Goal: Information Seeking & Learning: Learn about a topic

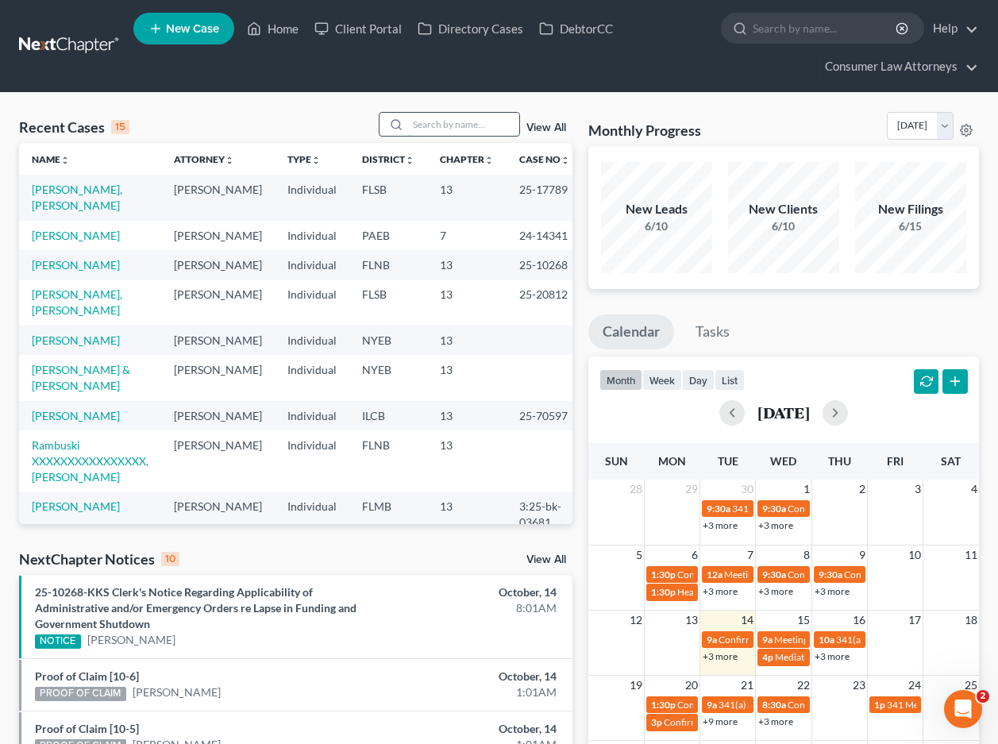
click at [485, 123] on input "search" at bounding box center [463, 124] width 111 height 23
click at [78, 185] on link "[PERSON_NAME], [PERSON_NAME]" at bounding box center [77, 197] width 91 height 29
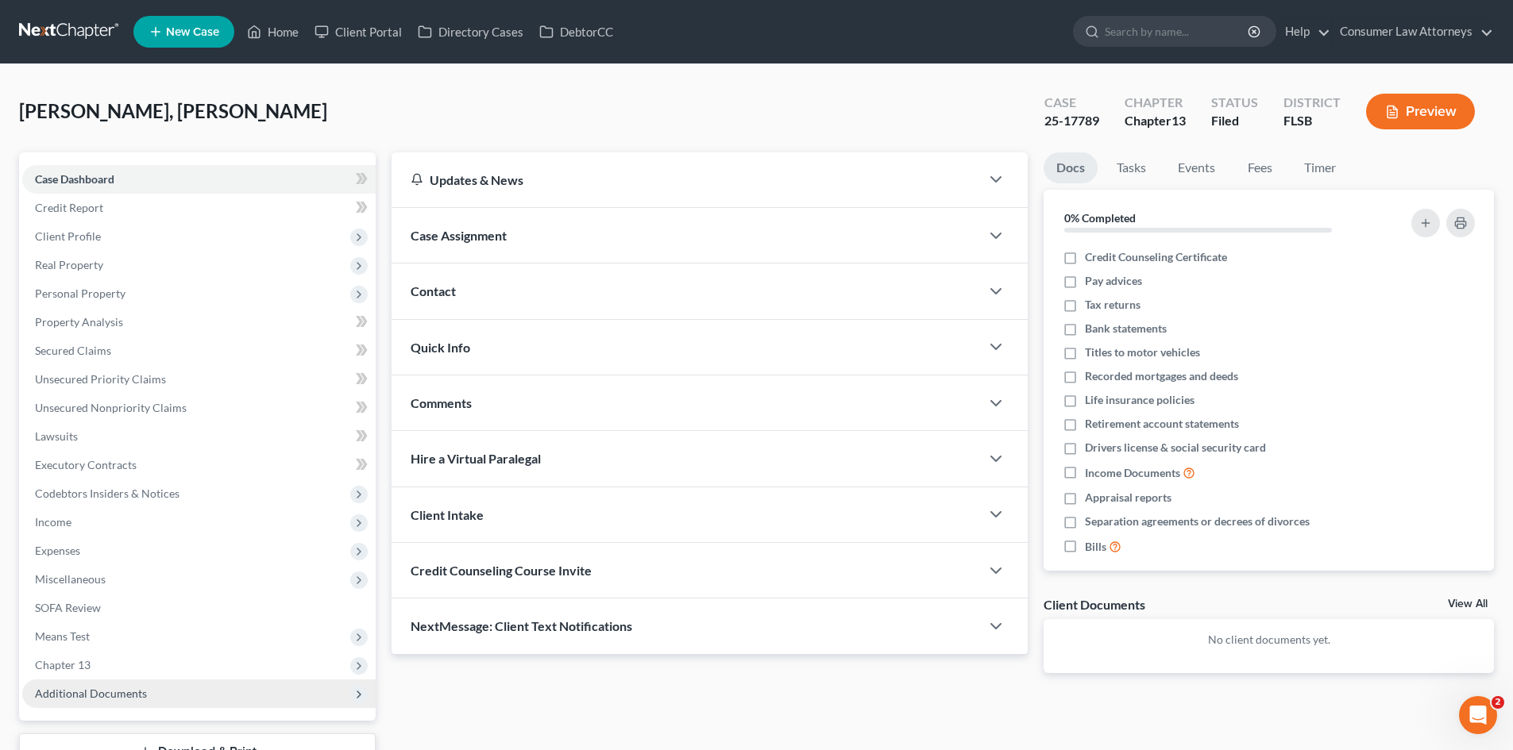
click at [84, 696] on span "Additional Documents" at bounding box center [91, 693] width 112 height 13
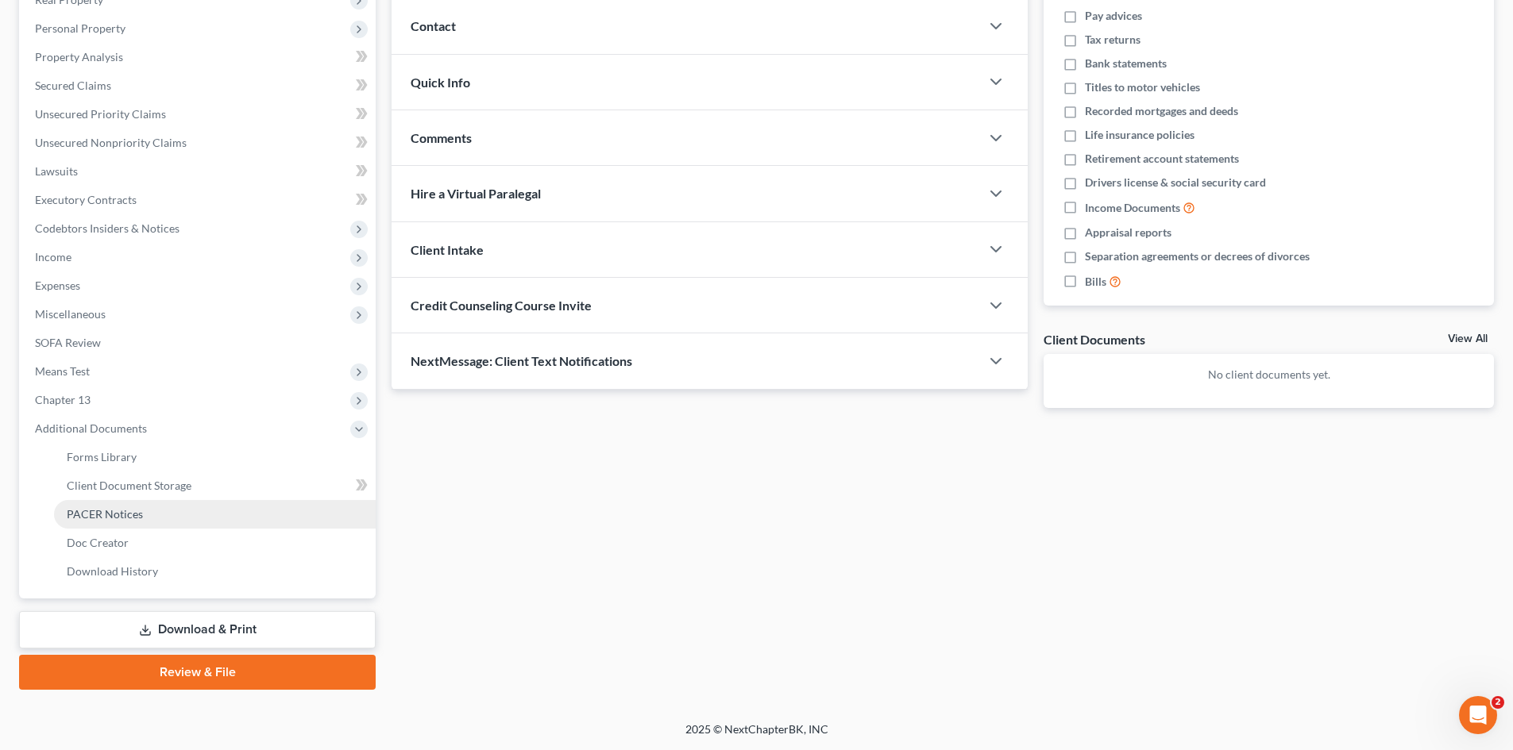
click at [121, 508] on span "PACER Notices" at bounding box center [105, 513] width 76 height 13
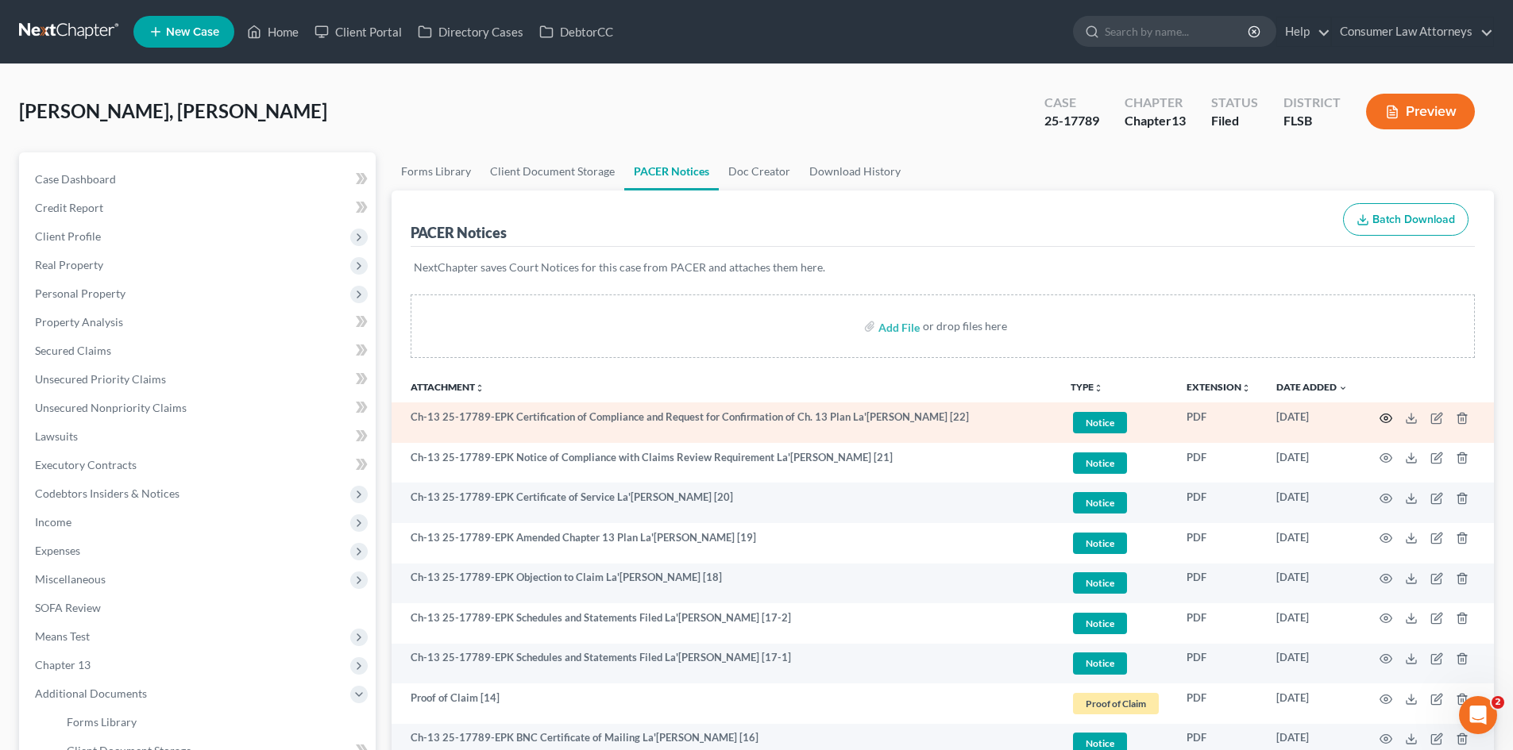
click at [1009, 416] on icon "button" at bounding box center [1385, 418] width 13 height 13
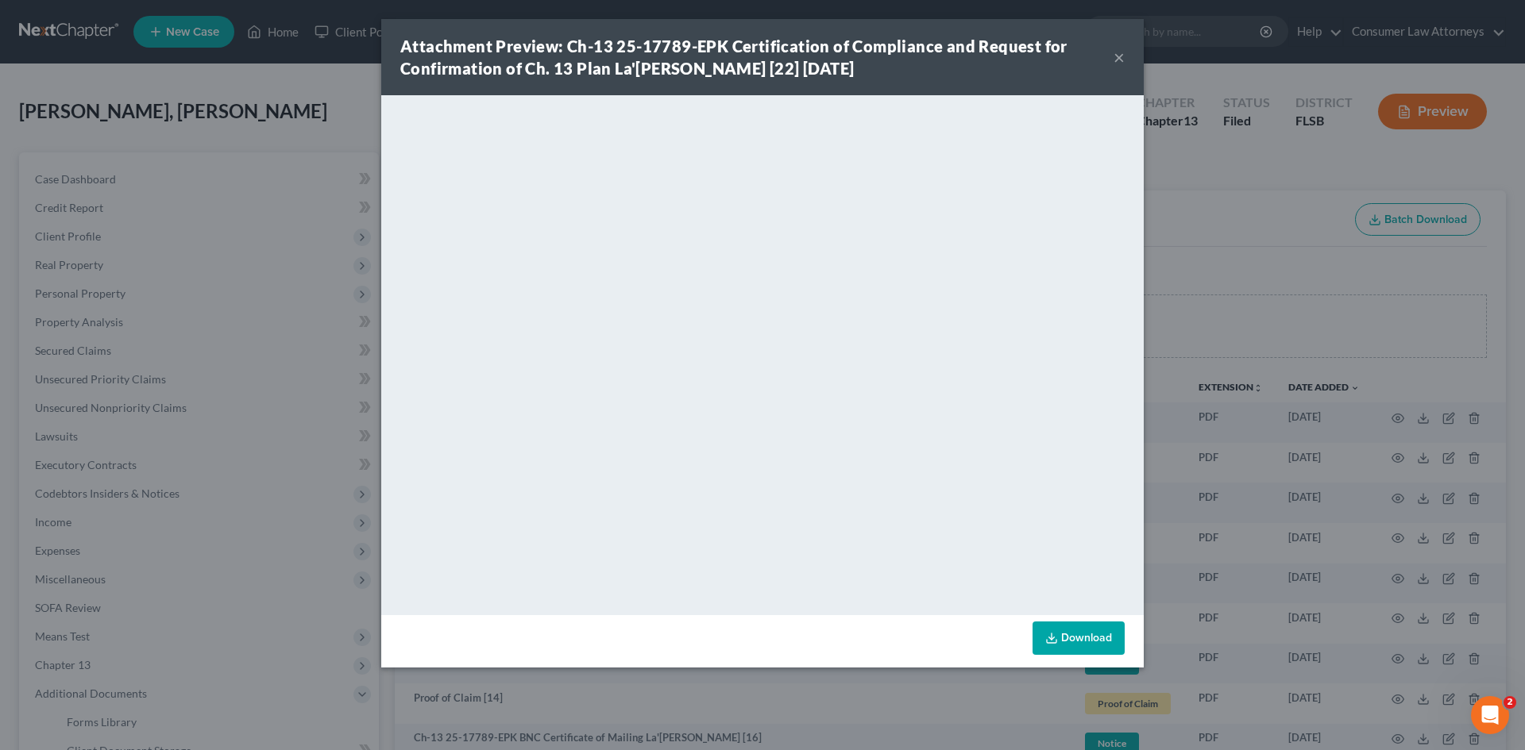
click at [1009, 385] on div "Attachment Preview: Ch-13 25-17789-EPK Certification of Compliance and Request …" at bounding box center [762, 375] width 1525 height 750
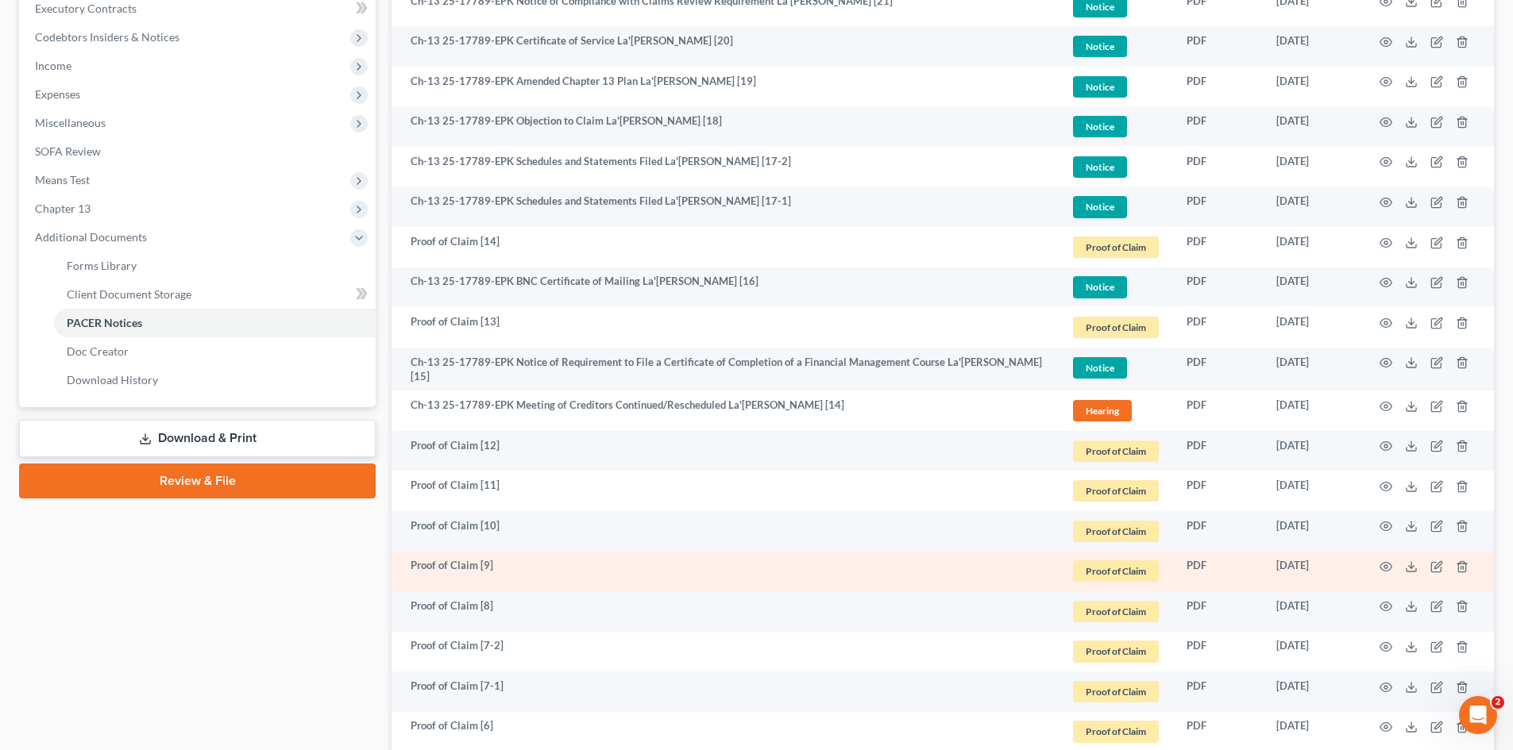
scroll to position [377, 0]
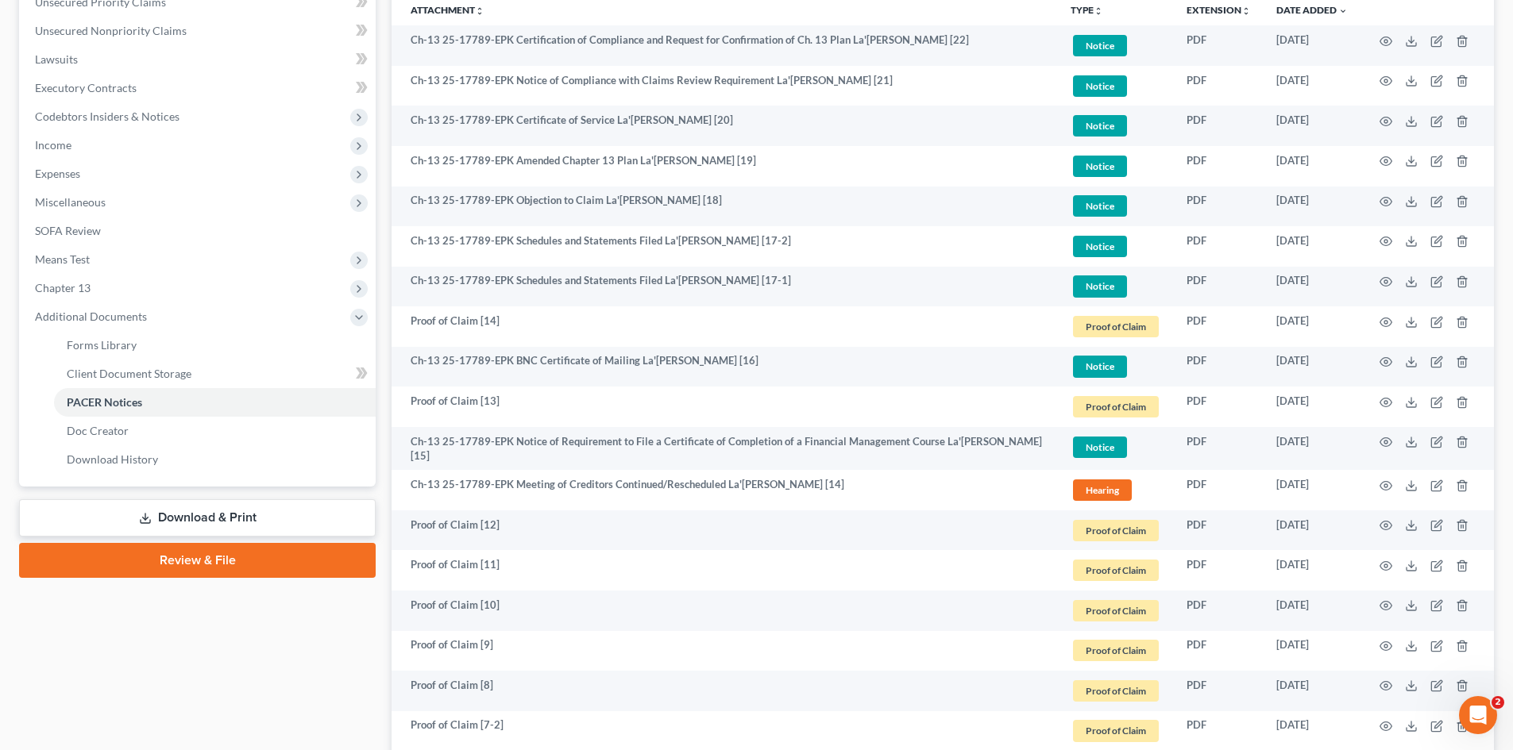
click at [289, 638] on div "Case Dashboard Payments Invoices Payments Payments Credit Report Client Profile" at bounding box center [197, 710] width 372 height 1871
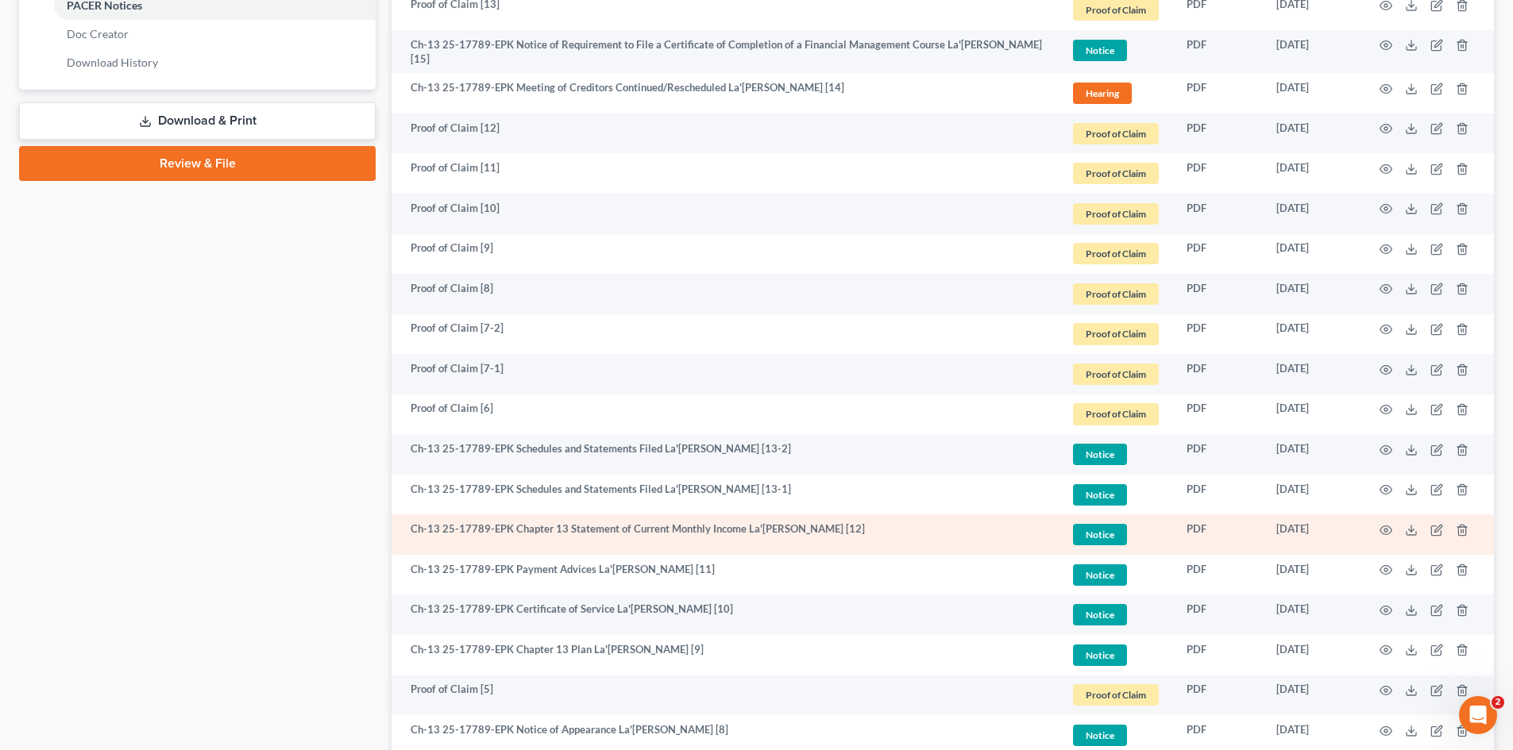
scroll to position [218, 0]
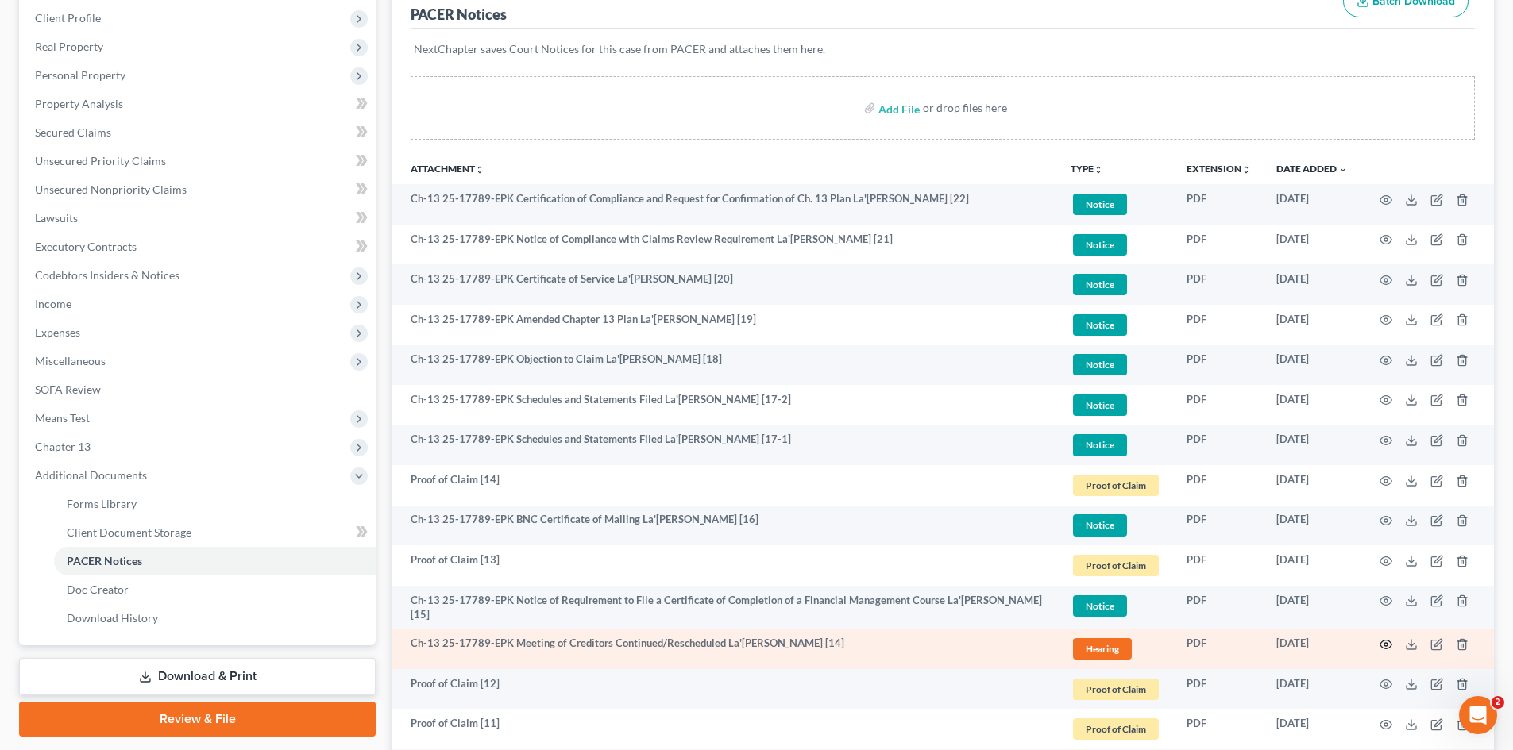
click at [1009, 642] on icon "button" at bounding box center [1385, 644] width 13 height 13
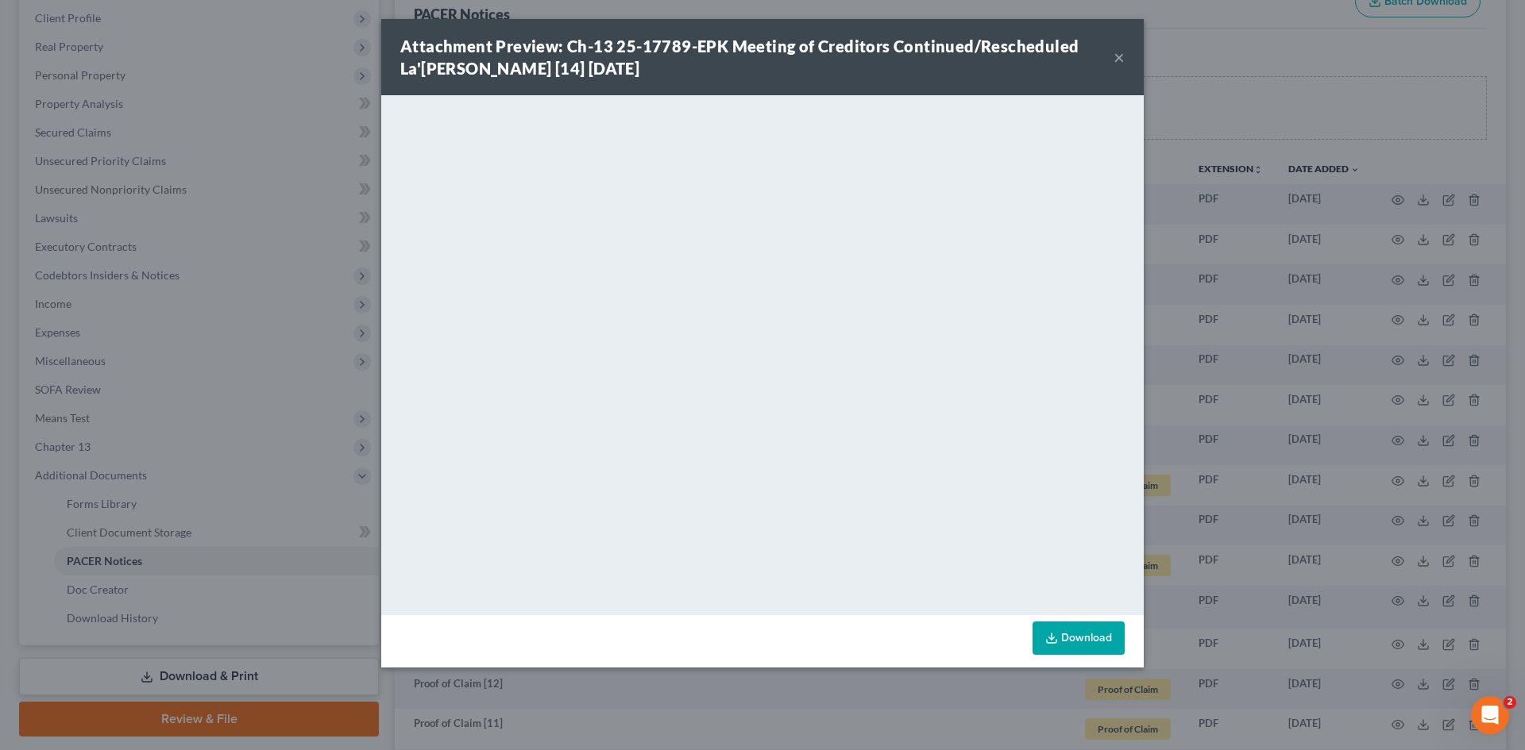
click at [1009, 445] on div "Attachment Preview: Ch-13 25-17789-EPK Meeting of Creditors Continued/Reschedul…" at bounding box center [762, 375] width 1525 height 750
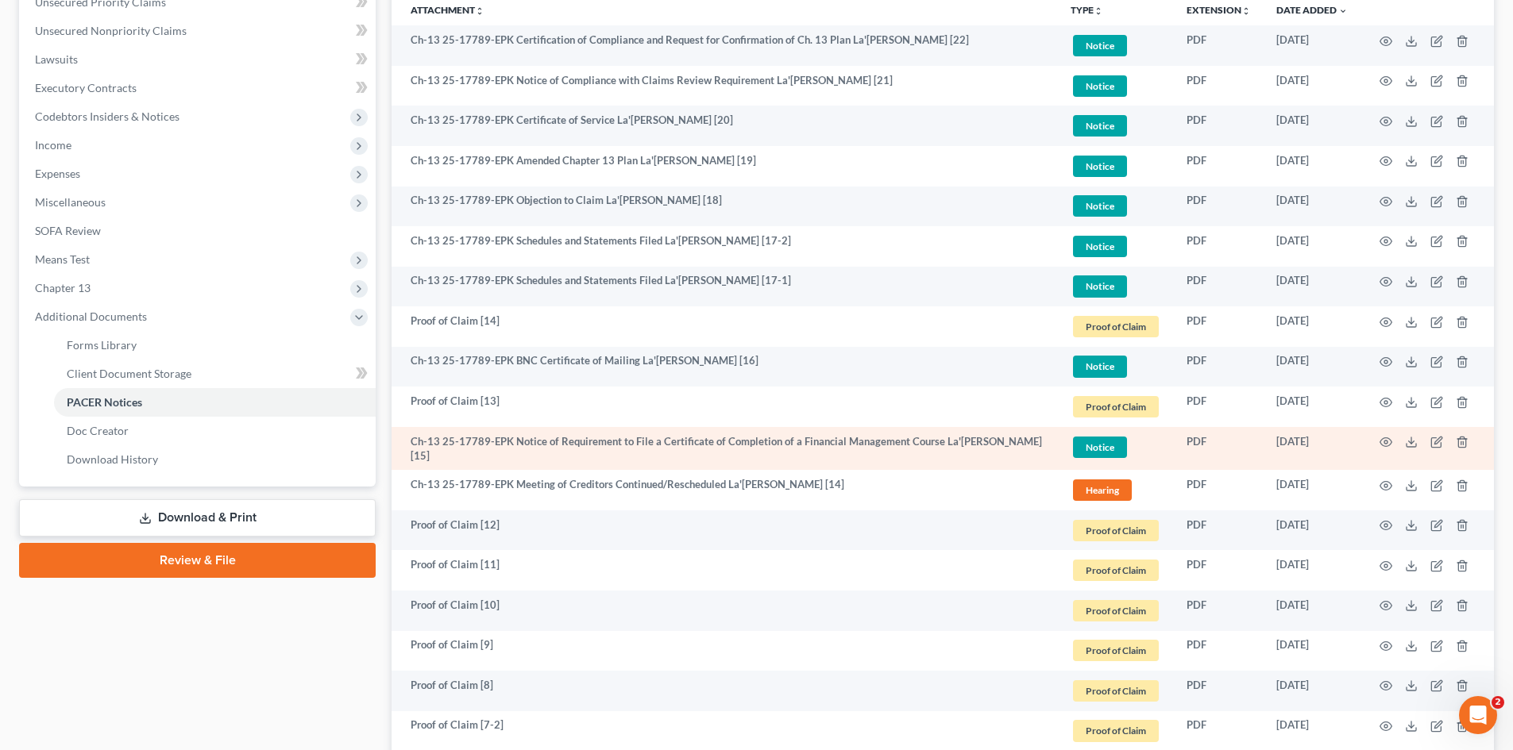
scroll to position [298, 0]
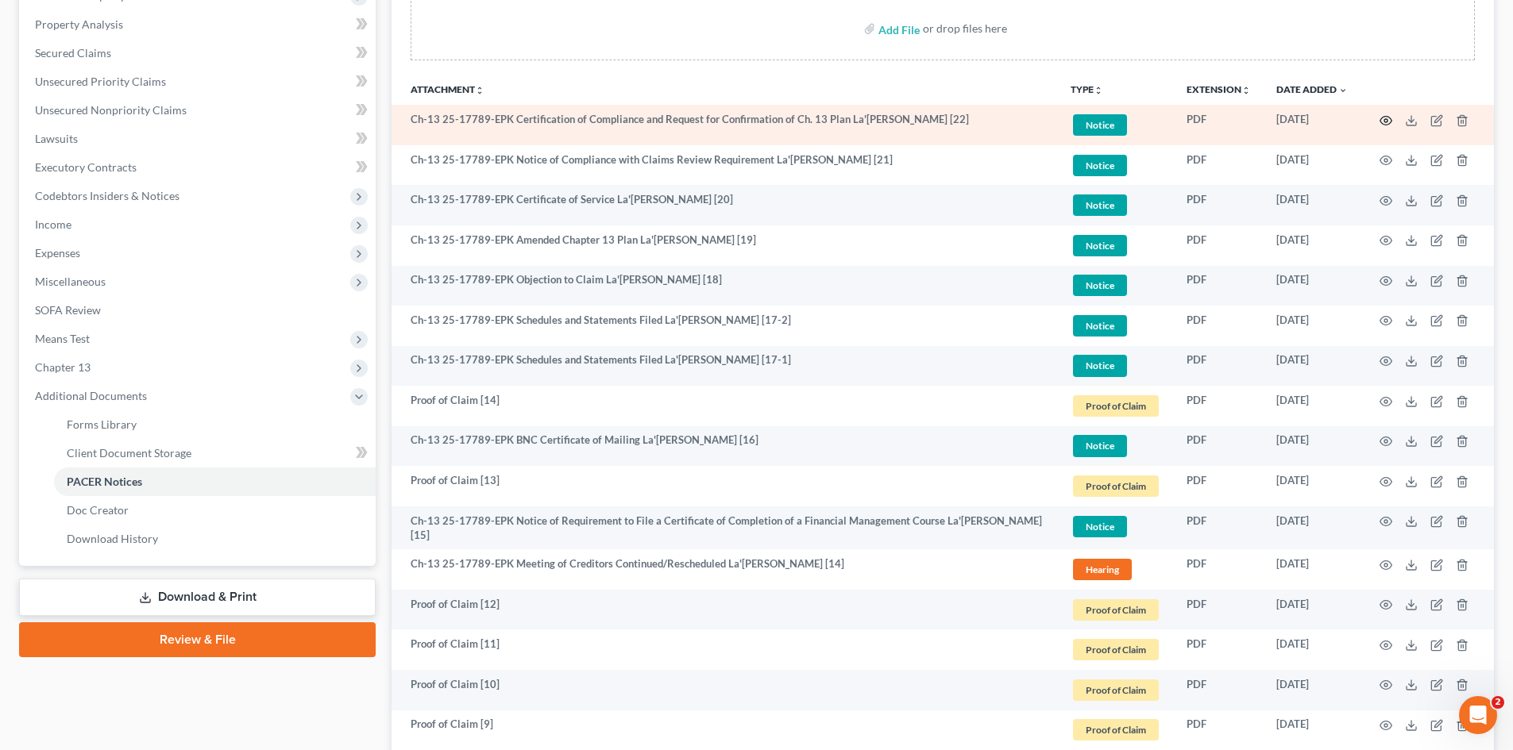
click at [1009, 117] on icon "button" at bounding box center [1386, 120] width 12 height 9
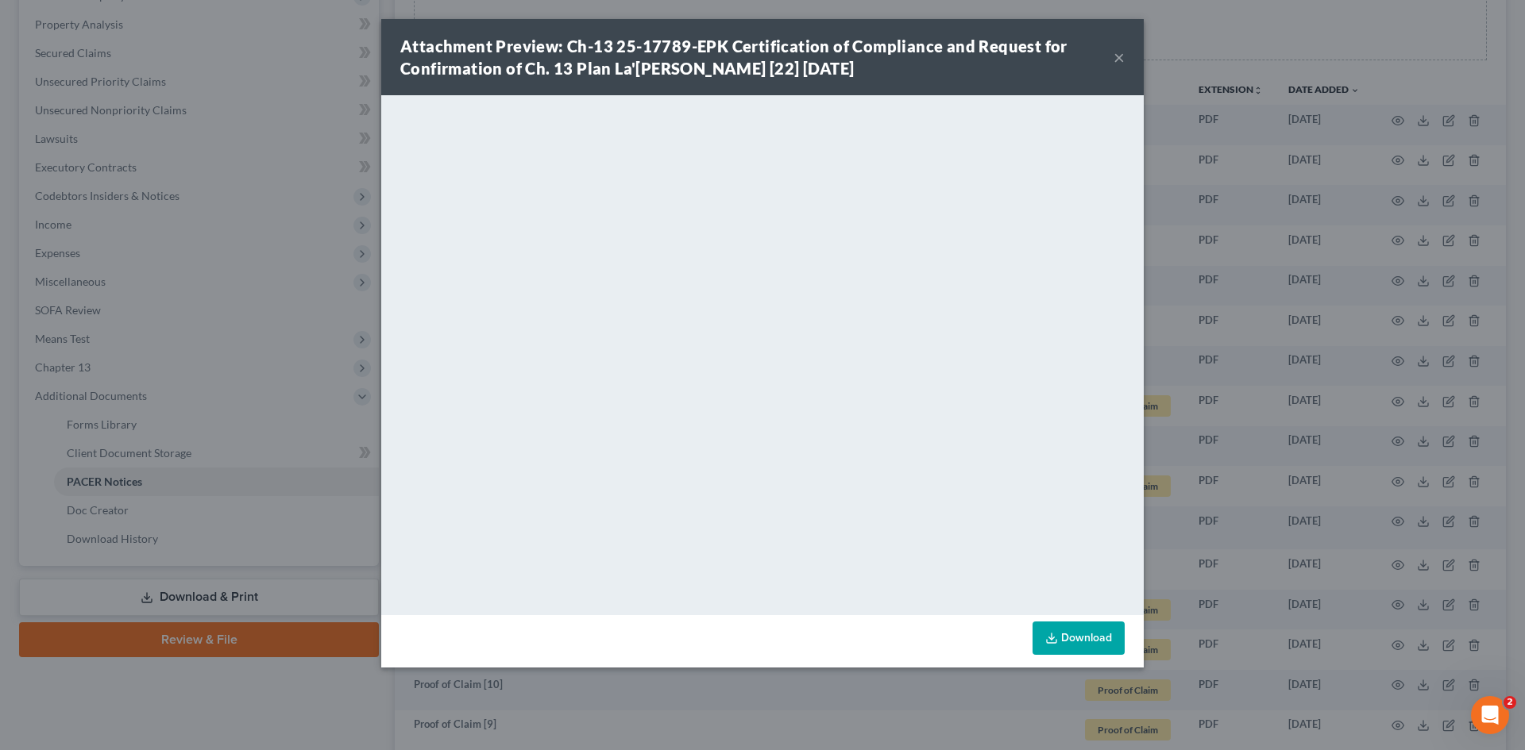
click at [1009, 282] on div "Attachment Preview: Ch-13 25-17789-EPK Certification of Compliance and Request …" at bounding box center [762, 375] width 1525 height 750
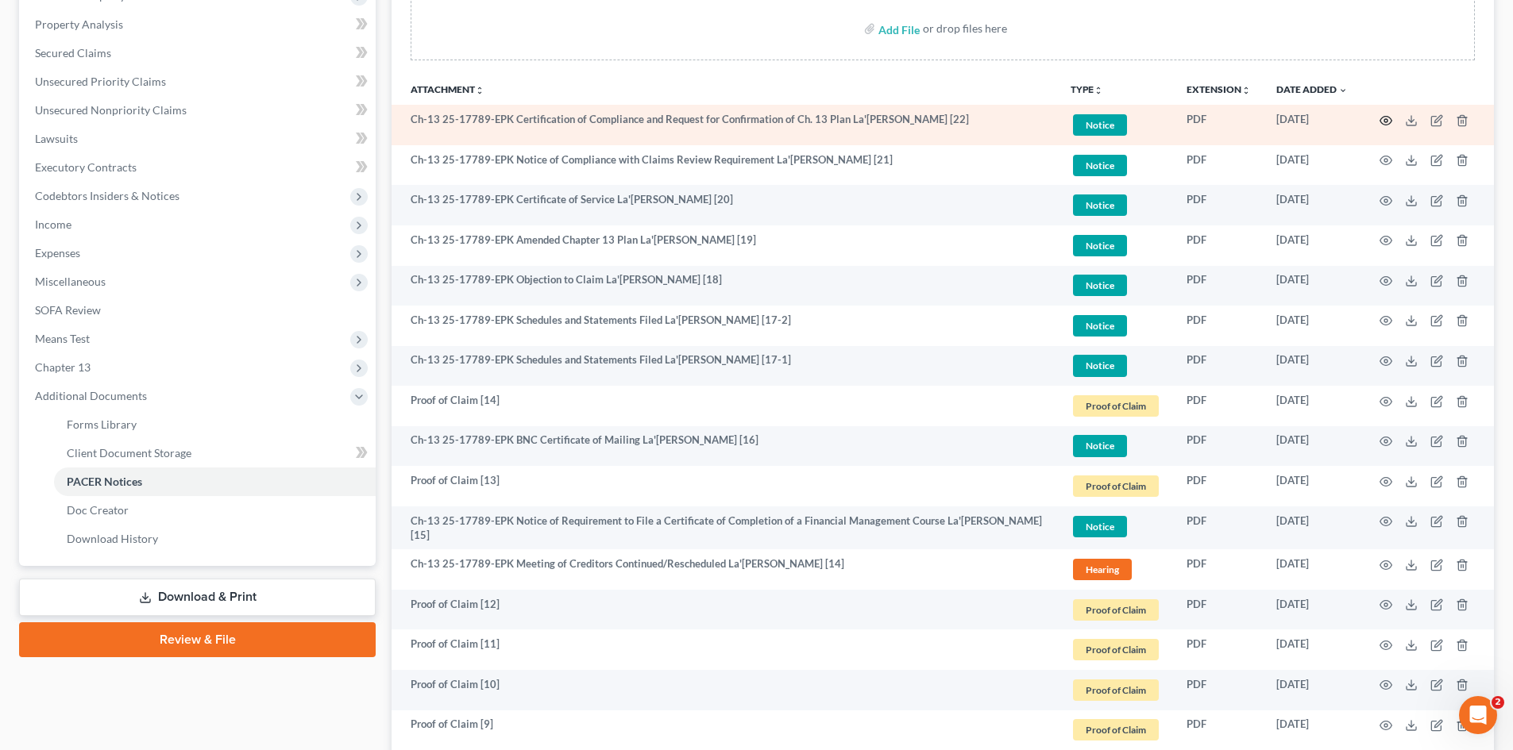
click at [1009, 122] on icon "button" at bounding box center [1385, 120] width 13 height 13
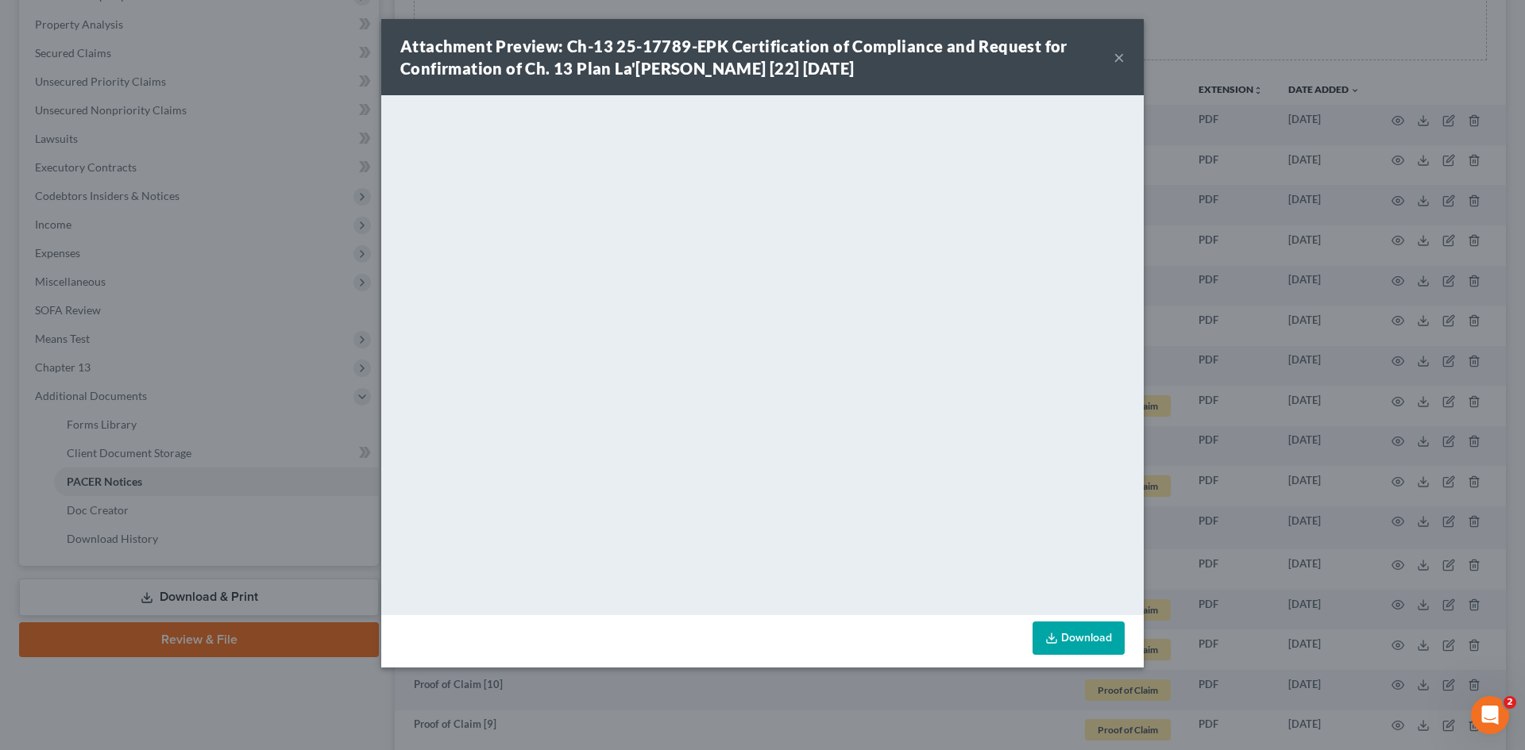
click at [1009, 285] on div "Attachment Preview: Ch-13 25-17789-EPK Certification of Compliance and Request …" at bounding box center [762, 375] width 1525 height 750
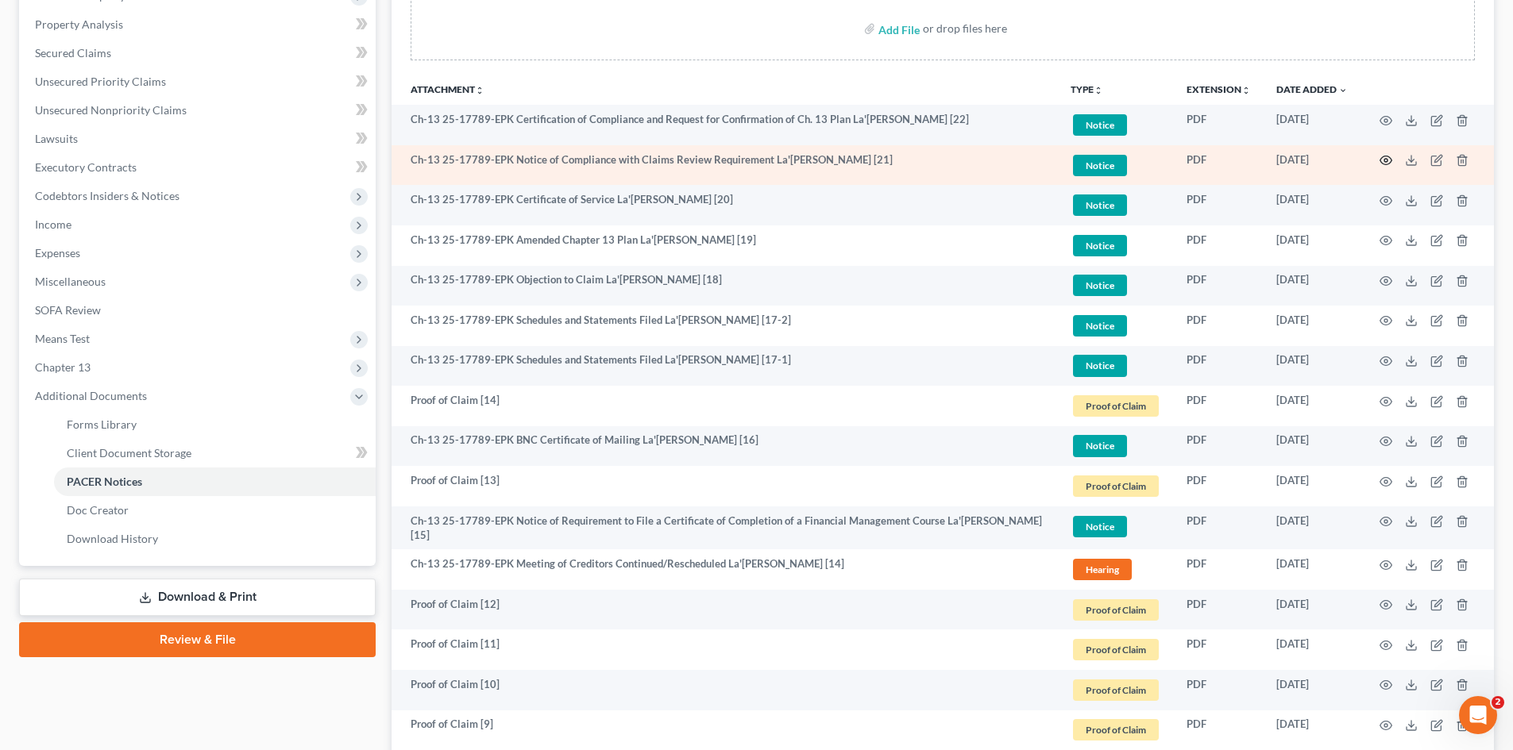
click at [1009, 160] on icon "button" at bounding box center [1385, 160] width 13 height 13
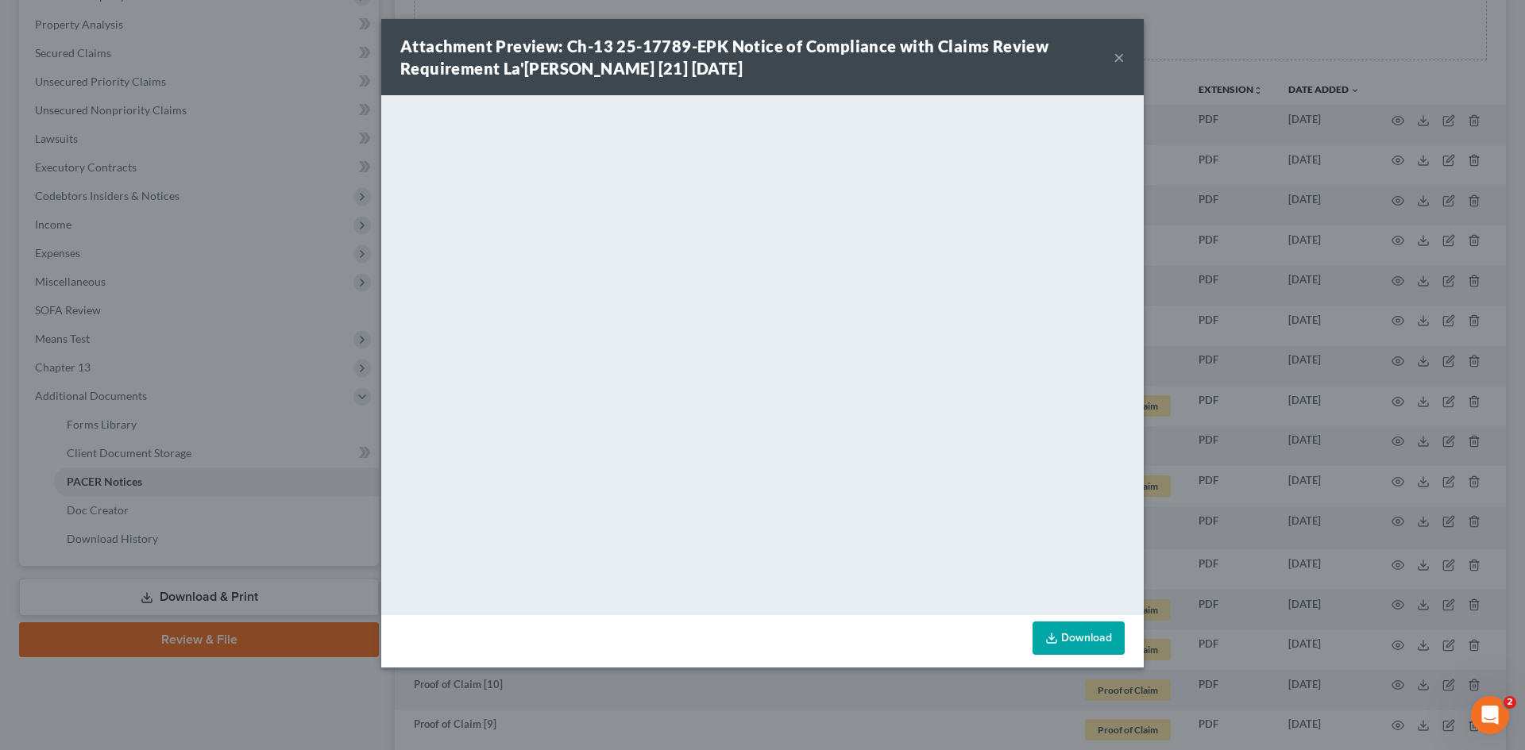
click at [1009, 293] on div "Attachment Preview: Ch-13 25-17789-EPK Notice of Compliance with Claims Review …" at bounding box center [762, 375] width 1525 height 750
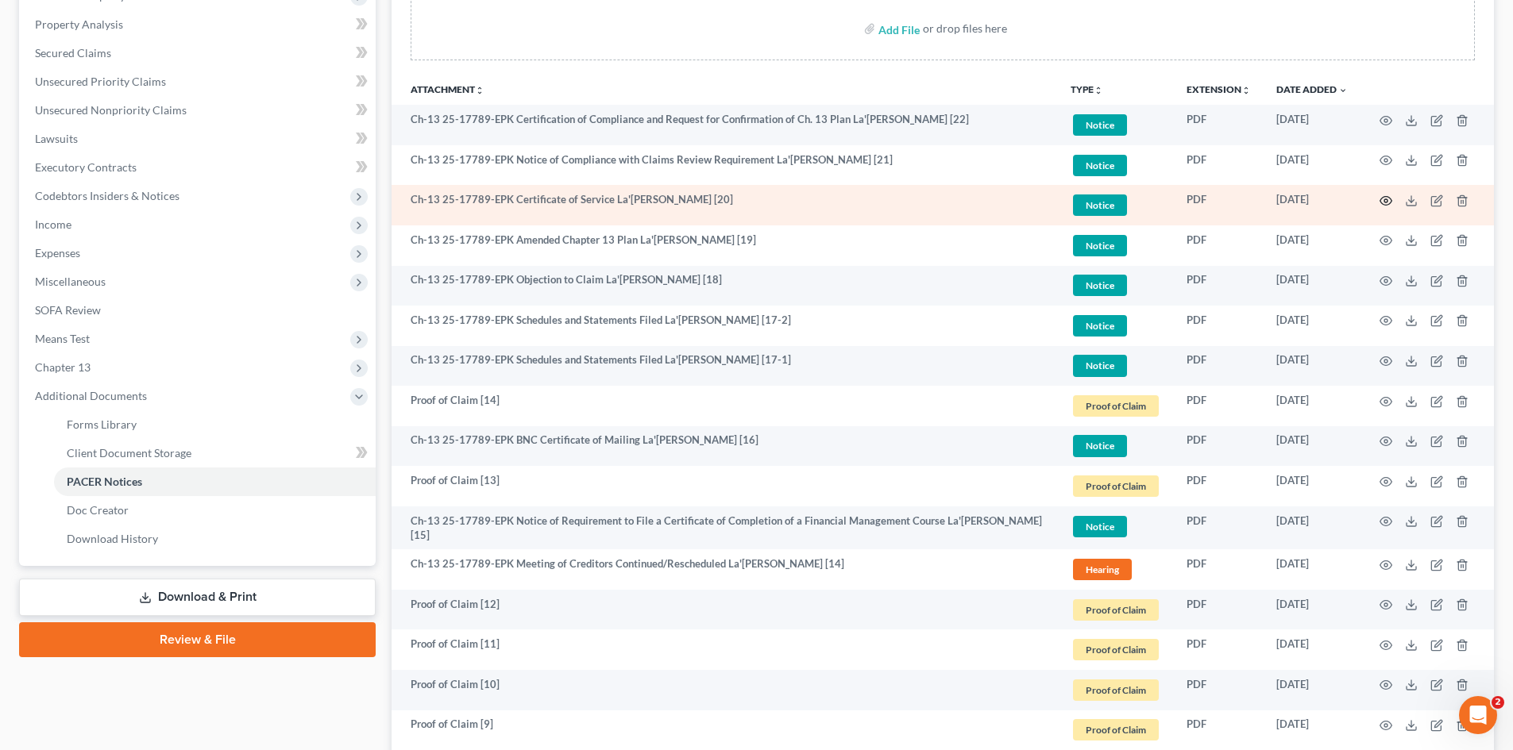
click at [1009, 198] on icon "button" at bounding box center [1386, 201] width 12 height 9
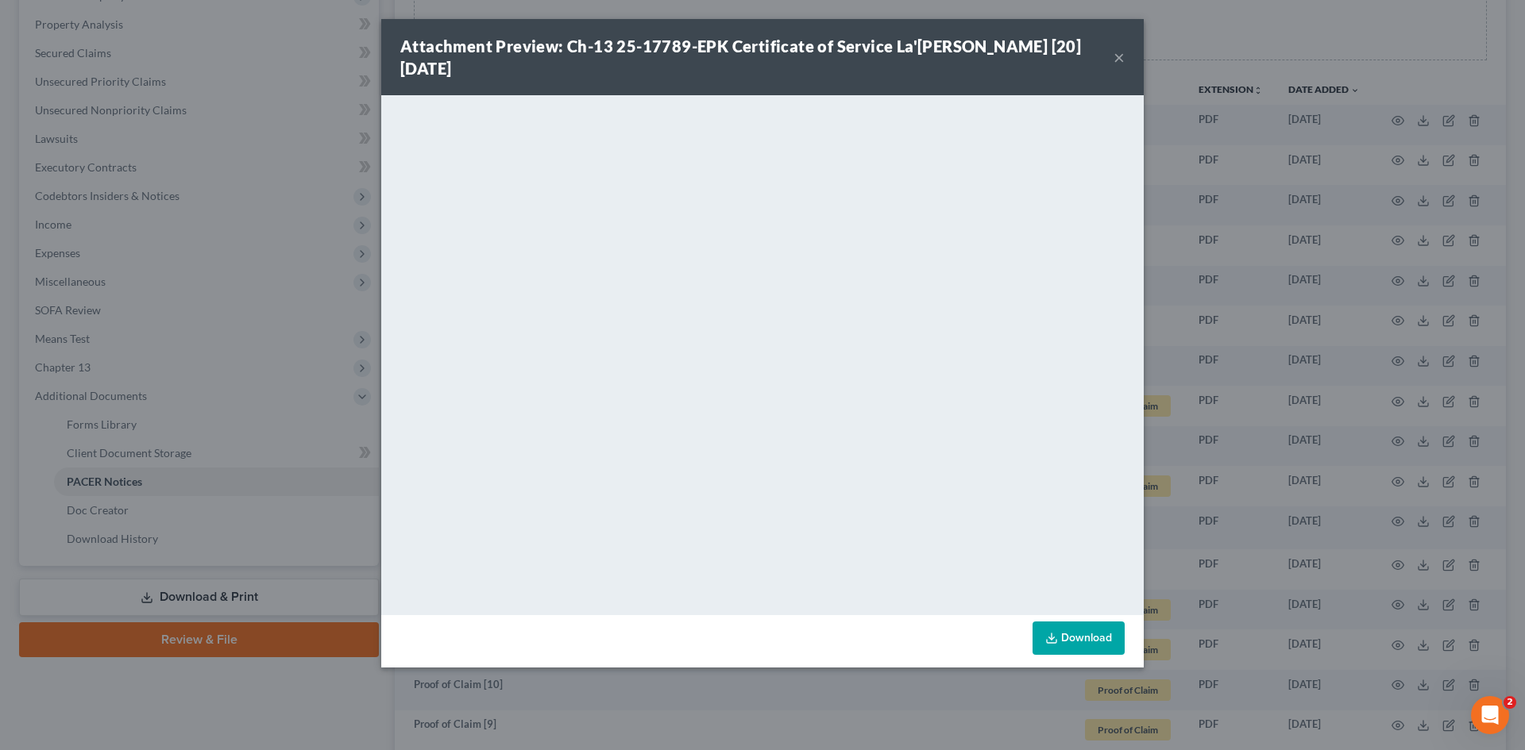
click at [1009, 307] on div "Attachment Preview: Ch-13 25-17789-EPK Certificate of Service La'Rosha Nico [20…" at bounding box center [762, 375] width 1525 height 750
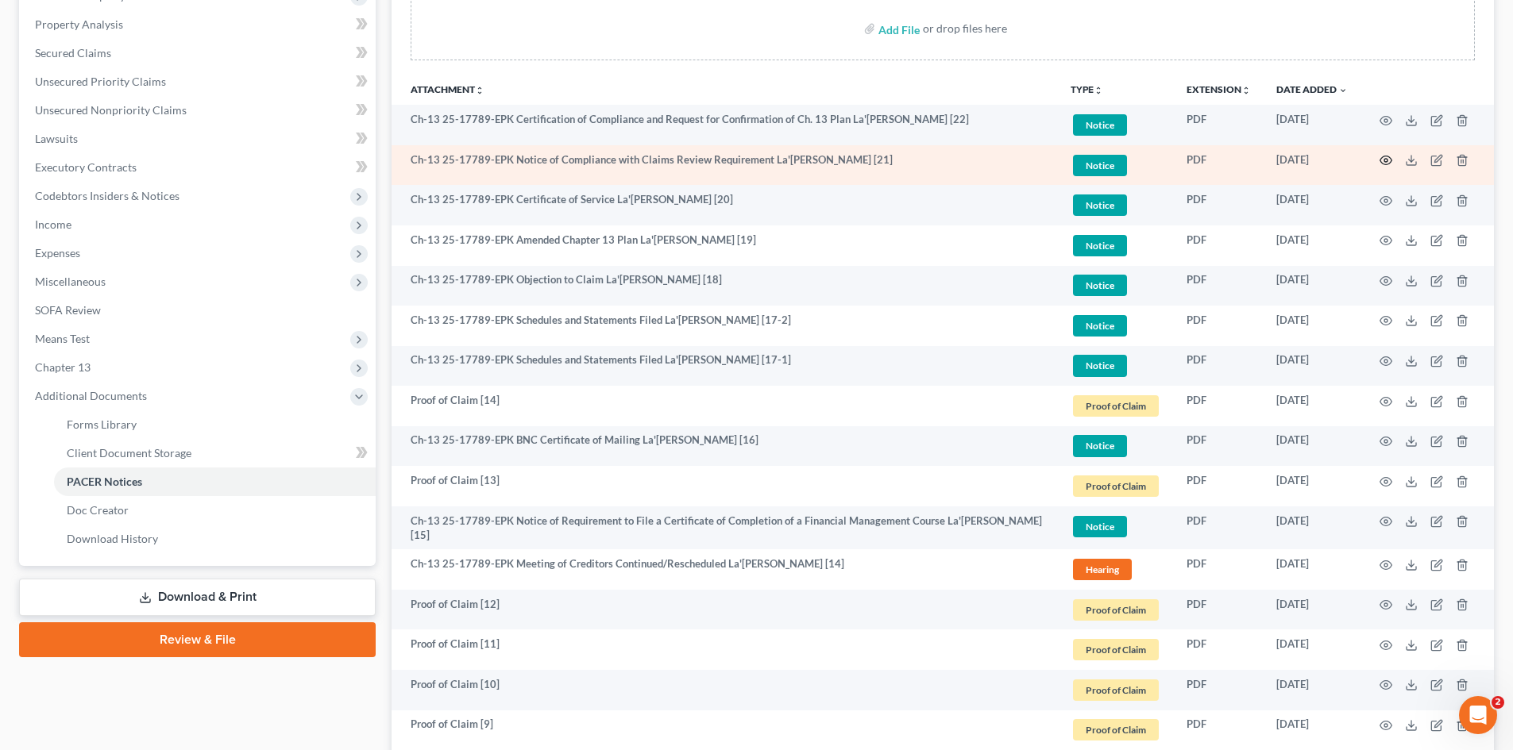
click at [1009, 159] on circle "button" at bounding box center [1385, 160] width 3 height 3
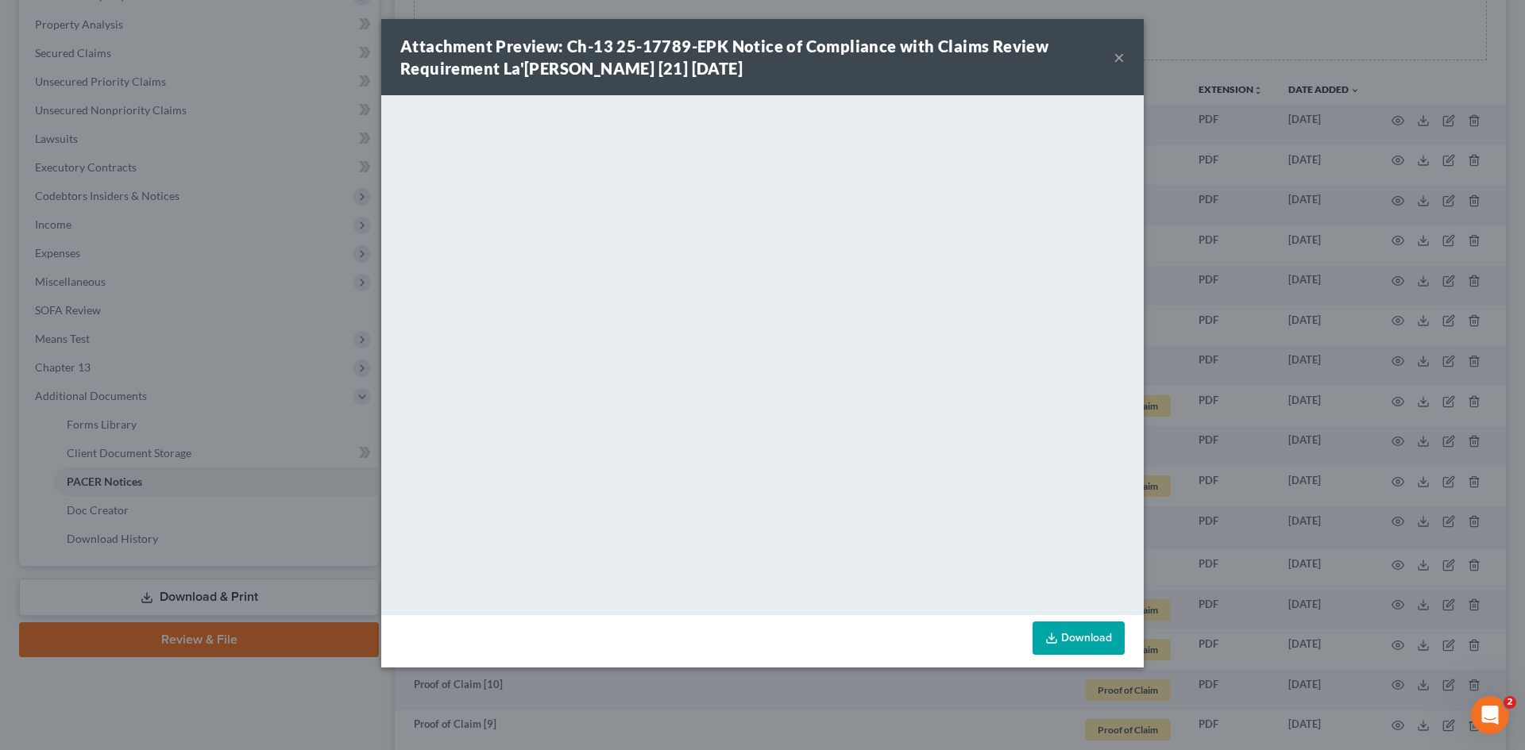
click at [1009, 357] on div "Attachment Preview: Ch-13 25-17789-EPK Notice of Compliance with Claims Review …" at bounding box center [762, 375] width 1525 height 750
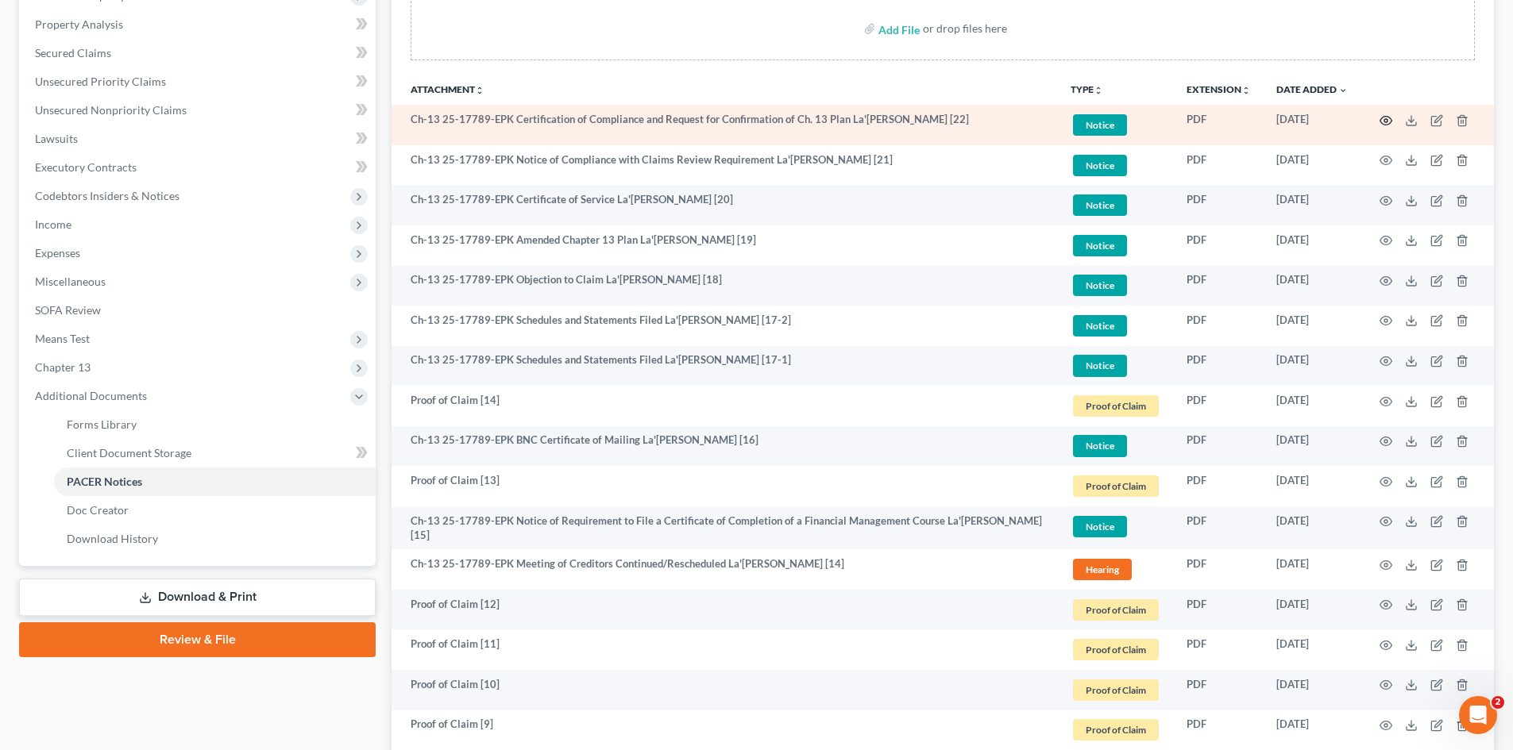
click at [1009, 120] on circle "button" at bounding box center [1385, 120] width 3 height 3
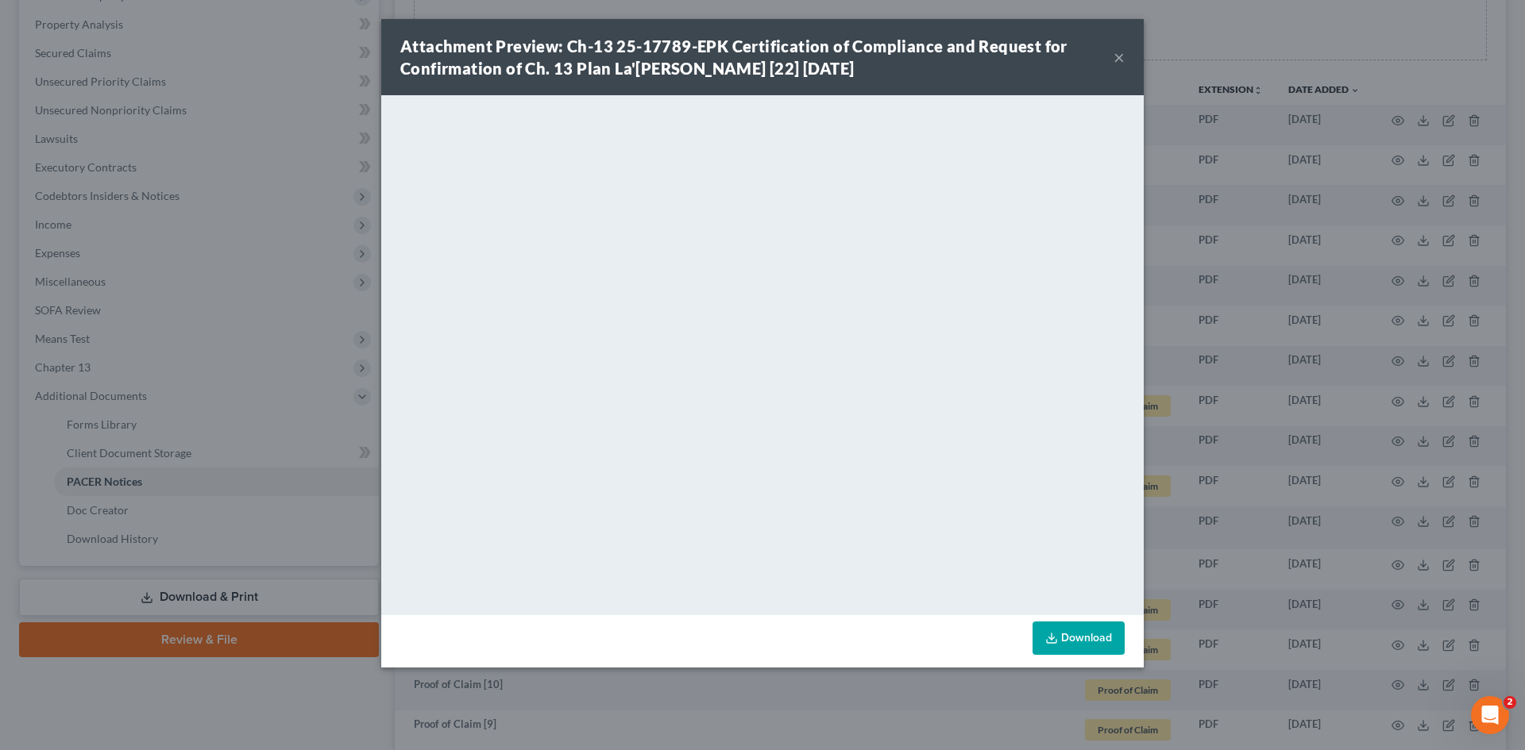
click at [1009, 307] on div "Attachment Preview: Ch-13 25-17789-EPK Certification of Compliance and Request …" at bounding box center [762, 375] width 1525 height 750
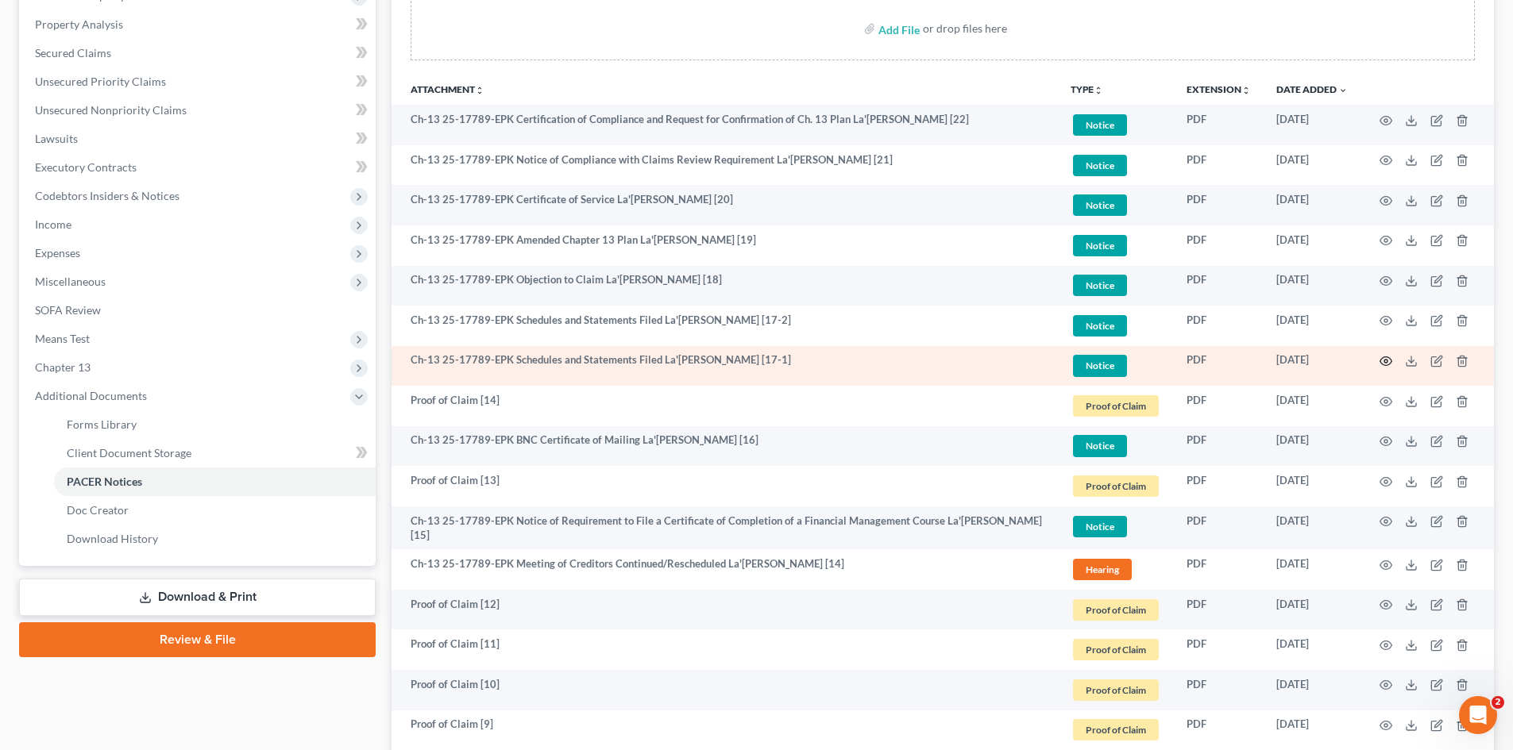
click at [1009, 359] on icon "button" at bounding box center [1385, 361] width 13 height 13
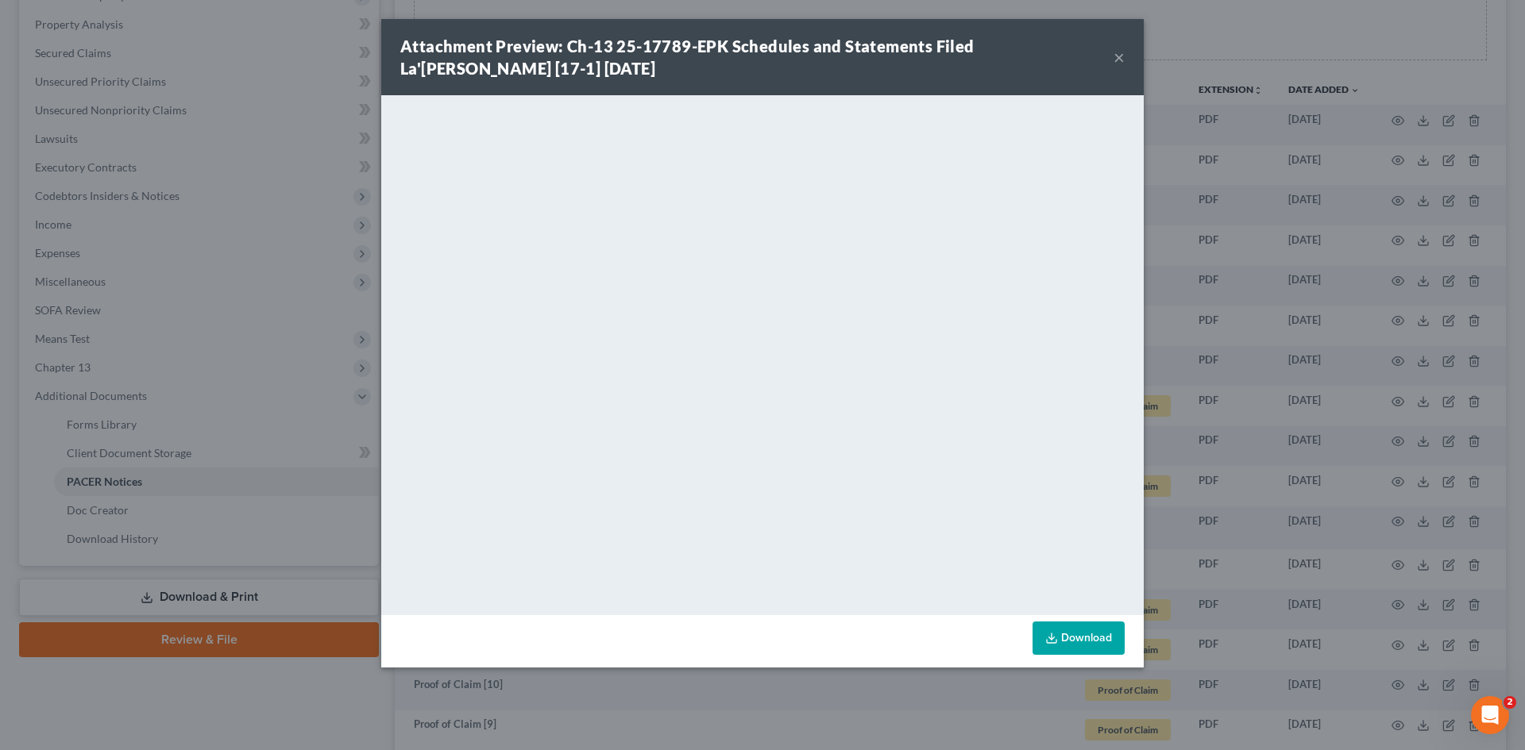
click at [1009, 355] on div "Attachment Preview: Ch-13 25-17789-EPK Schedules and Statements Filed La'Rosha …" at bounding box center [762, 375] width 1525 height 750
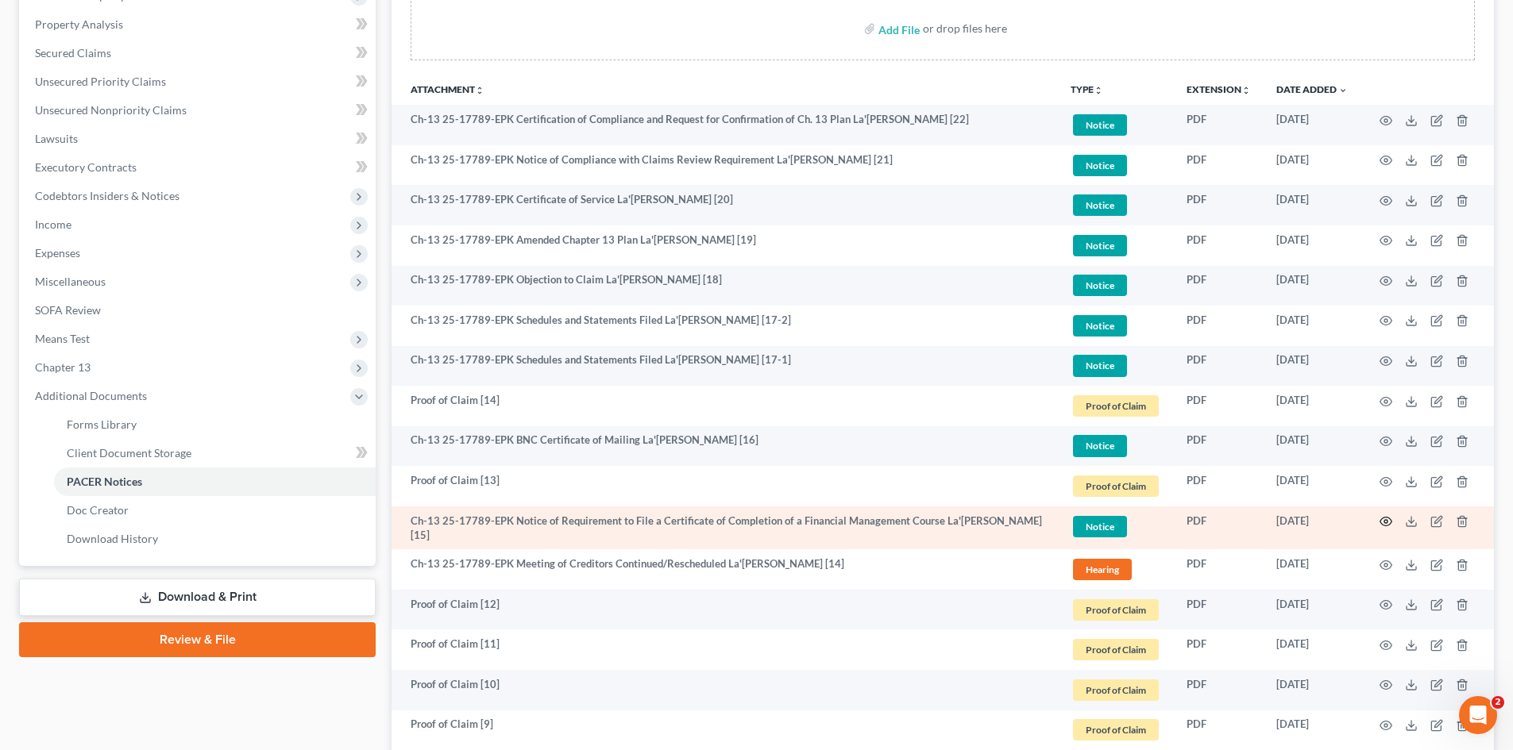
click at [1009, 521] on icon "button" at bounding box center [1385, 521] width 13 height 13
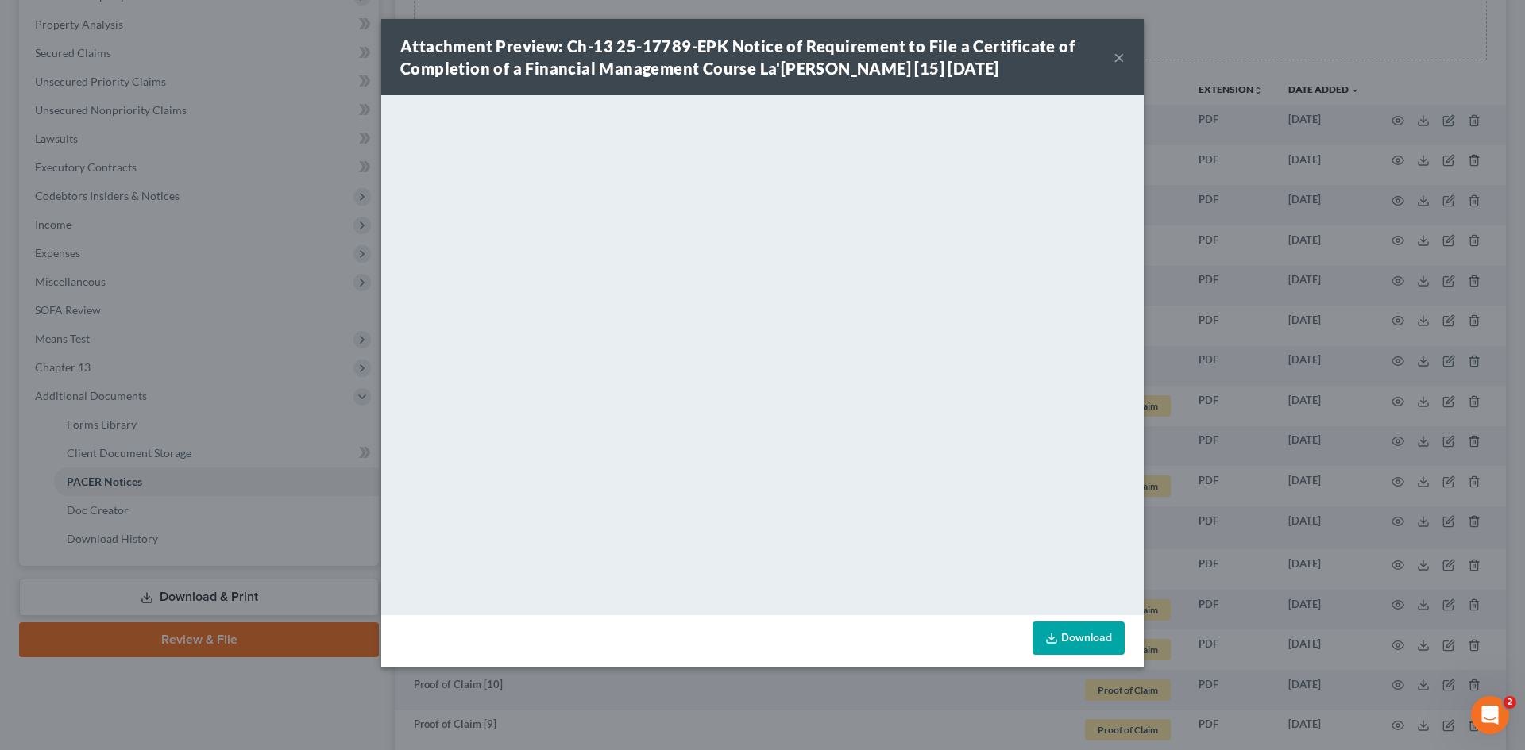
click at [1009, 408] on div "Attachment Preview: Ch-13 25-17789-EPK Notice of Requirement to File a Certific…" at bounding box center [762, 375] width 1525 height 750
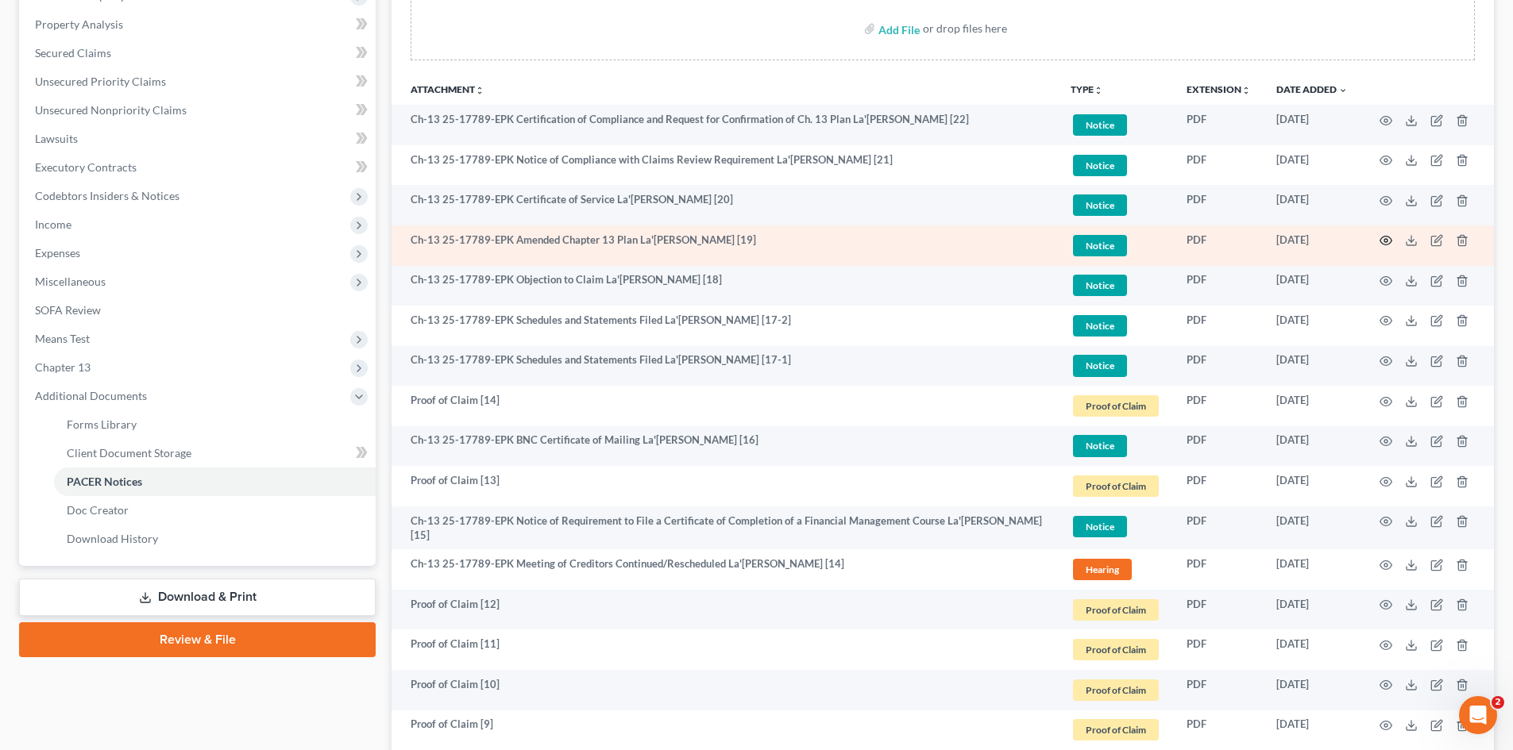
click at [1009, 245] on icon "button" at bounding box center [1386, 241] width 12 height 9
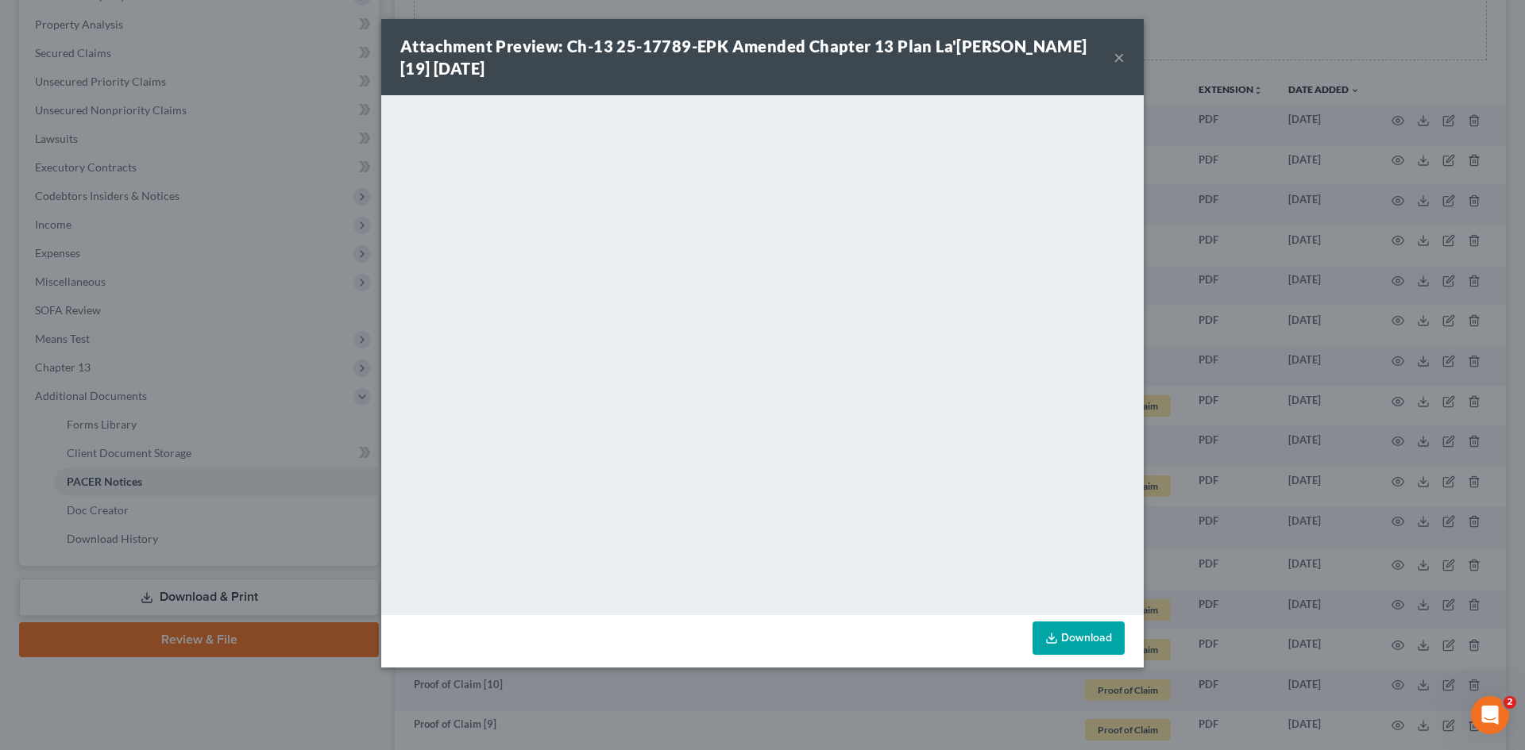
click at [1009, 411] on div "Attachment Preview: Ch-13 25-17789-EPK Amended Chapter 13 Plan La'Rosha Nico [1…" at bounding box center [762, 375] width 1525 height 750
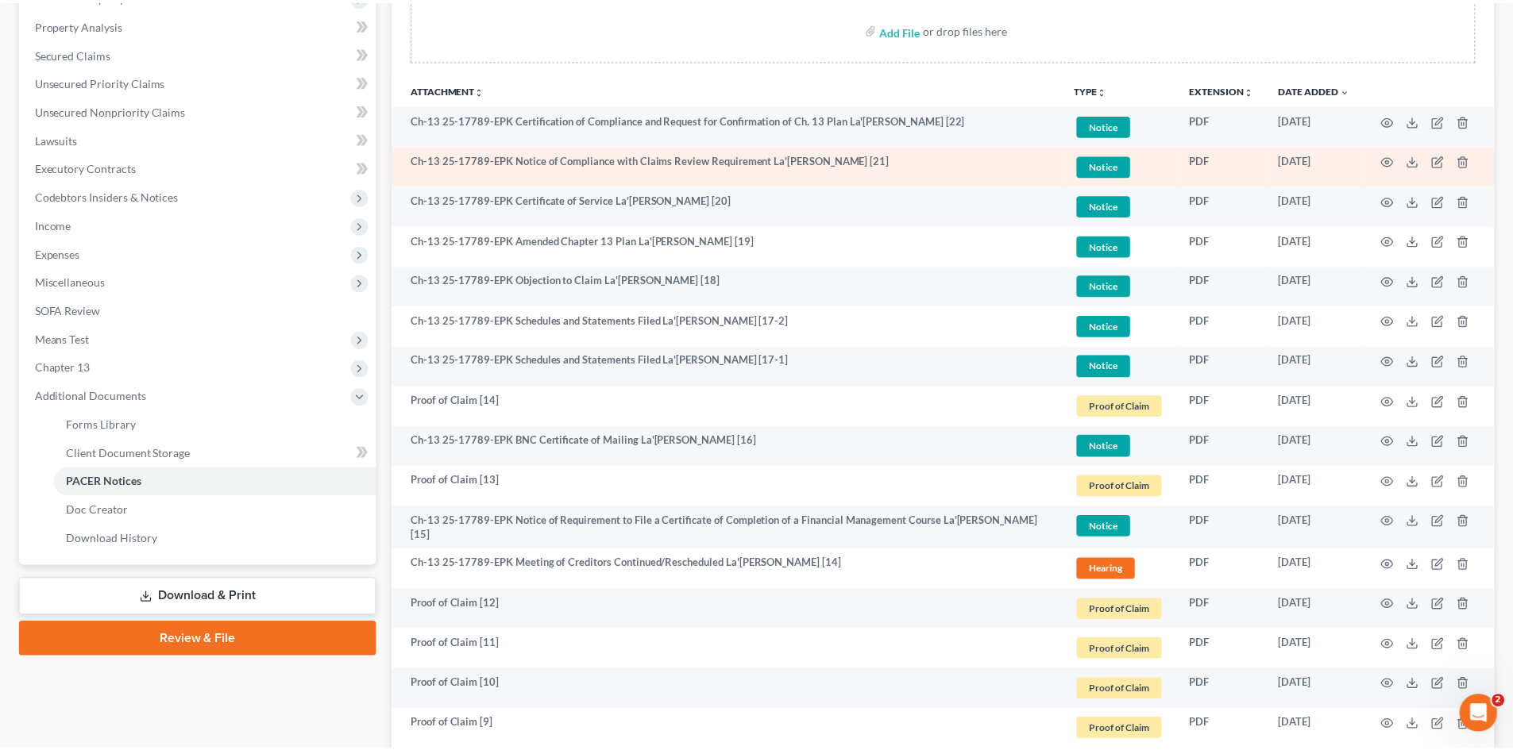
scroll to position [0, 0]
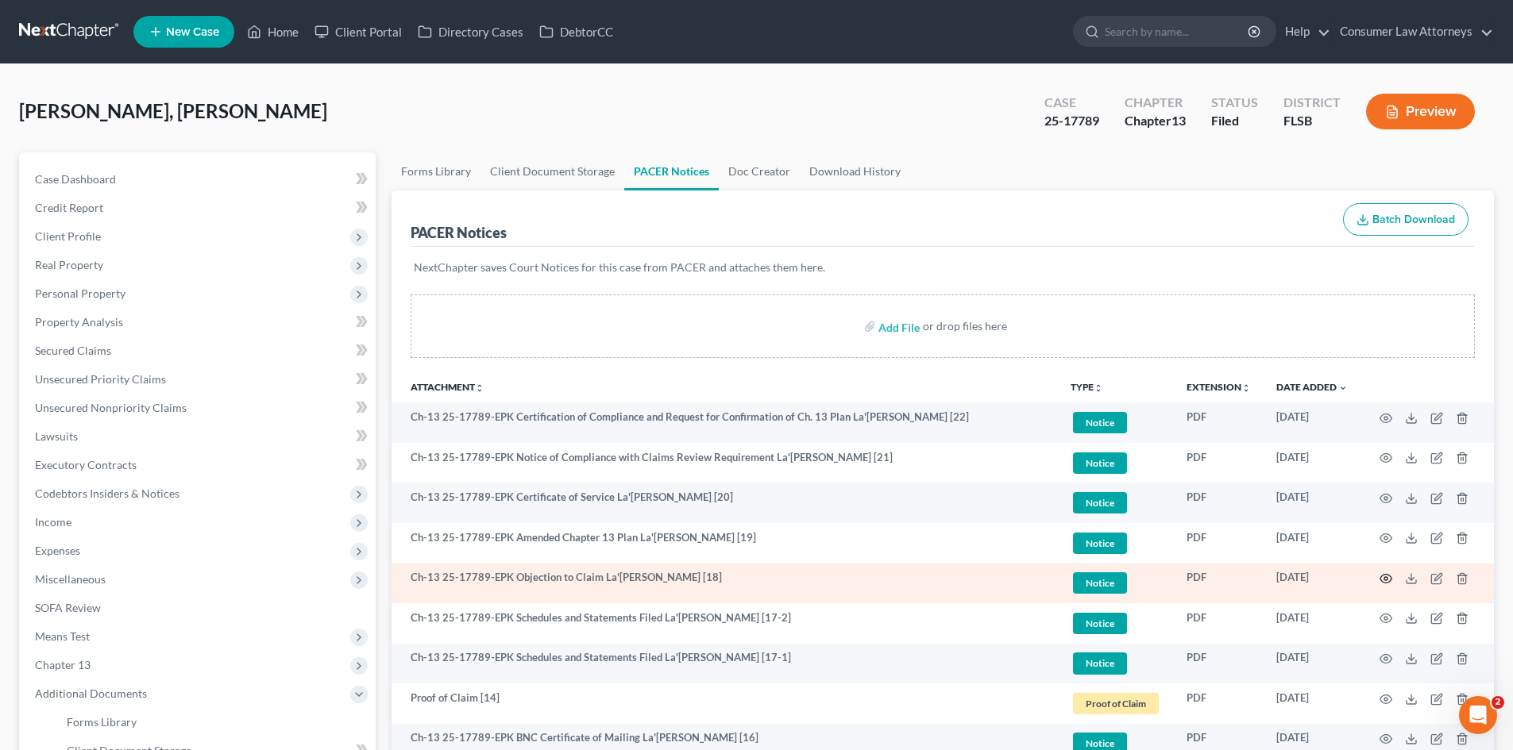
click at [1009, 575] on icon "button" at bounding box center [1386, 579] width 12 height 9
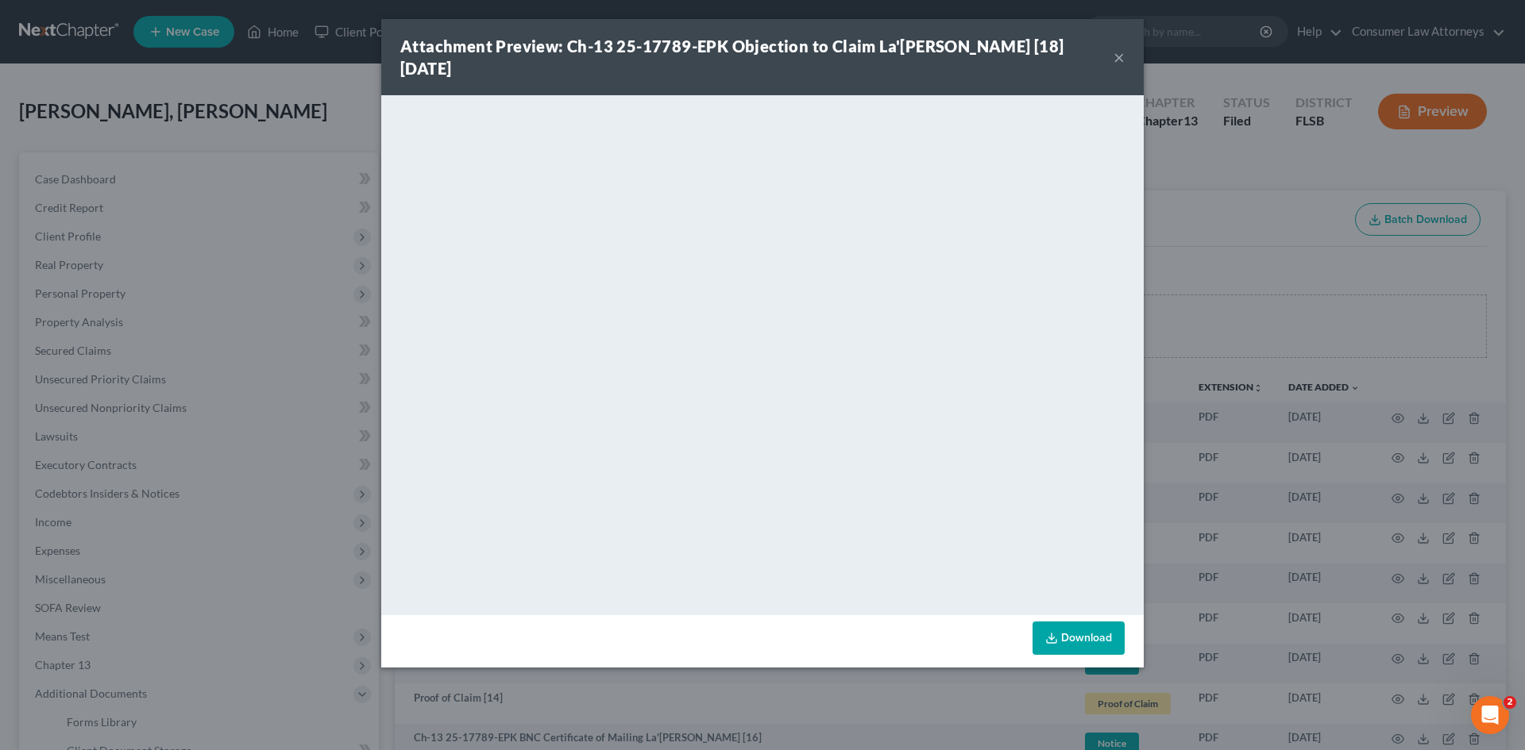
click at [1009, 228] on div "Attachment Preview: Ch-13 25-17789-EPK Objection to Claim La'[PERSON_NAME] [18]…" at bounding box center [762, 375] width 1525 height 750
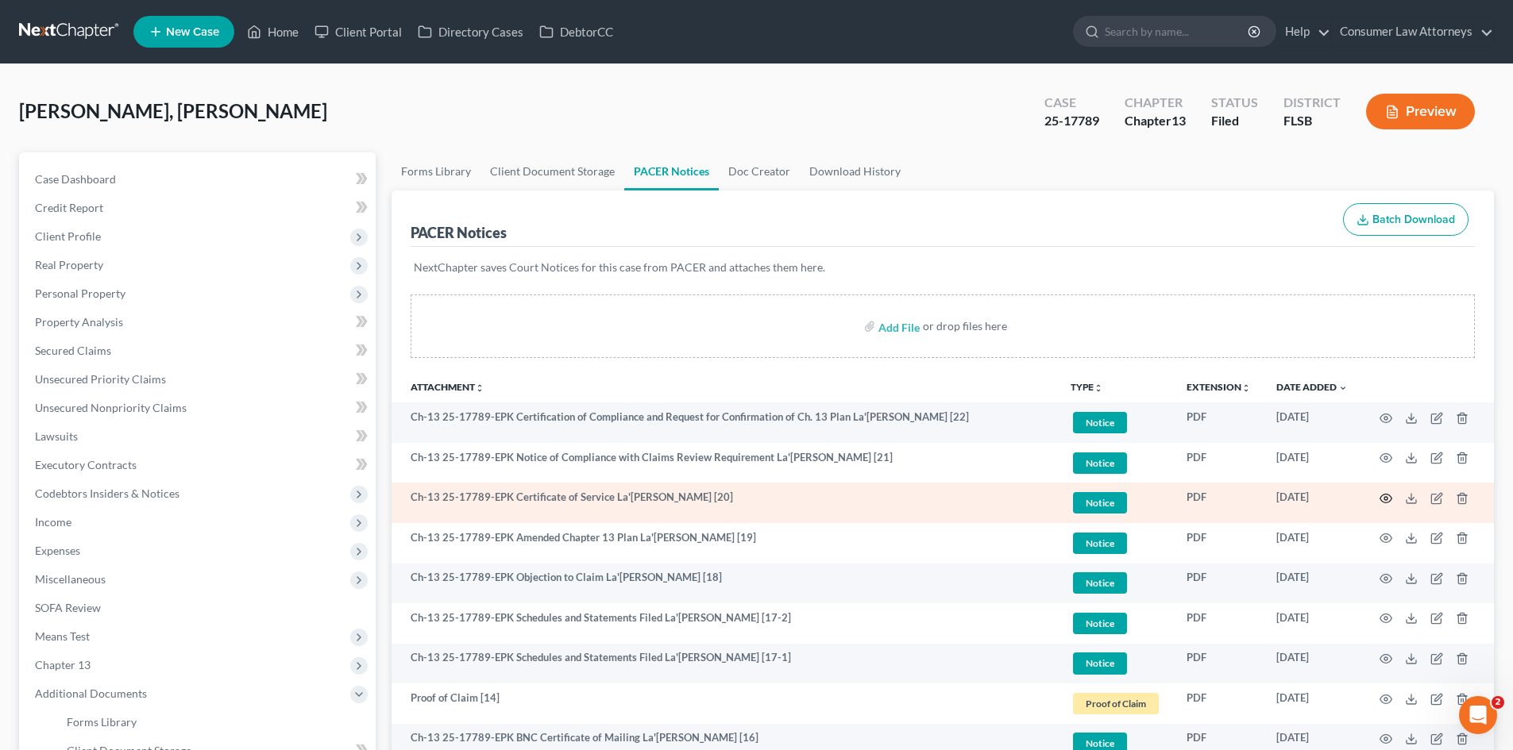
click at [1009, 496] on icon "button" at bounding box center [1385, 498] width 13 height 13
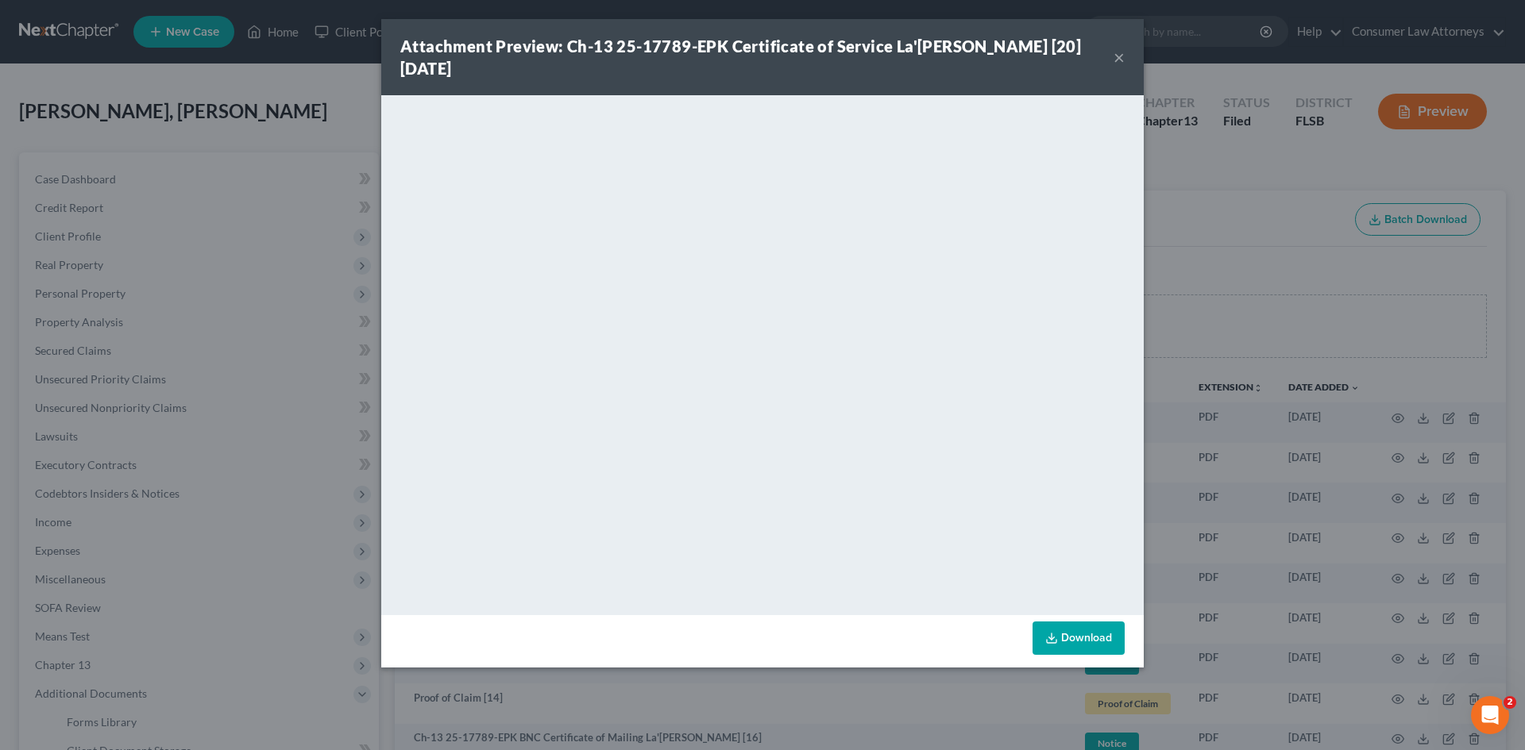
click at [1009, 280] on div "Attachment Preview: Ch-13 25-17789-EPK Certificate of Service La'Rosha Nico [20…" at bounding box center [762, 375] width 1525 height 750
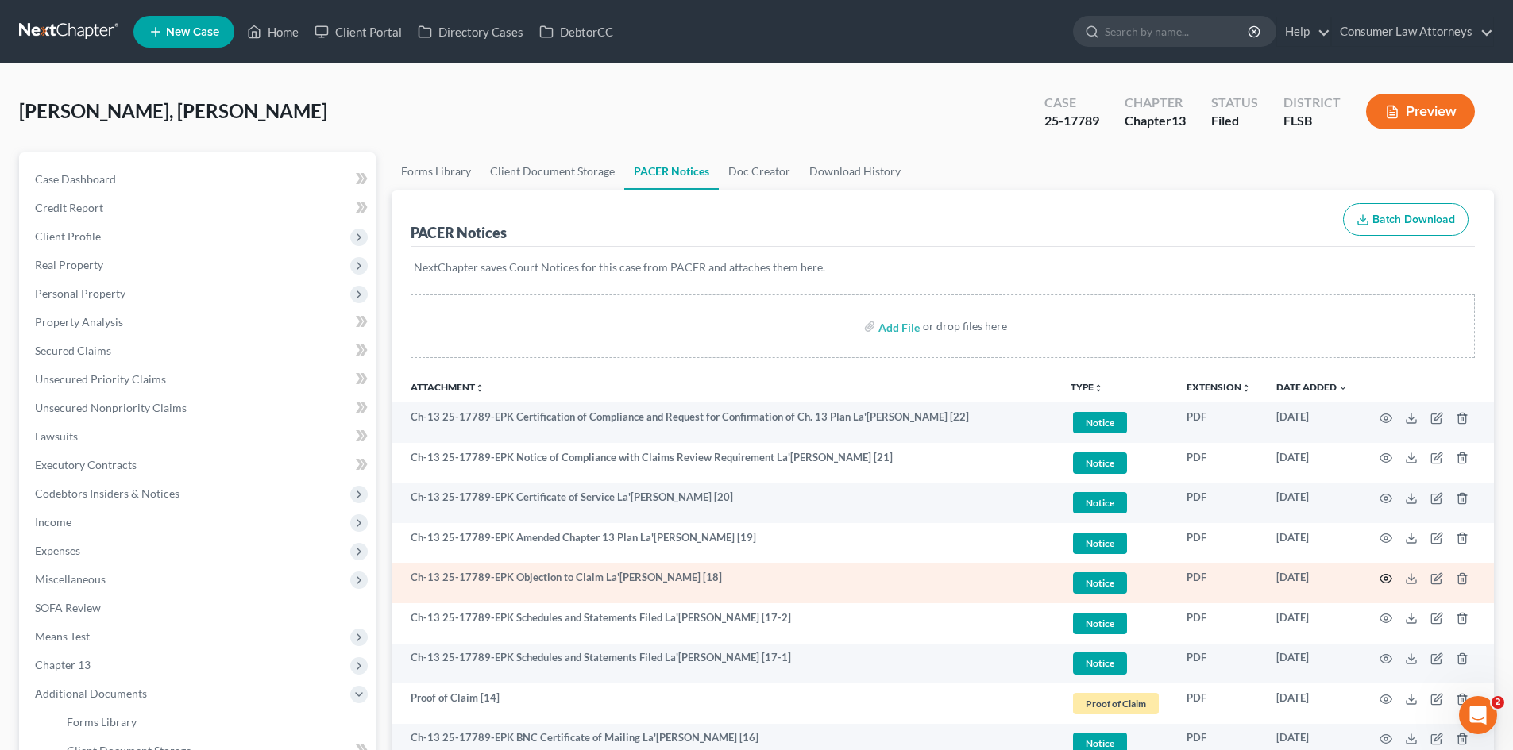
click at [1388, 581] on icon "button" at bounding box center [1385, 579] width 13 height 13
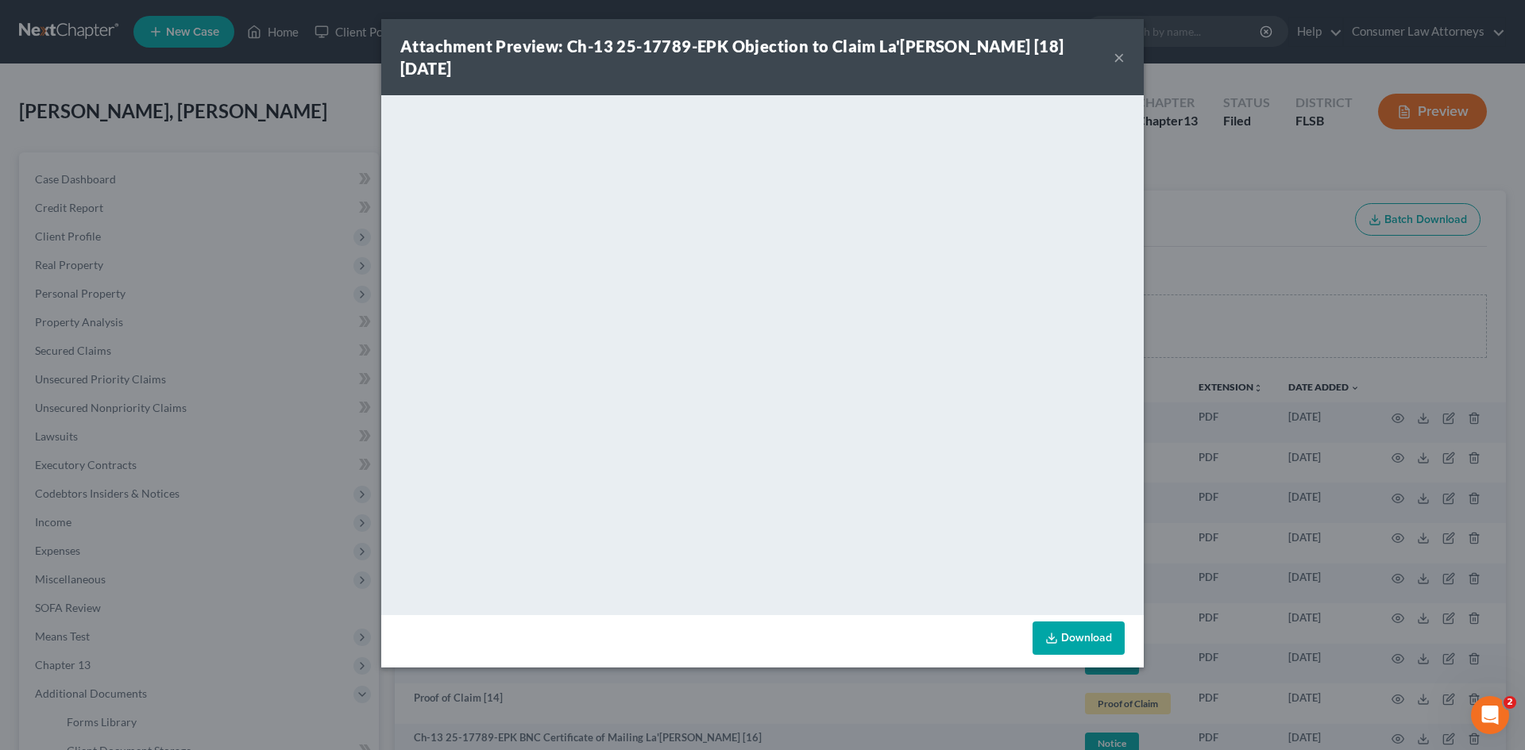
click at [1248, 395] on div "Attachment Preview: Ch-13 25-17789-EPK Objection to Claim La'[PERSON_NAME] [18]…" at bounding box center [762, 375] width 1525 height 750
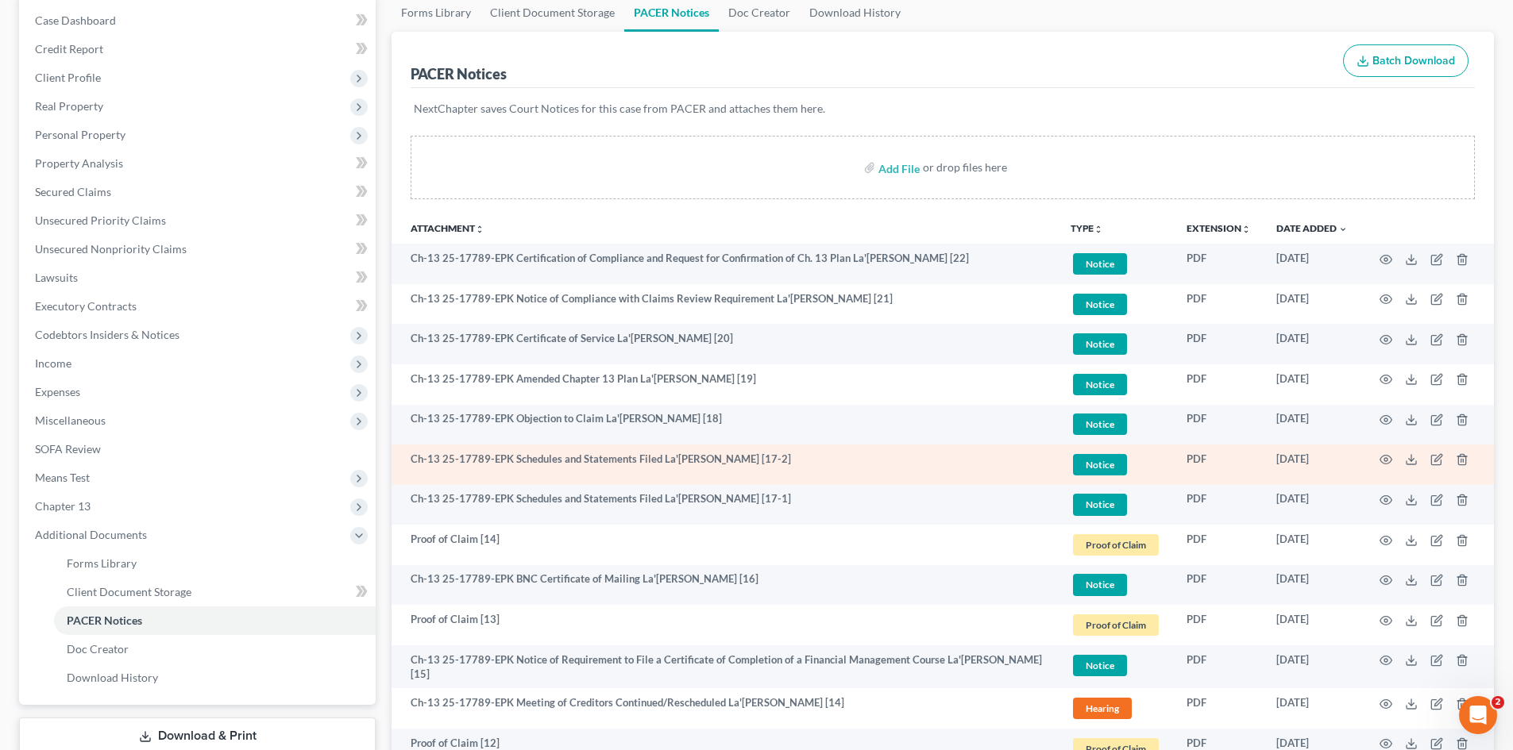
scroll to position [318, 0]
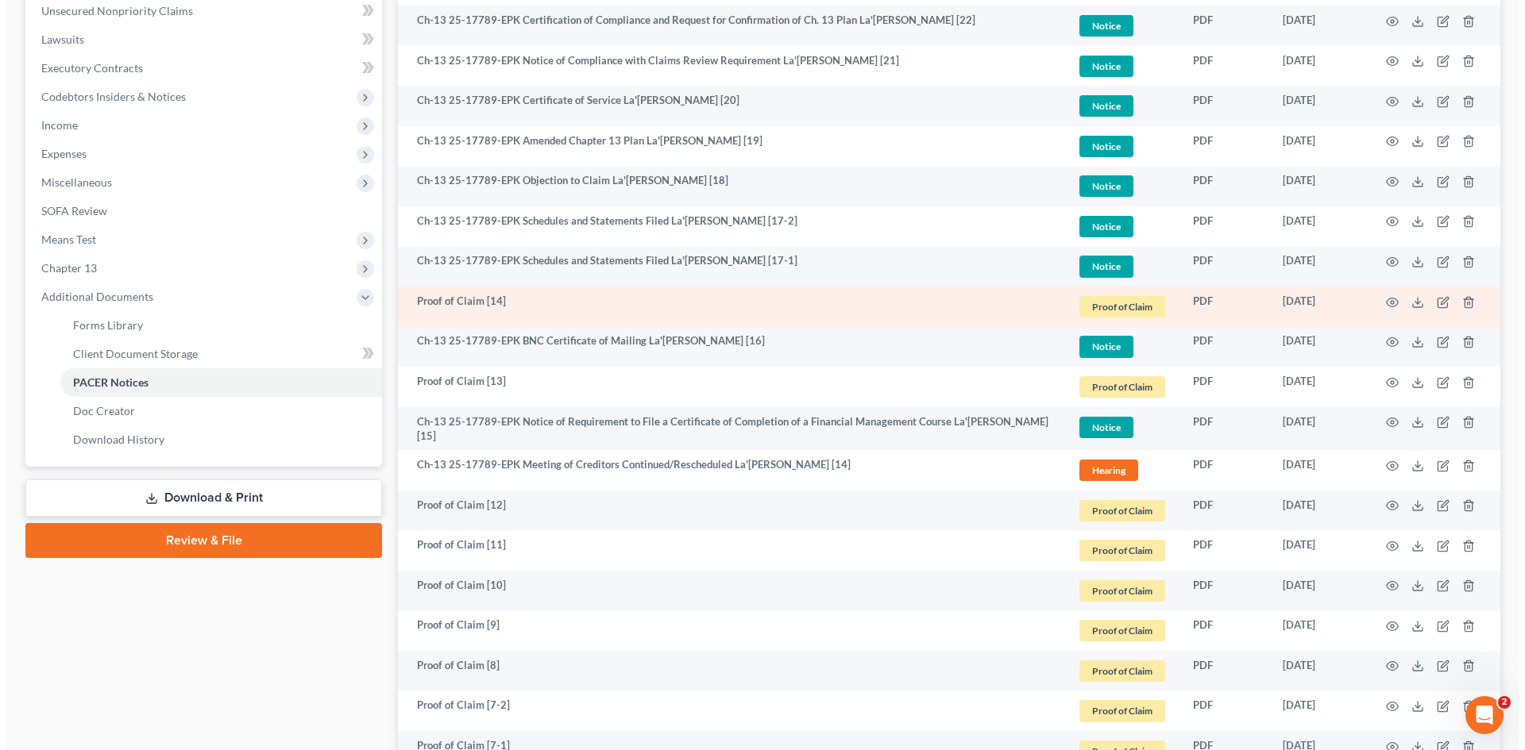
scroll to position [318, 0]
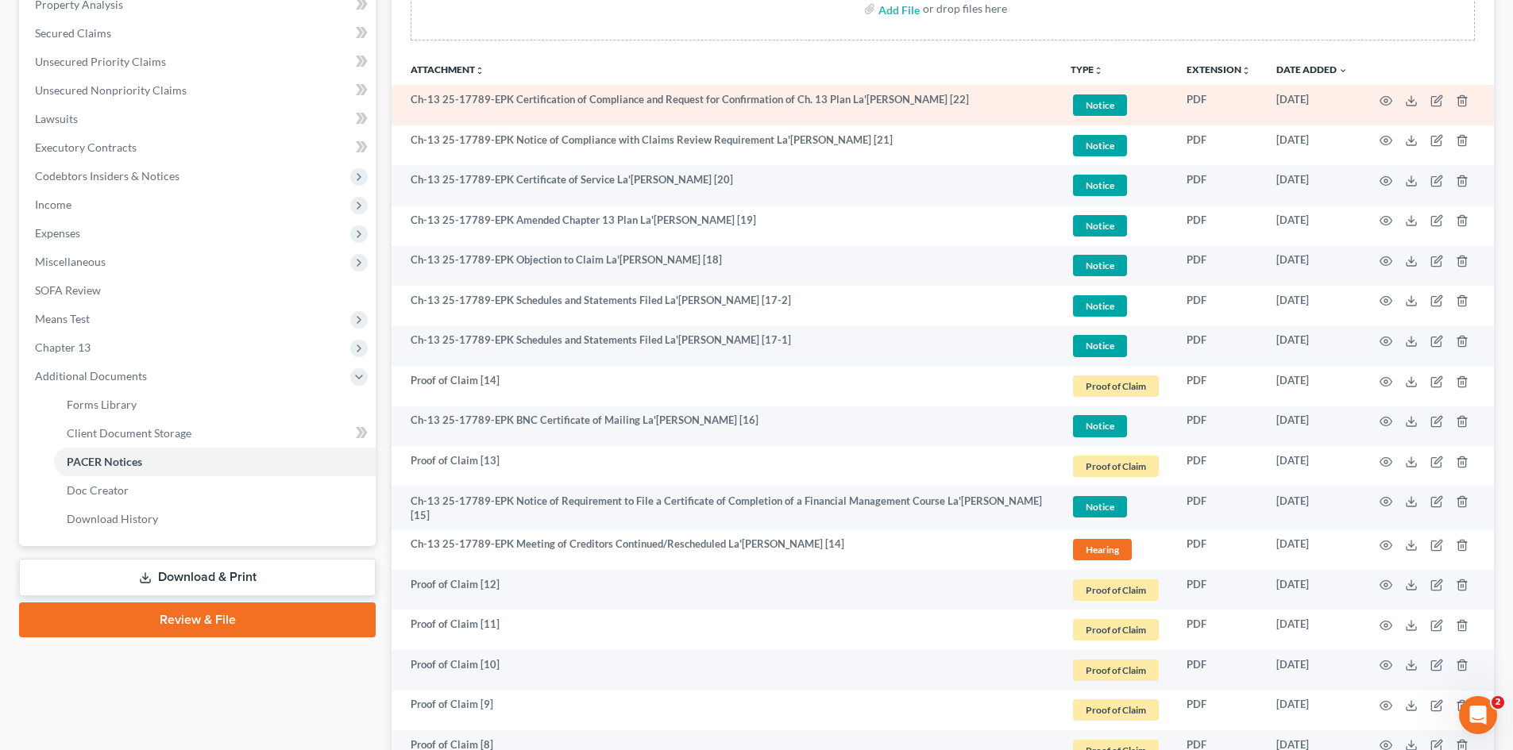
drag, startPoint x: 1384, startPoint y: 93, endPoint x: 1376, endPoint y: 108, distance: 17.1
click at [1383, 93] on td at bounding box center [1426, 105] width 133 height 40
click at [1386, 102] on circle "button" at bounding box center [1385, 100] width 3 height 3
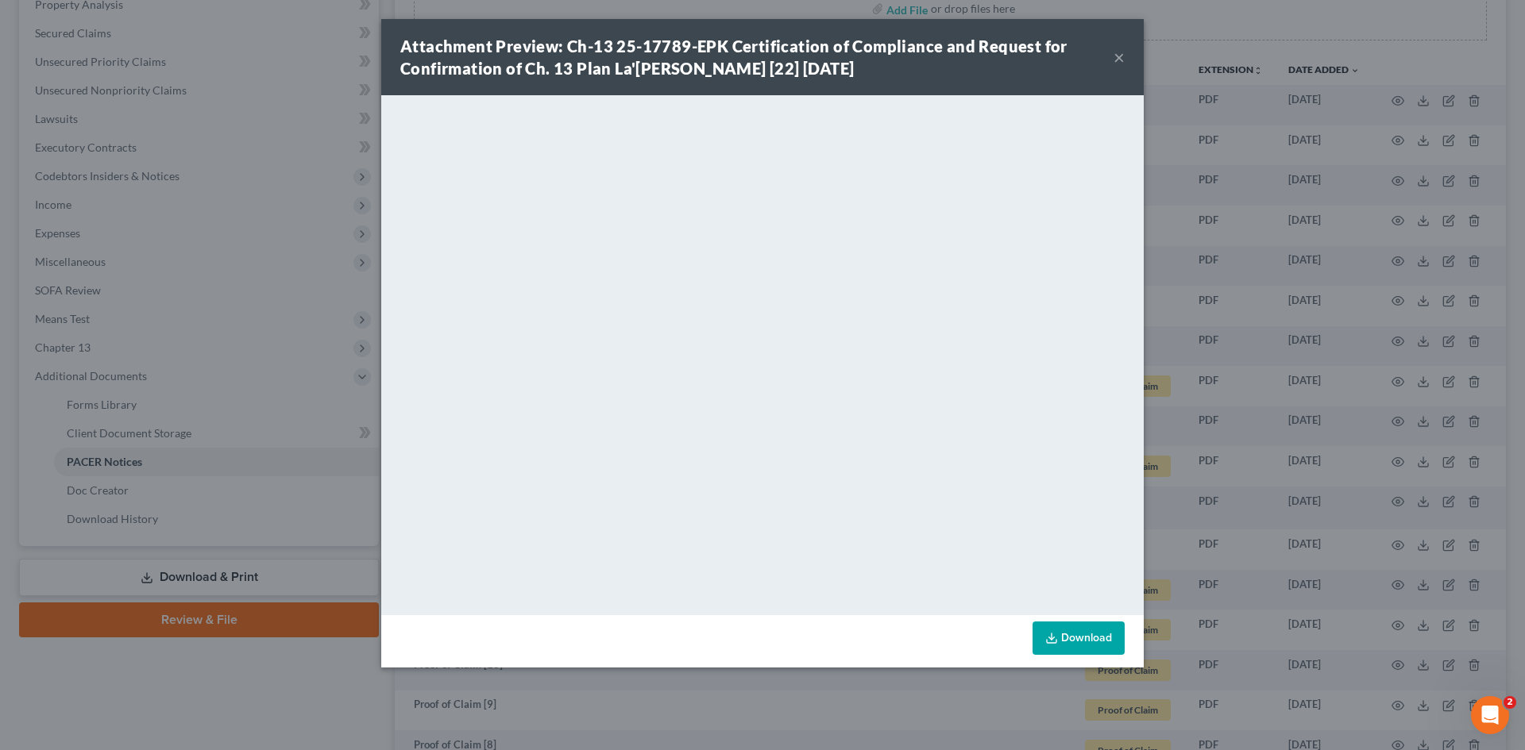
click at [1240, 321] on div "Attachment Preview: Ch-13 25-17789-EPK Certification of Compliance and Request …" at bounding box center [762, 375] width 1525 height 750
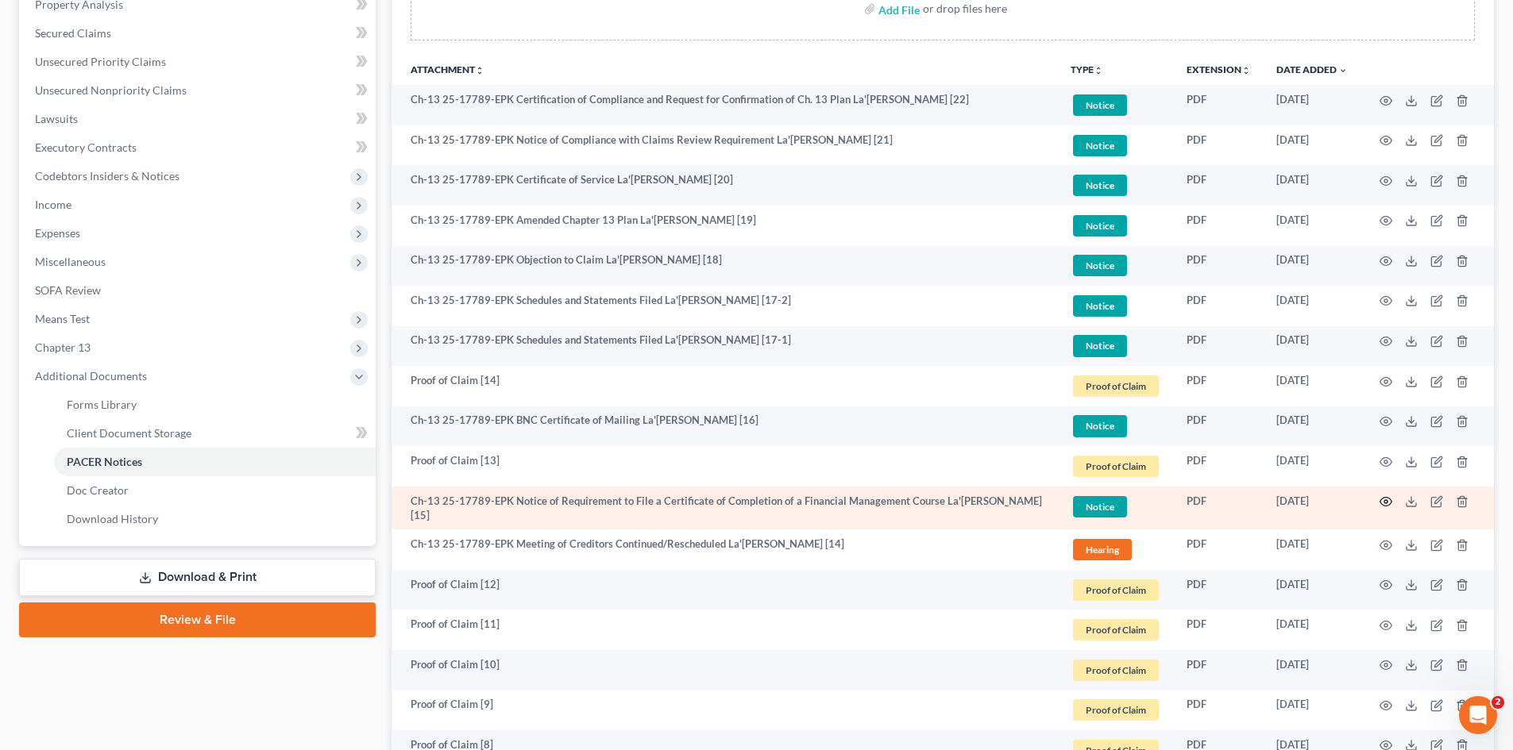
click at [1387, 496] on icon "button" at bounding box center [1385, 502] width 13 height 13
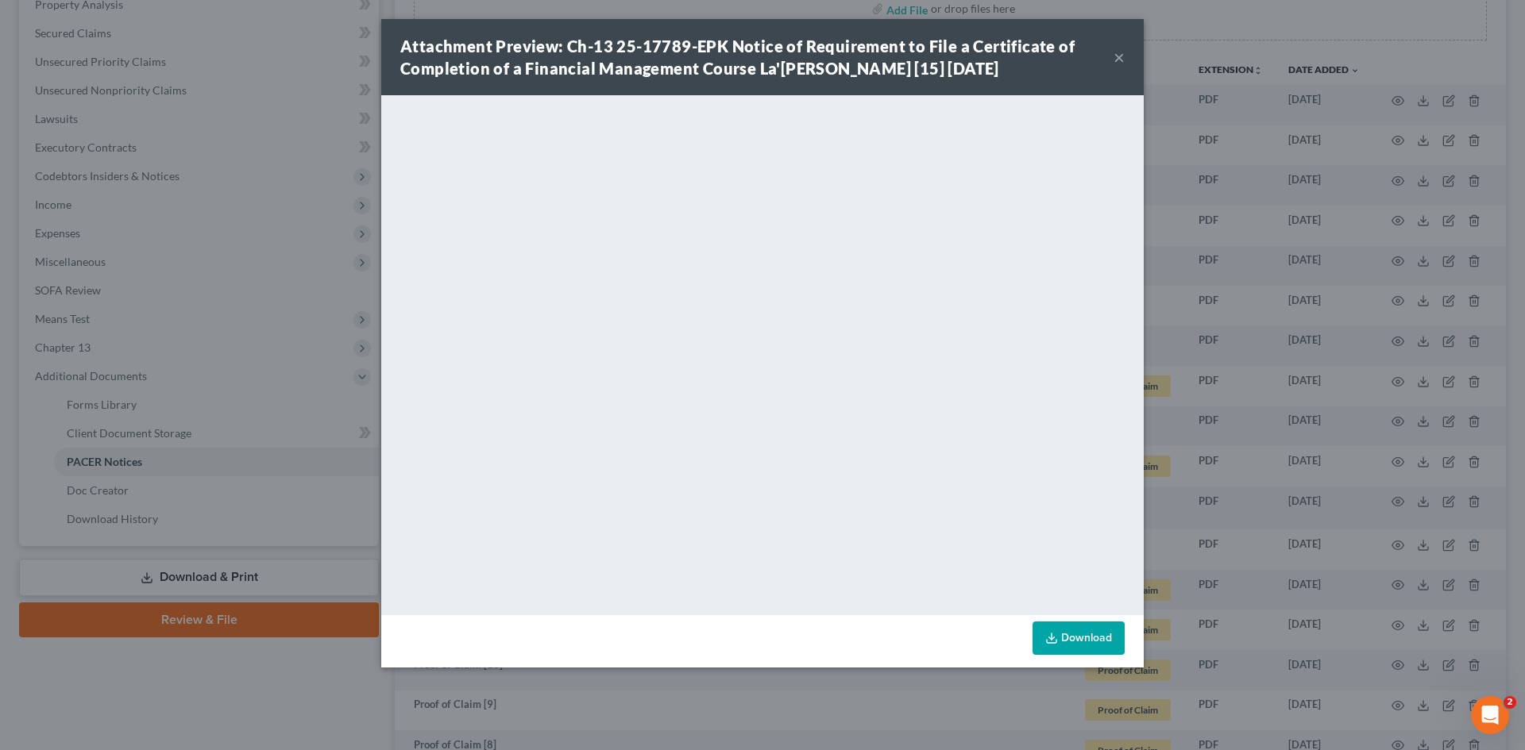
click at [1309, 386] on div "Attachment Preview: Ch-13 25-17789-EPK Notice of Requirement to File a Certific…" at bounding box center [762, 375] width 1525 height 750
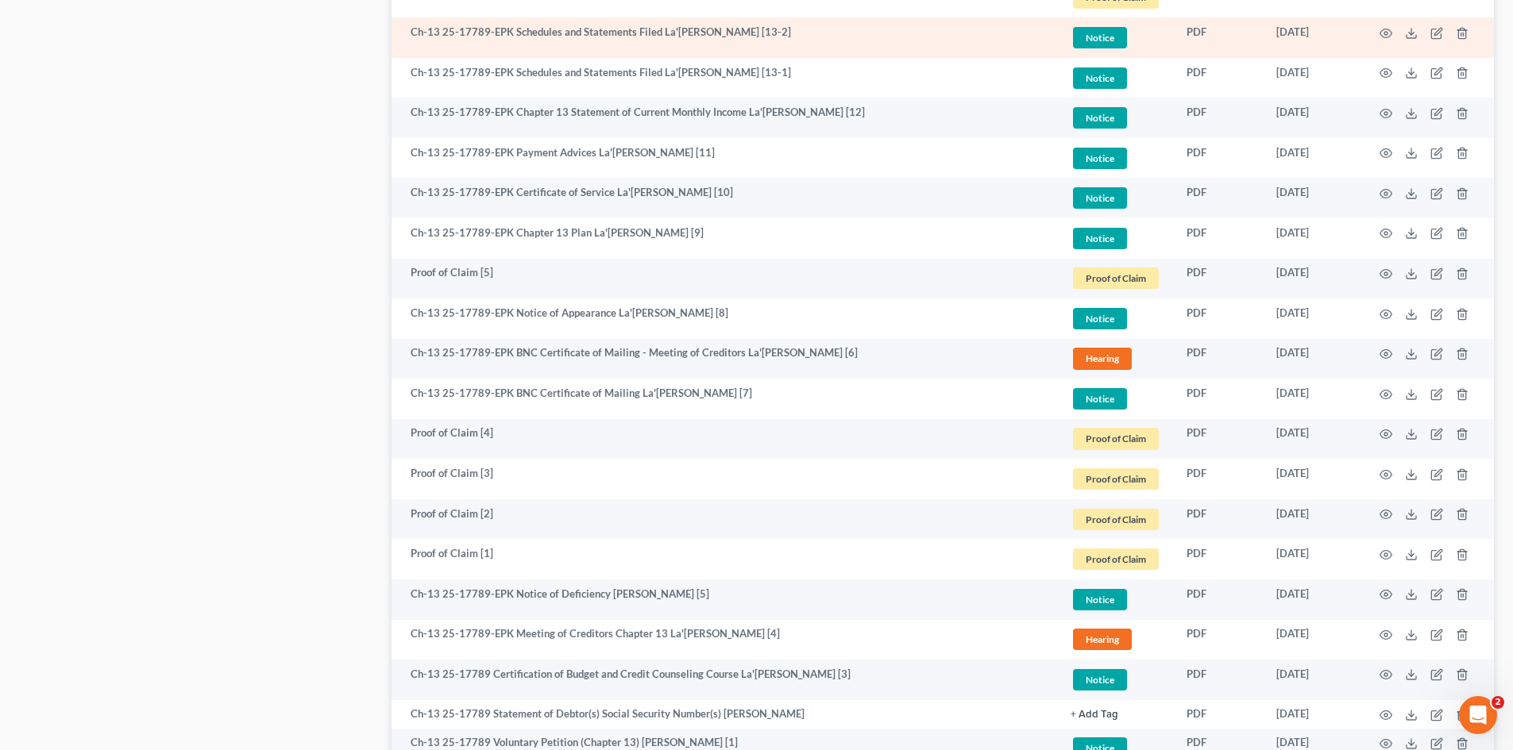
scroll to position [1112, 0]
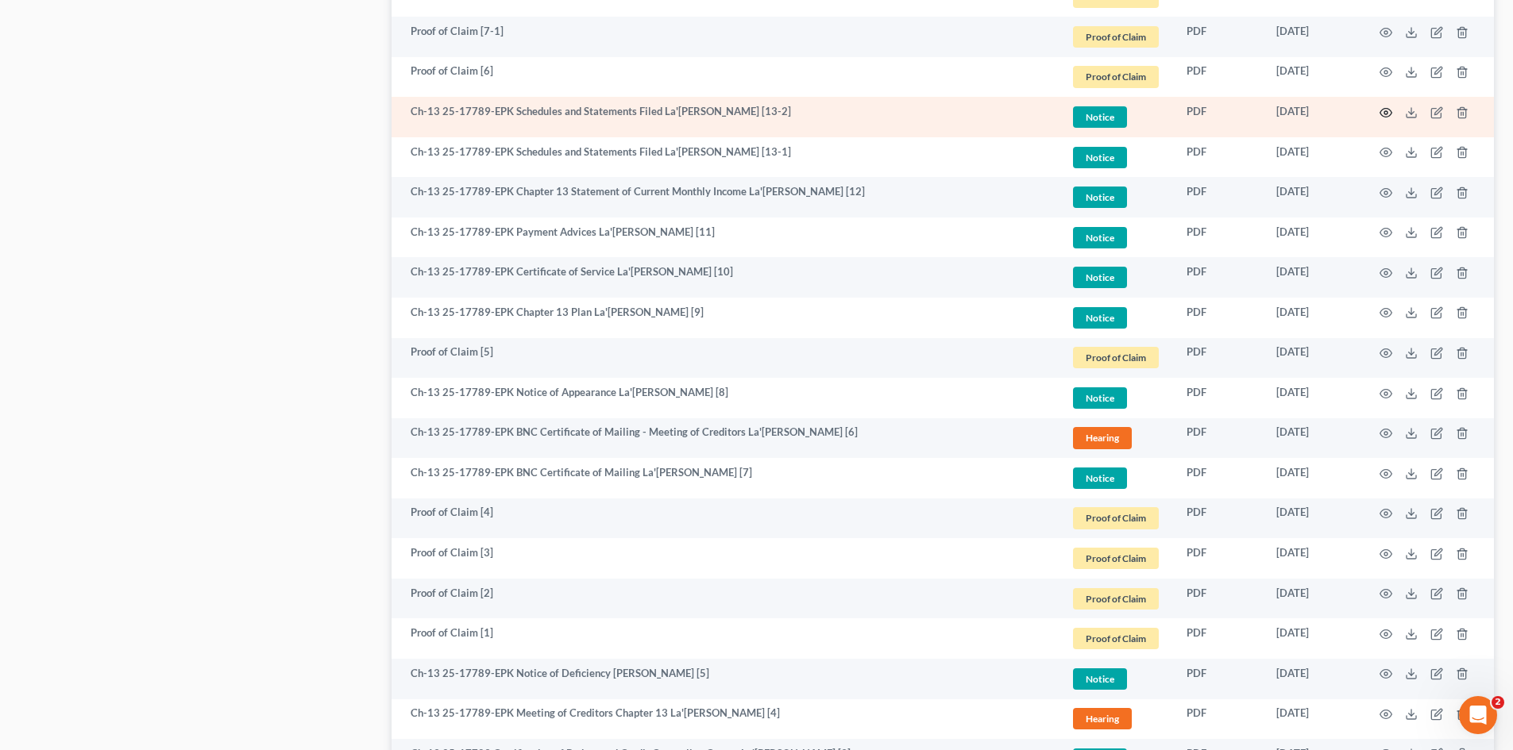
click at [1385, 108] on icon "button" at bounding box center [1386, 112] width 12 height 9
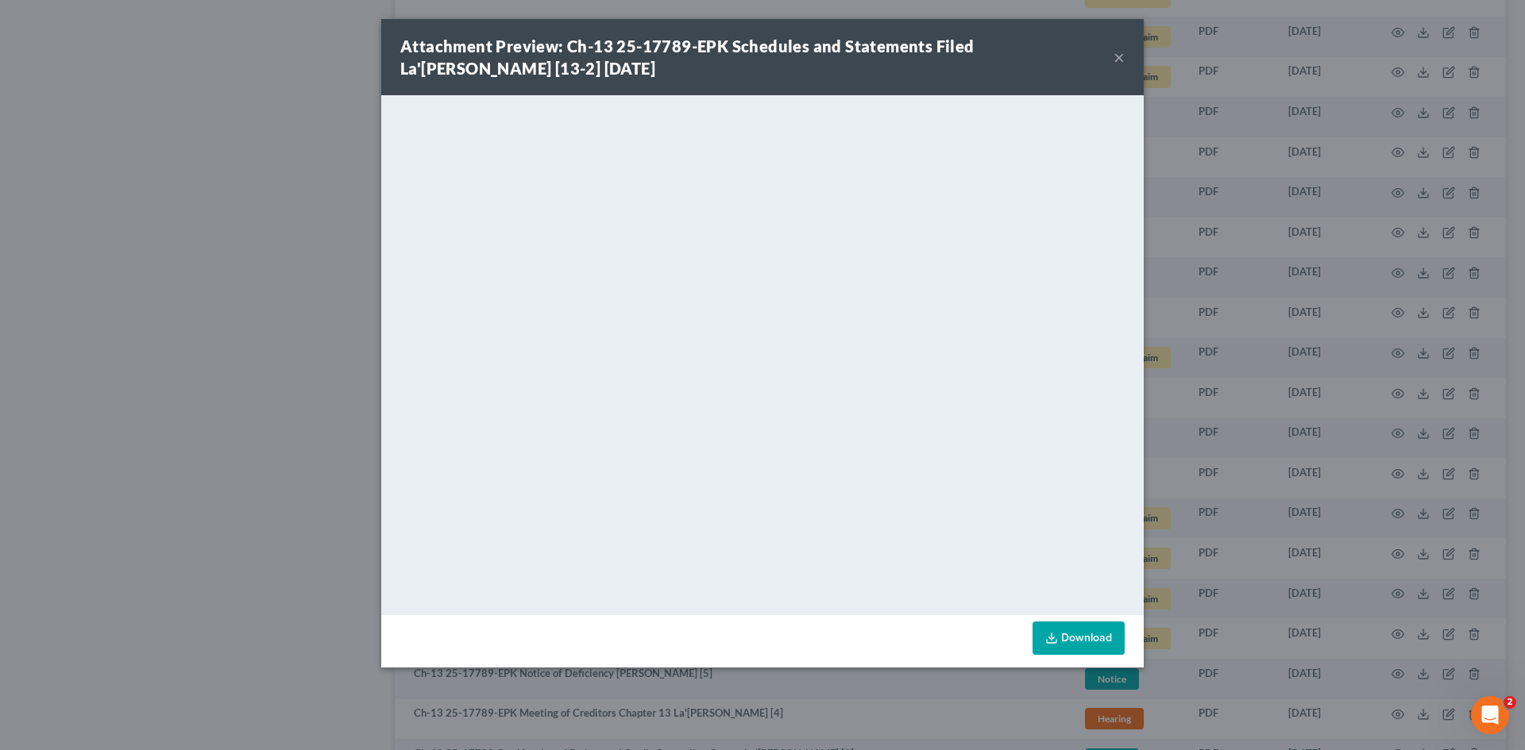
click at [1284, 299] on div "Attachment Preview: Ch-13 25-17789-EPK Schedules and Statements Filed La'Rosha …" at bounding box center [762, 375] width 1525 height 750
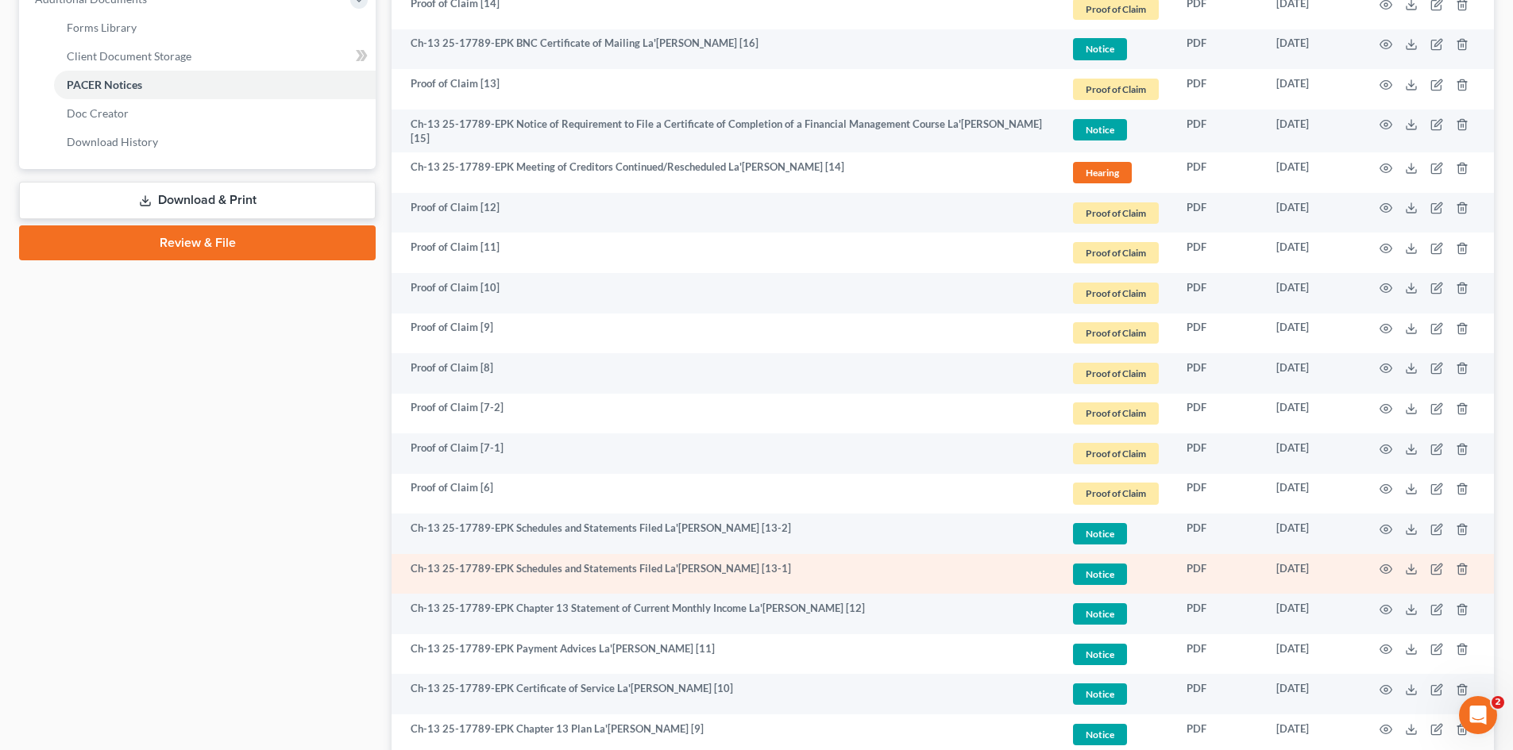
scroll to position [1251, 0]
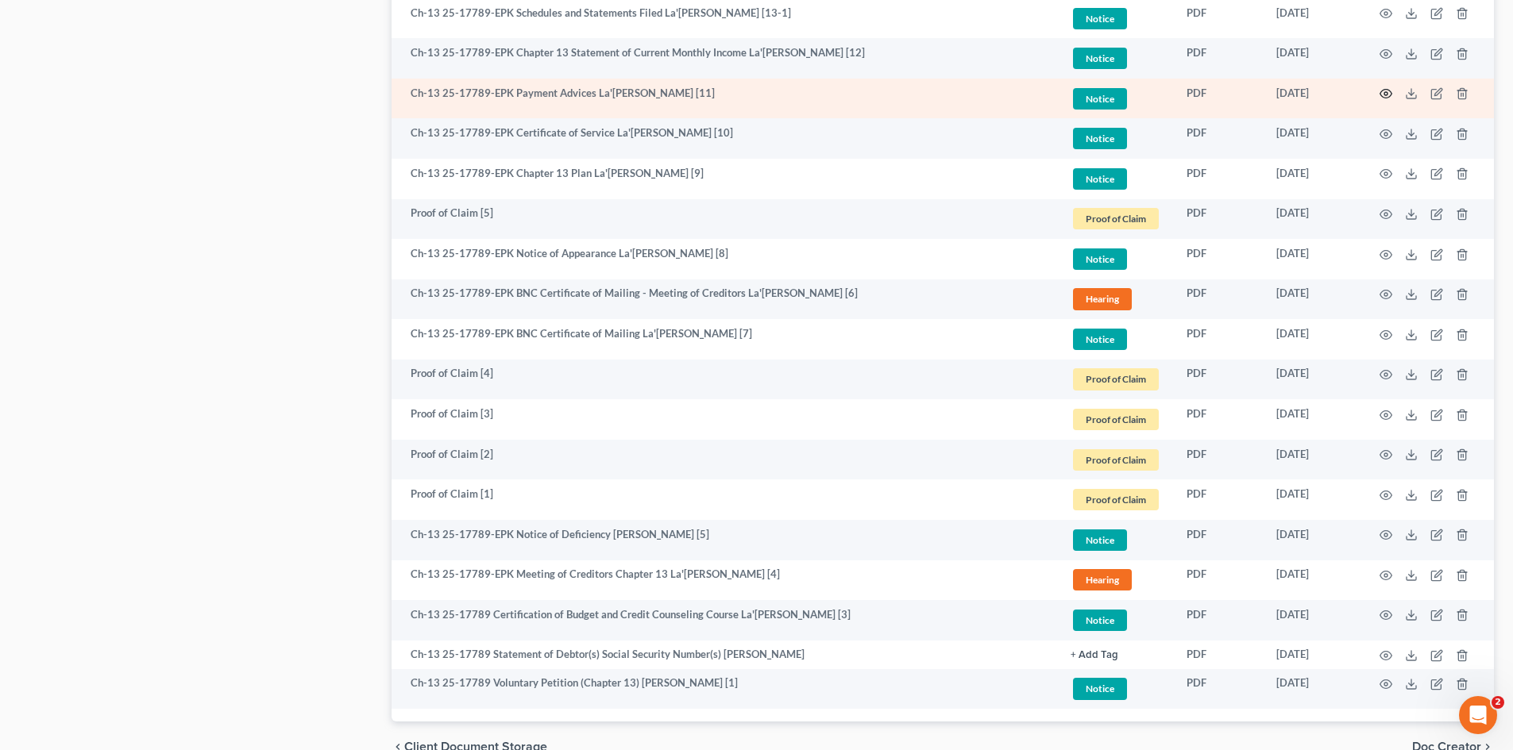
click at [1382, 90] on icon "button" at bounding box center [1386, 94] width 12 height 9
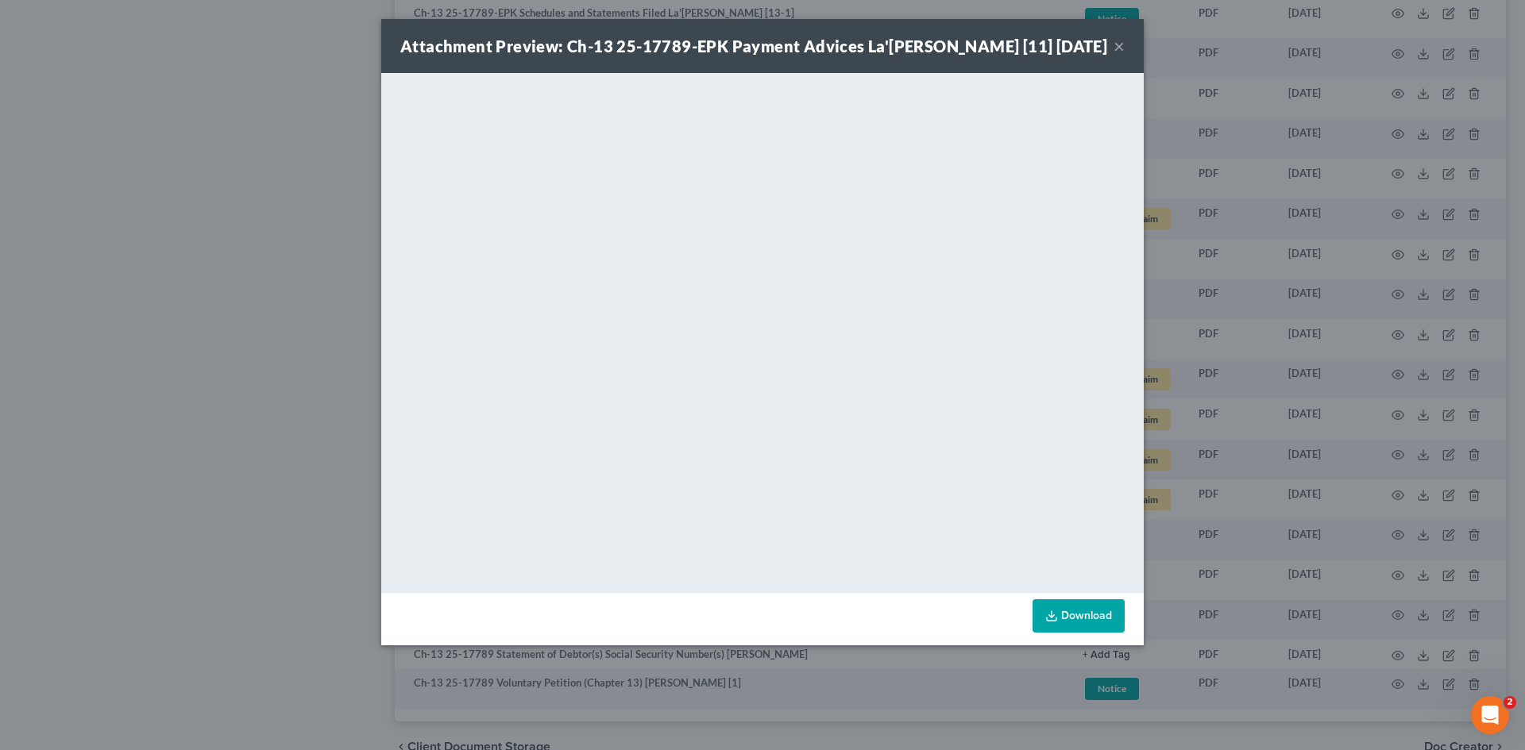
click at [1248, 255] on div "Attachment Preview: Ch-13 25-17789-EPK Payment Advices La'Rosha Nico [11] 07/22…" at bounding box center [762, 375] width 1525 height 750
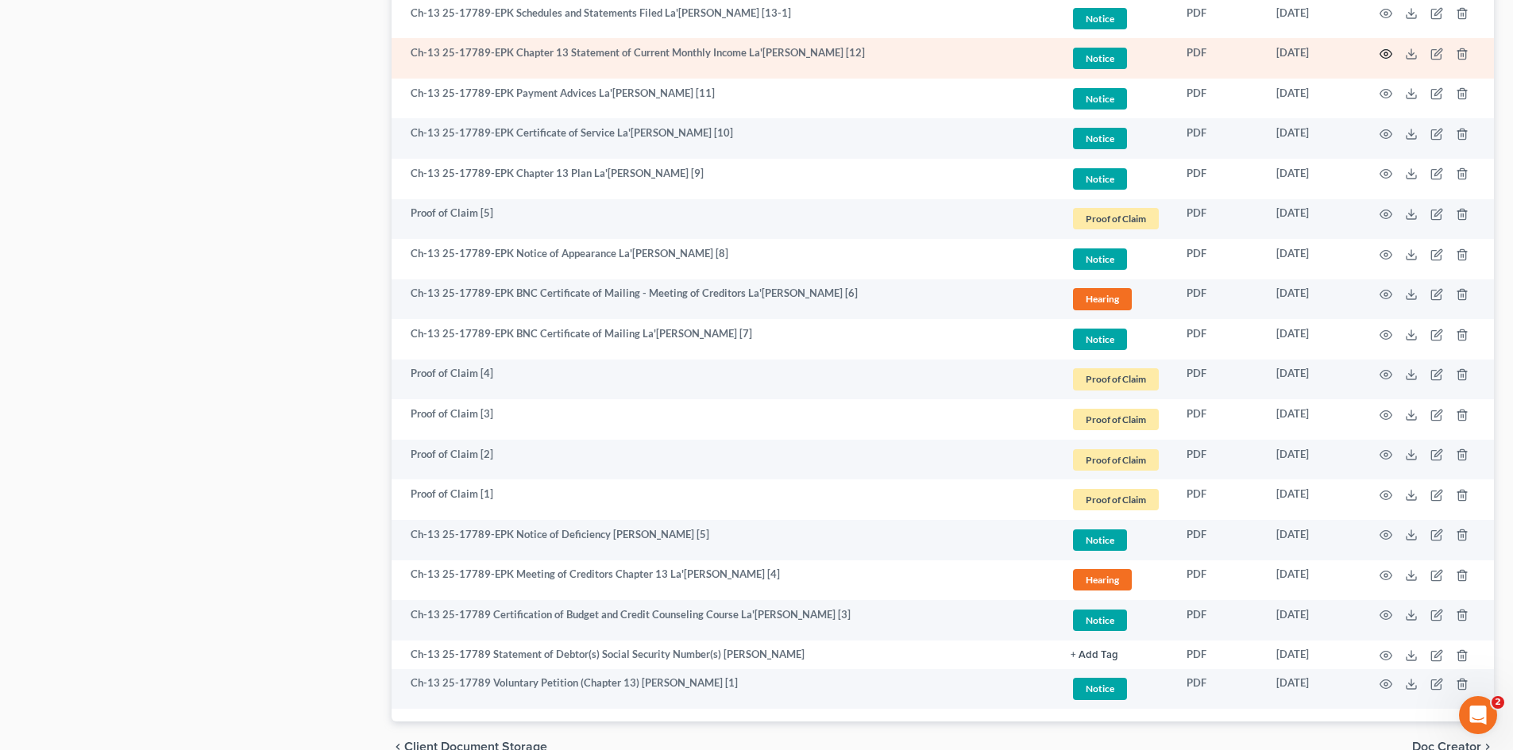
click at [1379, 52] on icon "button" at bounding box center [1385, 54] width 13 height 13
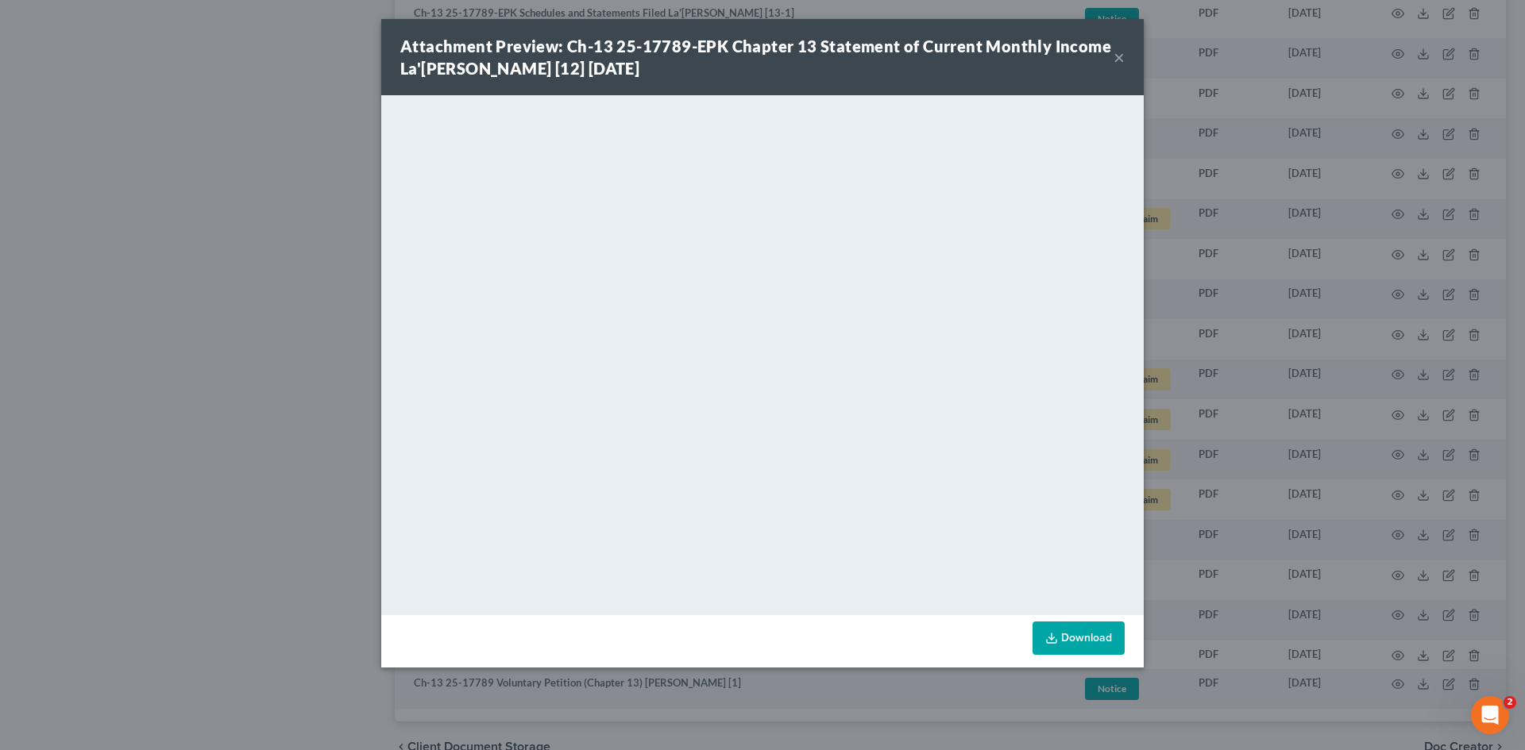
click at [1287, 259] on div "Attachment Preview: Ch-13 25-17789-EPK Chapter 13 Statement of Current Monthly …" at bounding box center [762, 375] width 1525 height 750
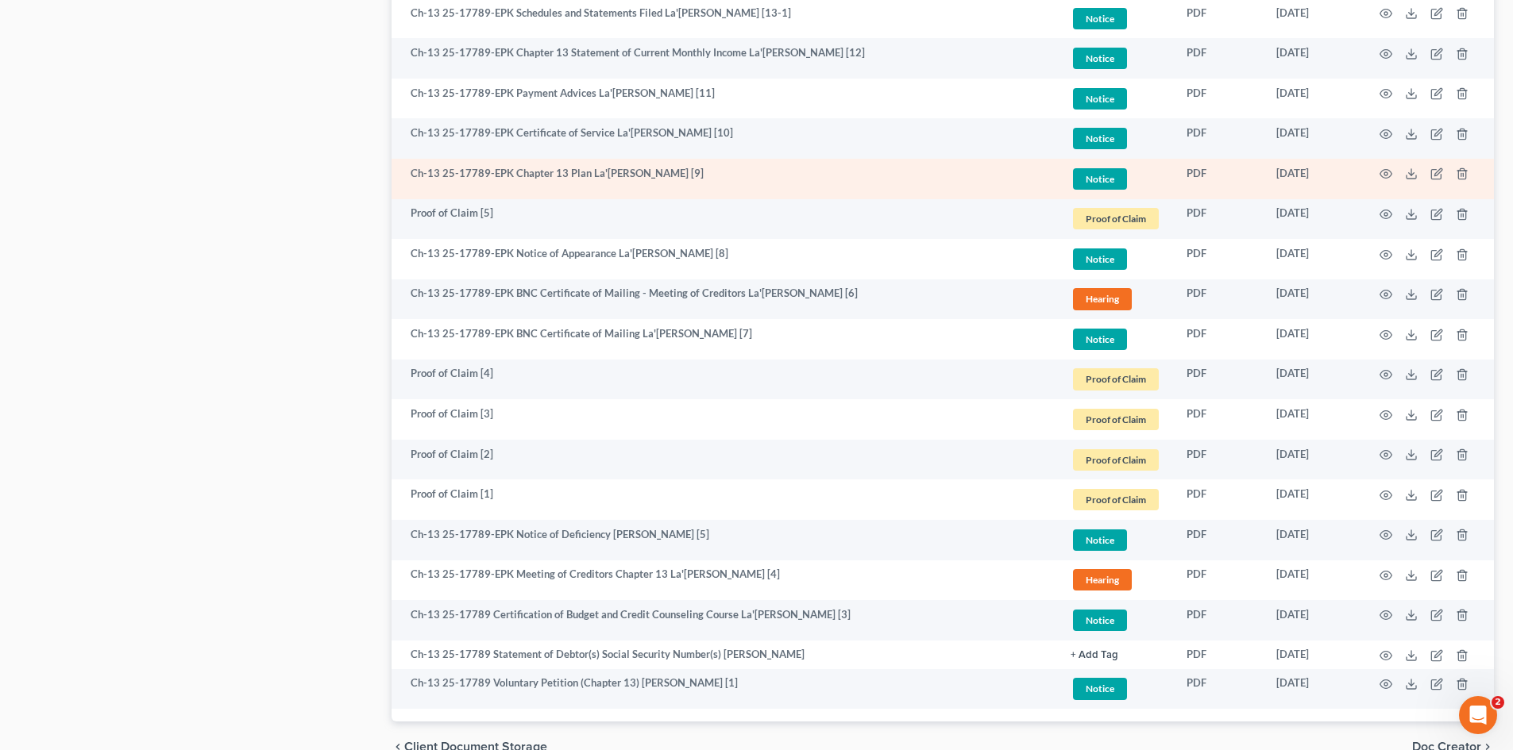
scroll to position [1171, 0]
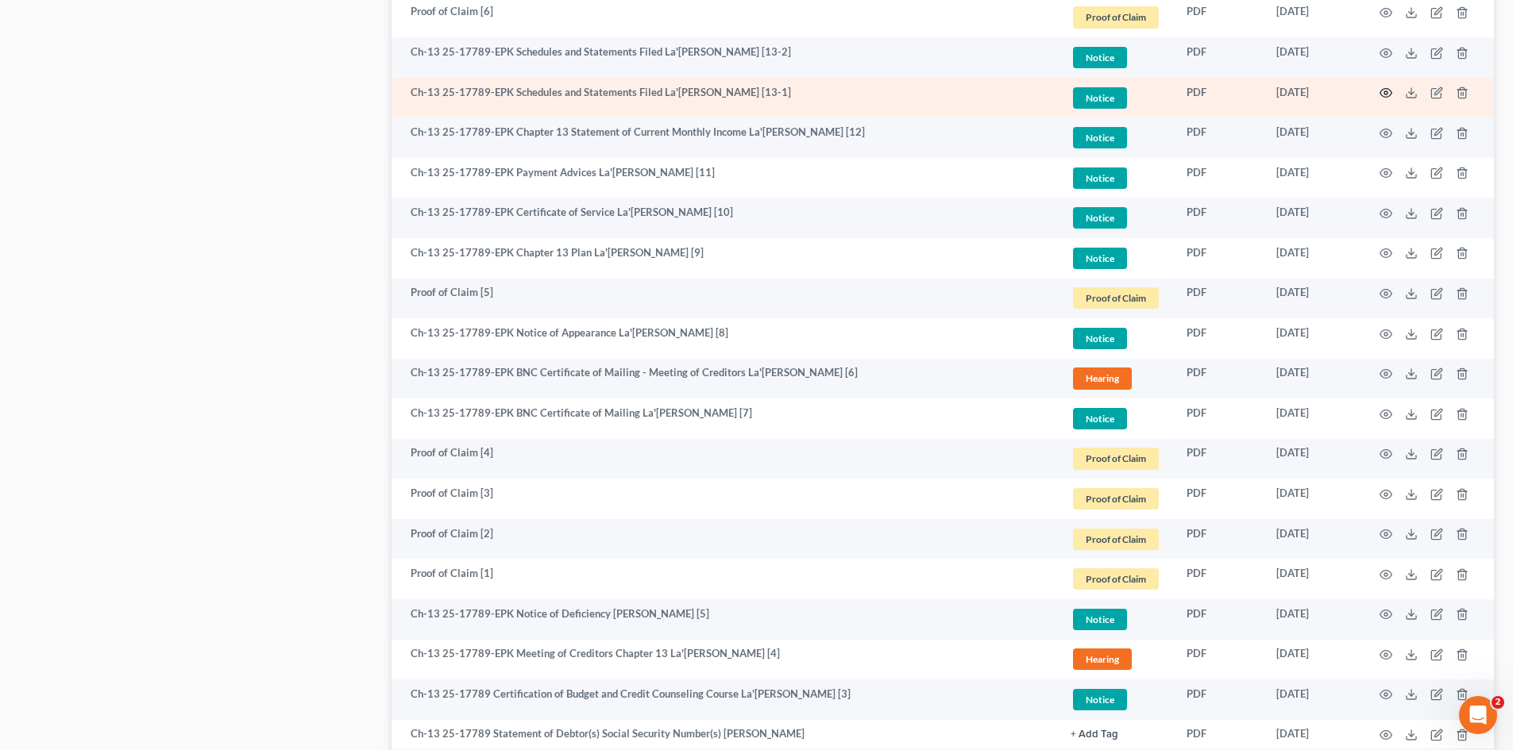
click at [1386, 87] on icon "button" at bounding box center [1385, 93] width 13 height 13
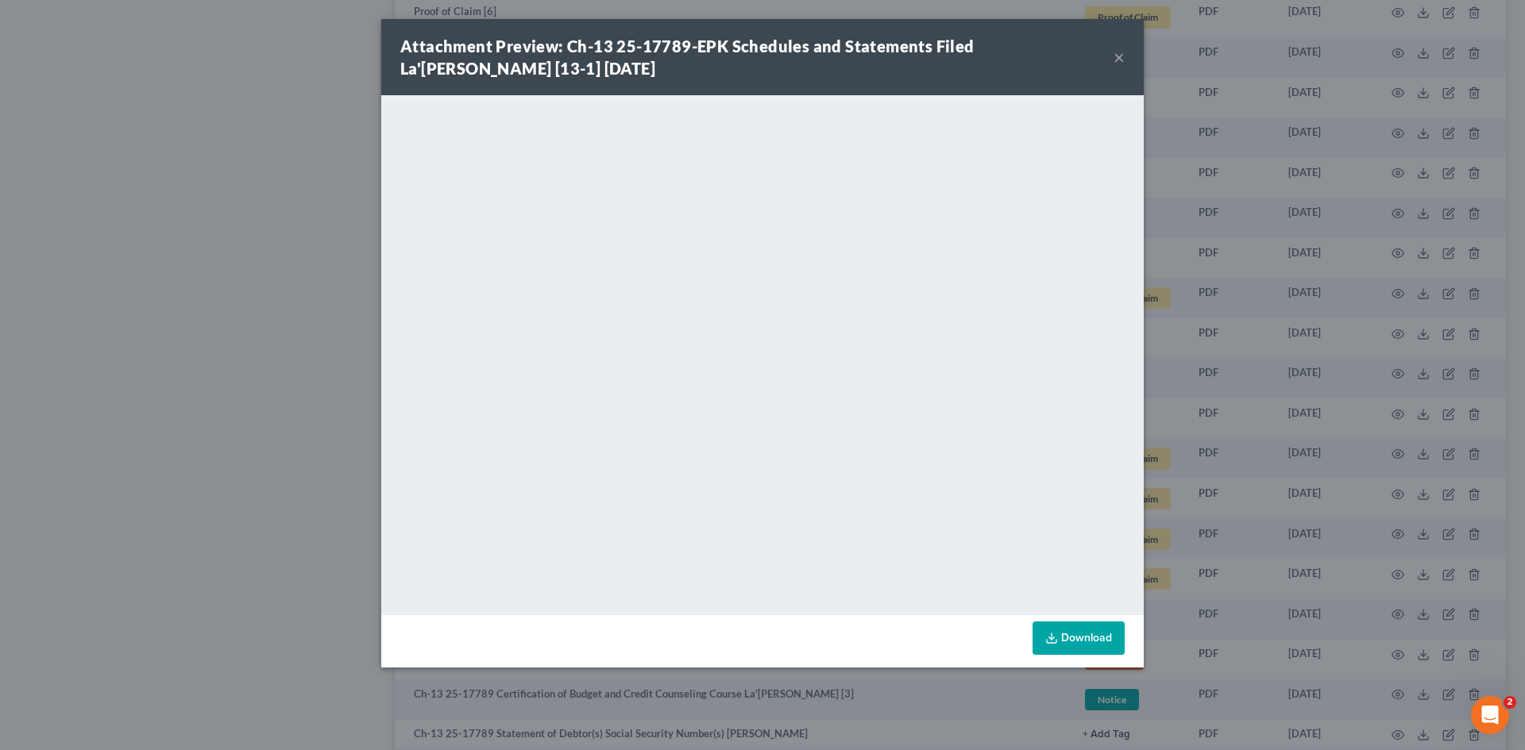
drag, startPoint x: 1318, startPoint y: 224, endPoint x: 1340, endPoint y: 98, distance: 127.3
click at [1319, 224] on div "Attachment Preview: Ch-13 25-17789-EPK Schedules and Statements Filed La'Rosha …" at bounding box center [762, 375] width 1525 height 750
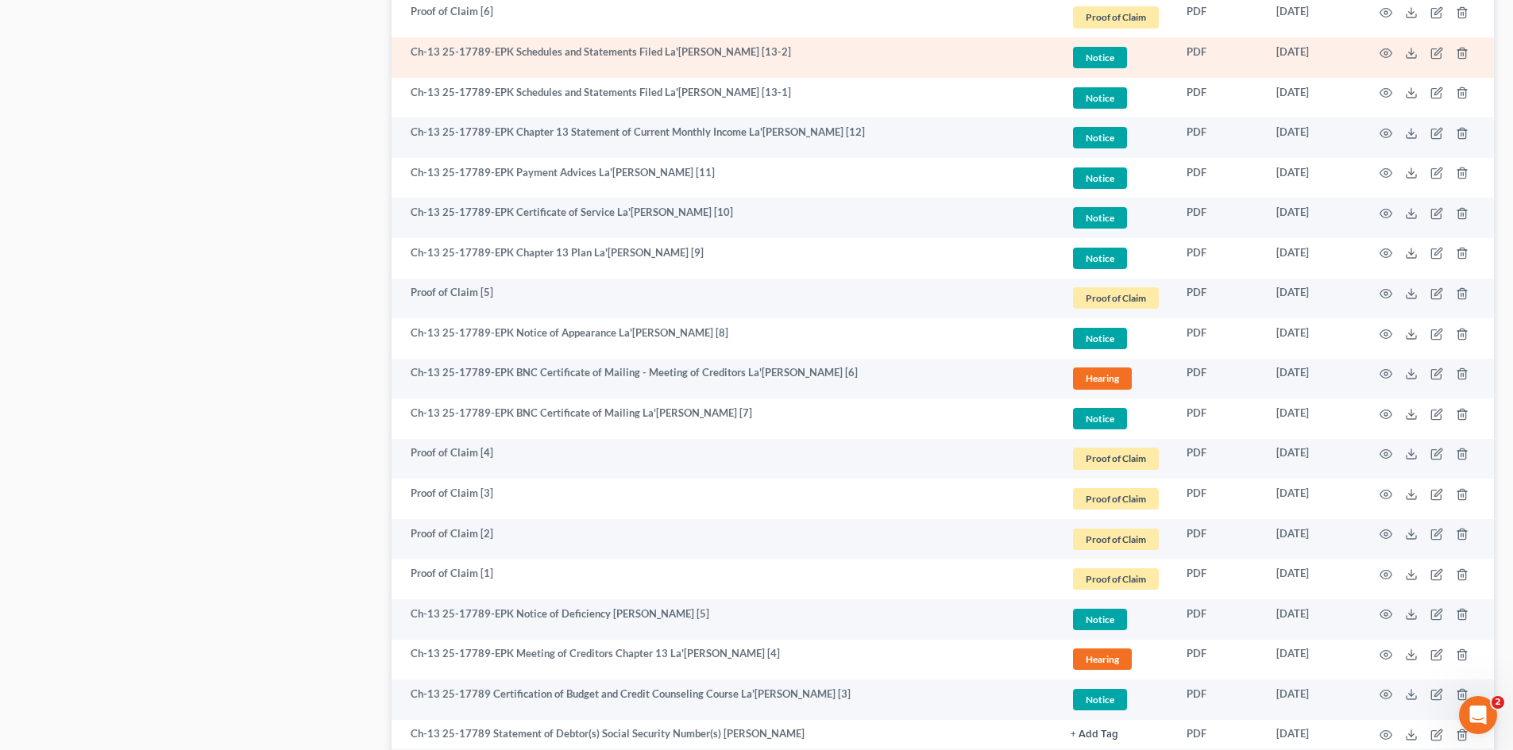
scroll to position [1092, 0]
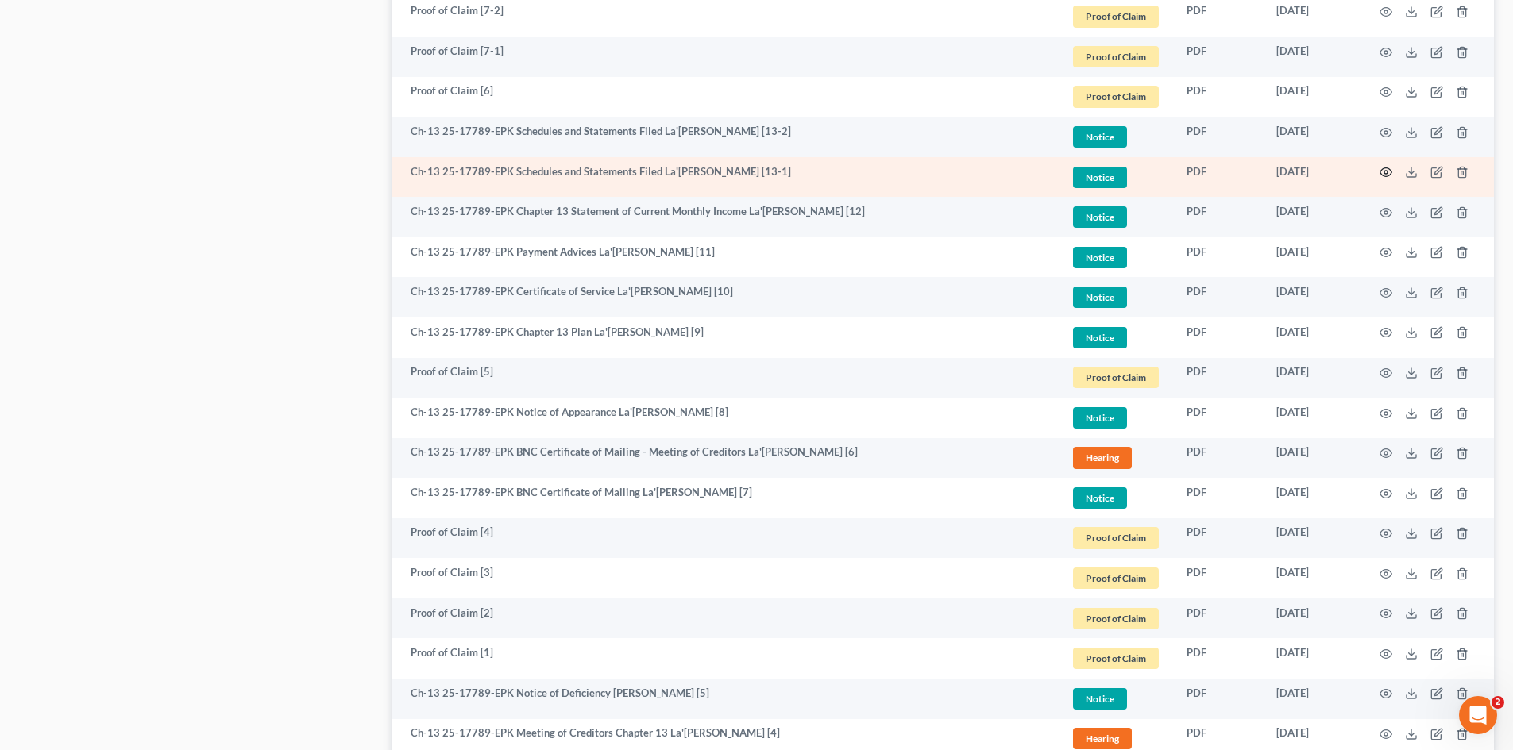
click at [1387, 167] on icon "button" at bounding box center [1385, 172] width 13 height 13
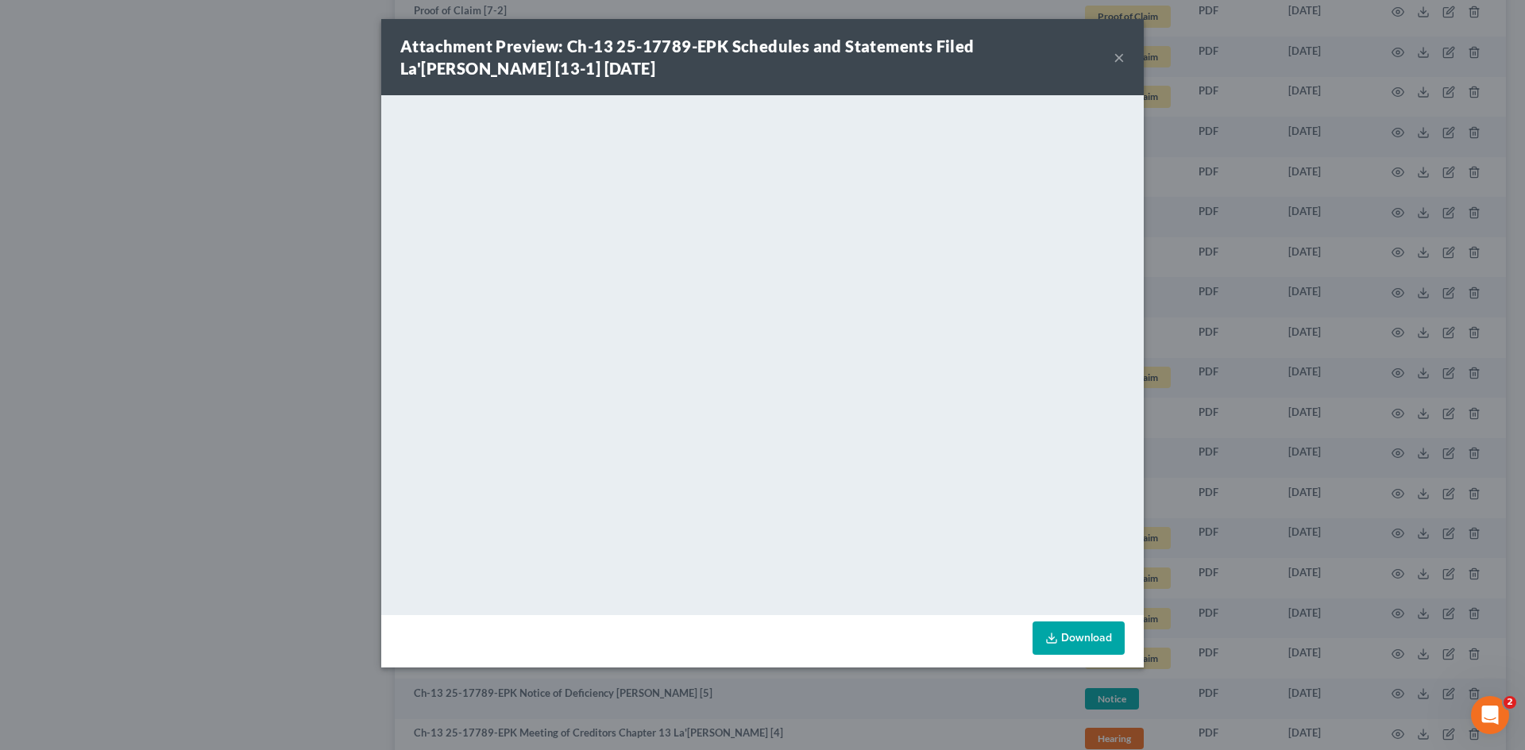
click at [1238, 184] on div "Attachment Preview: Ch-13 25-17789-EPK Schedules and Statements Filed La'Rosha …" at bounding box center [762, 375] width 1525 height 750
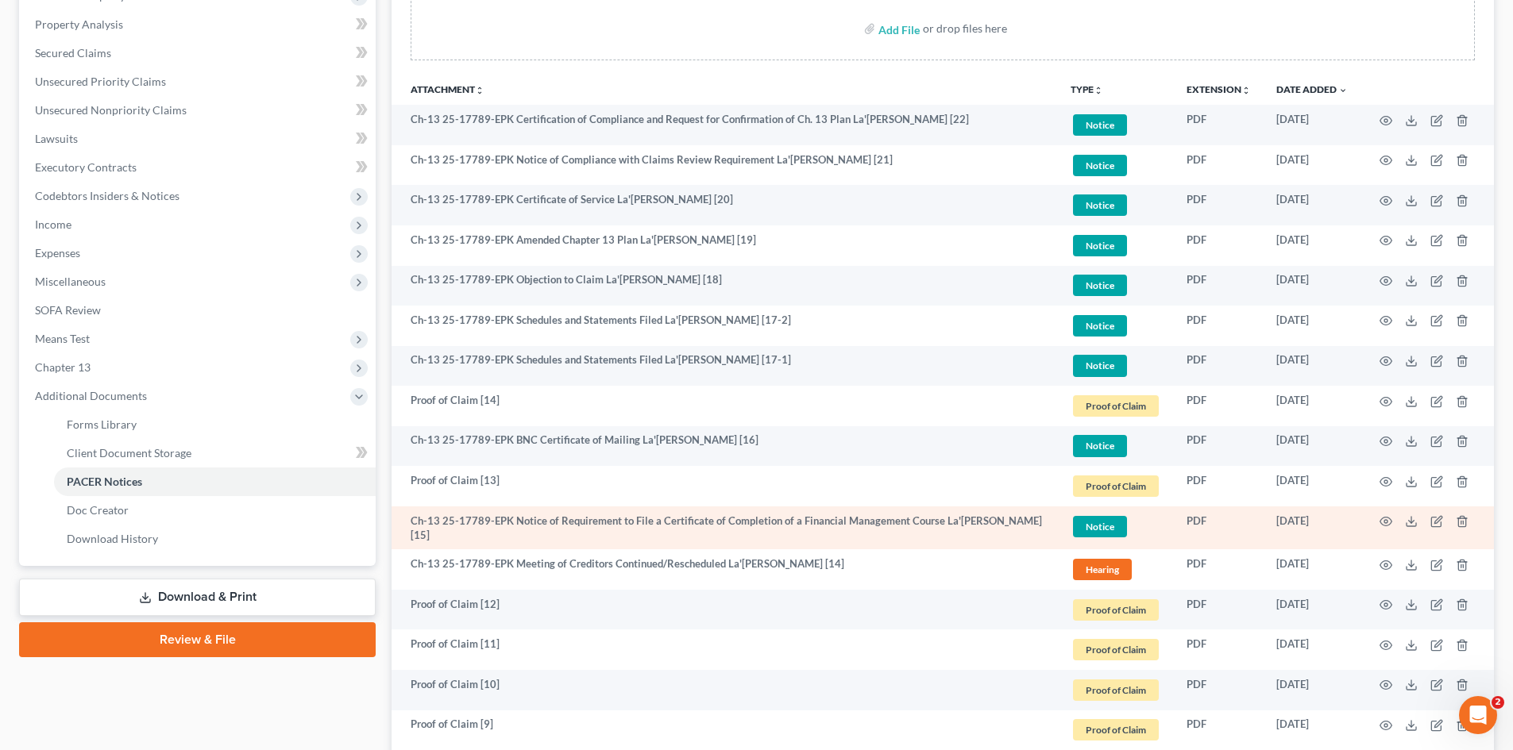
scroll to position [0, 0]
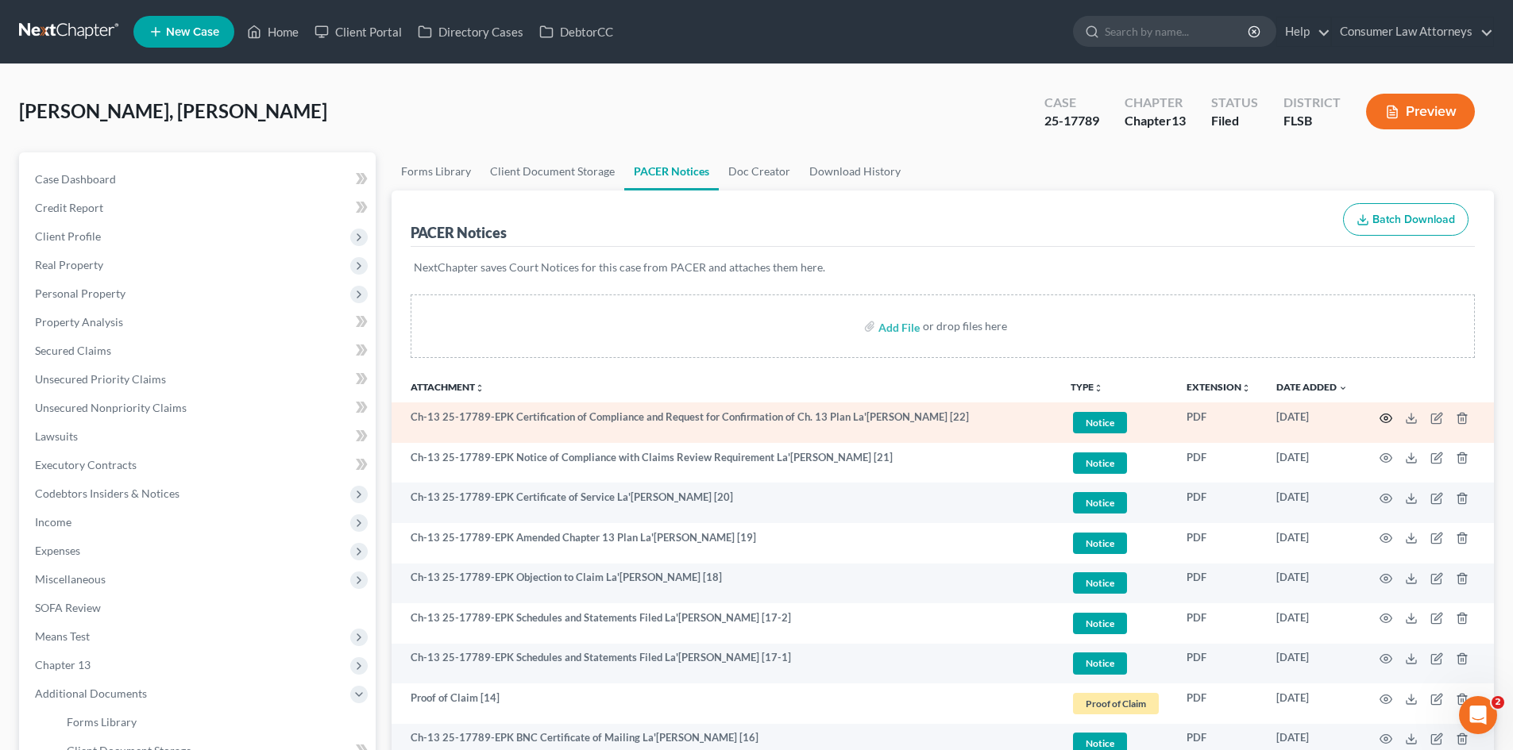
click at [1386, 416] on icon "button" at bounding box center [1385, 418] width 13 height 13
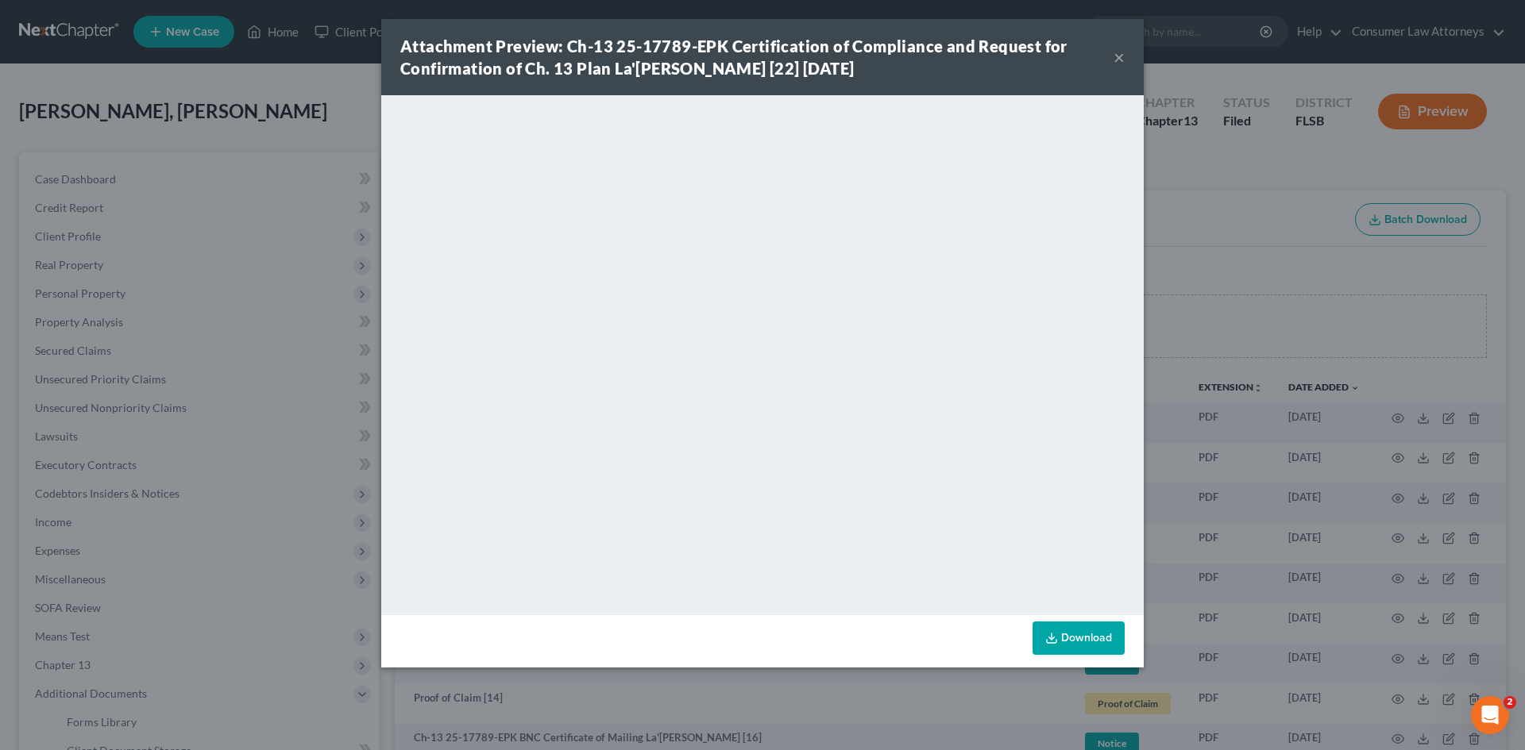
click at [1240, 333] on div "Attachment Preview: Ch-13 25-17789-EPK Certification of Compliance and Request …" at bounding box center [762, 375] width 1525 height 750
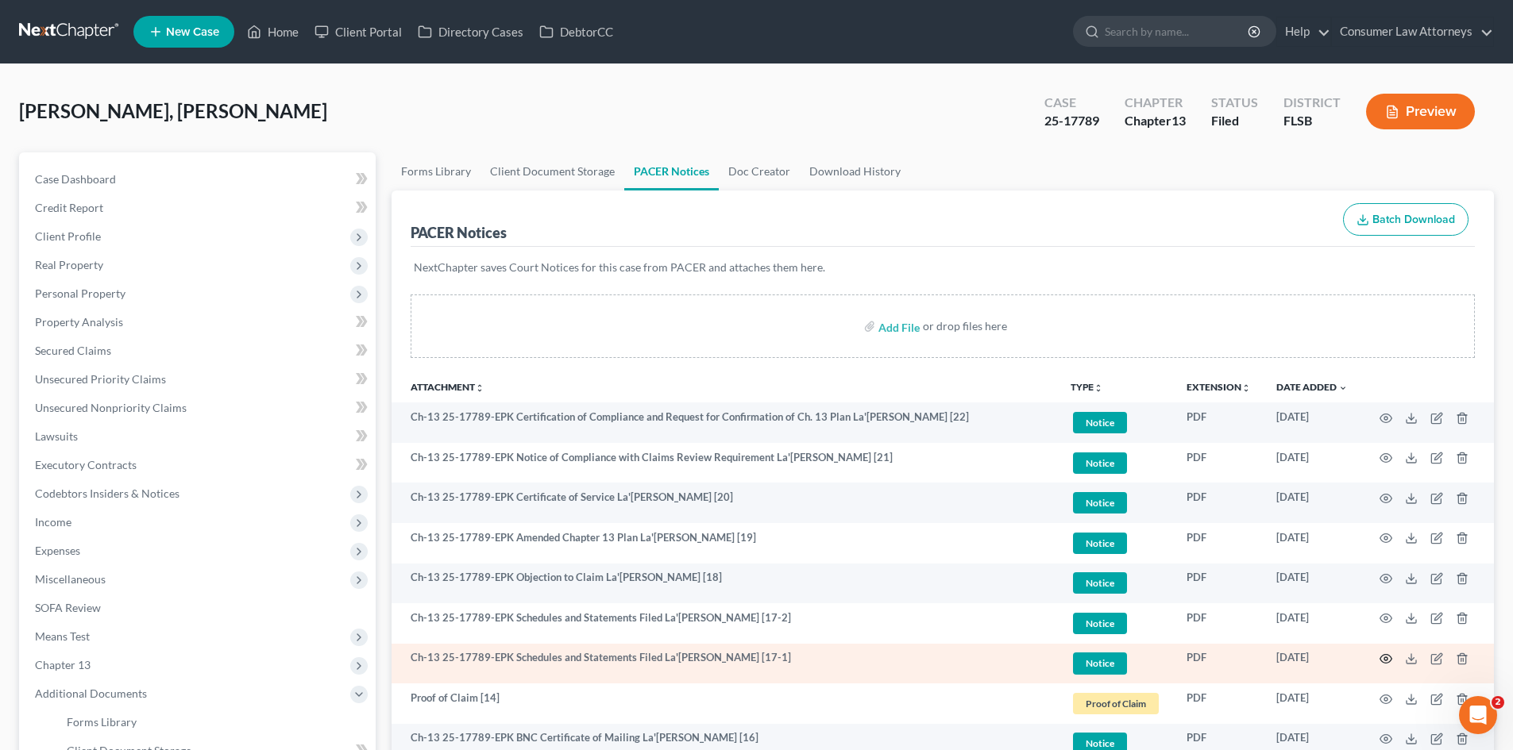
click at [1385, 657] on icon "button" at bounding box center [1385, 659] width 13 height 13
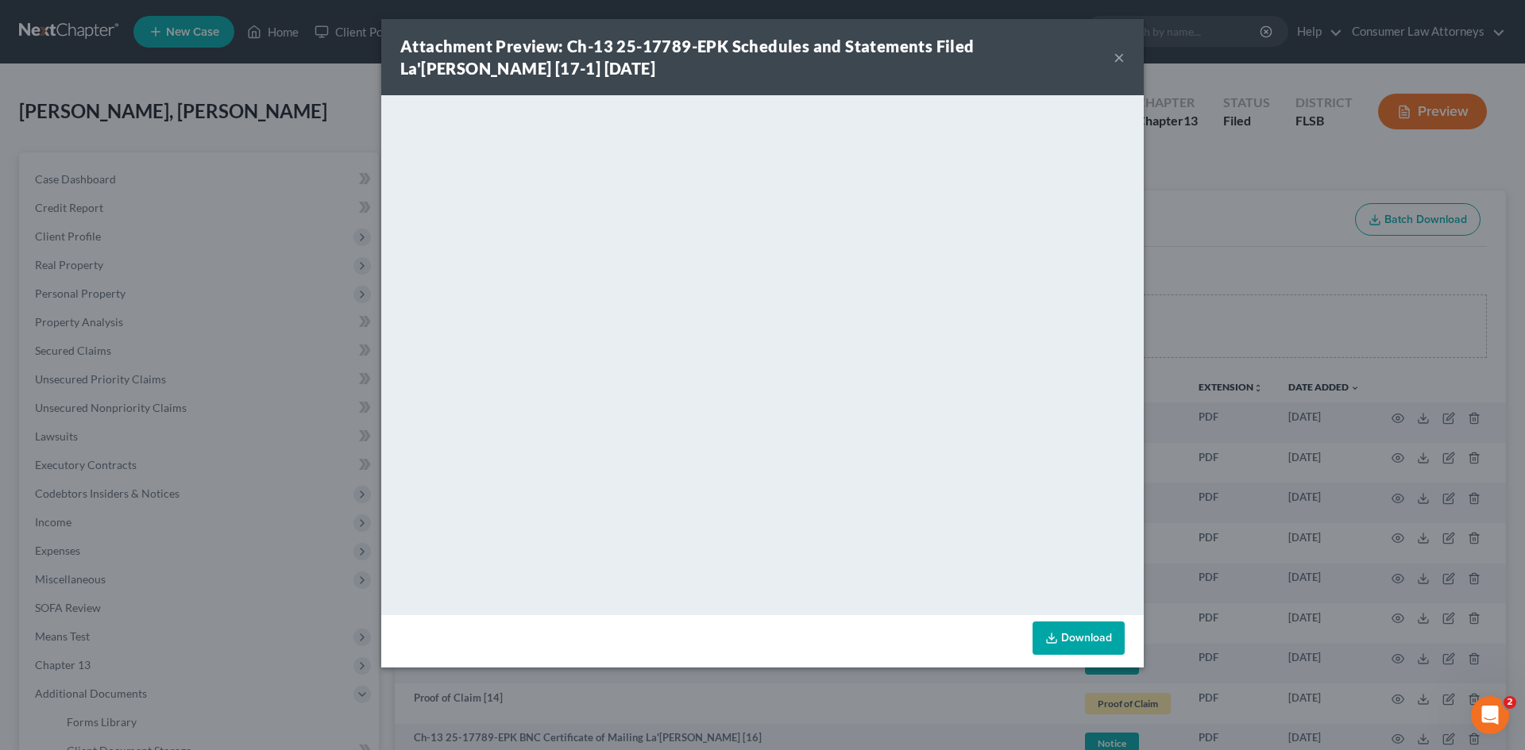
click at [1172, 303] on div "Attachment Preview: Ch-13 25-17789-EPK Schedules and Statements Filed La'Rosha …" at bounding box center [762, 375] width 1525 height 750
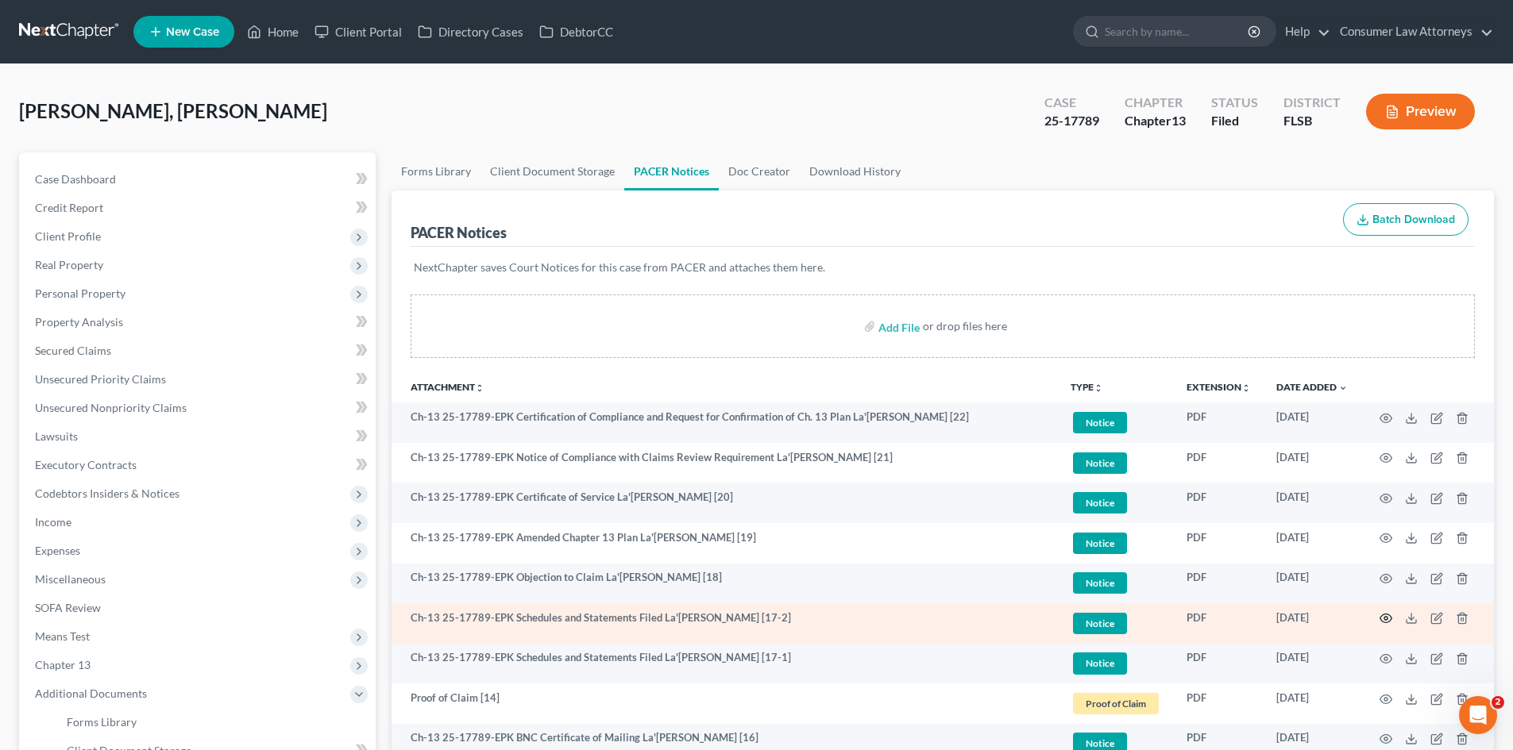
click at [1385, 620] on circle "button" at bounding box center [1385, 618] width 3 height 3
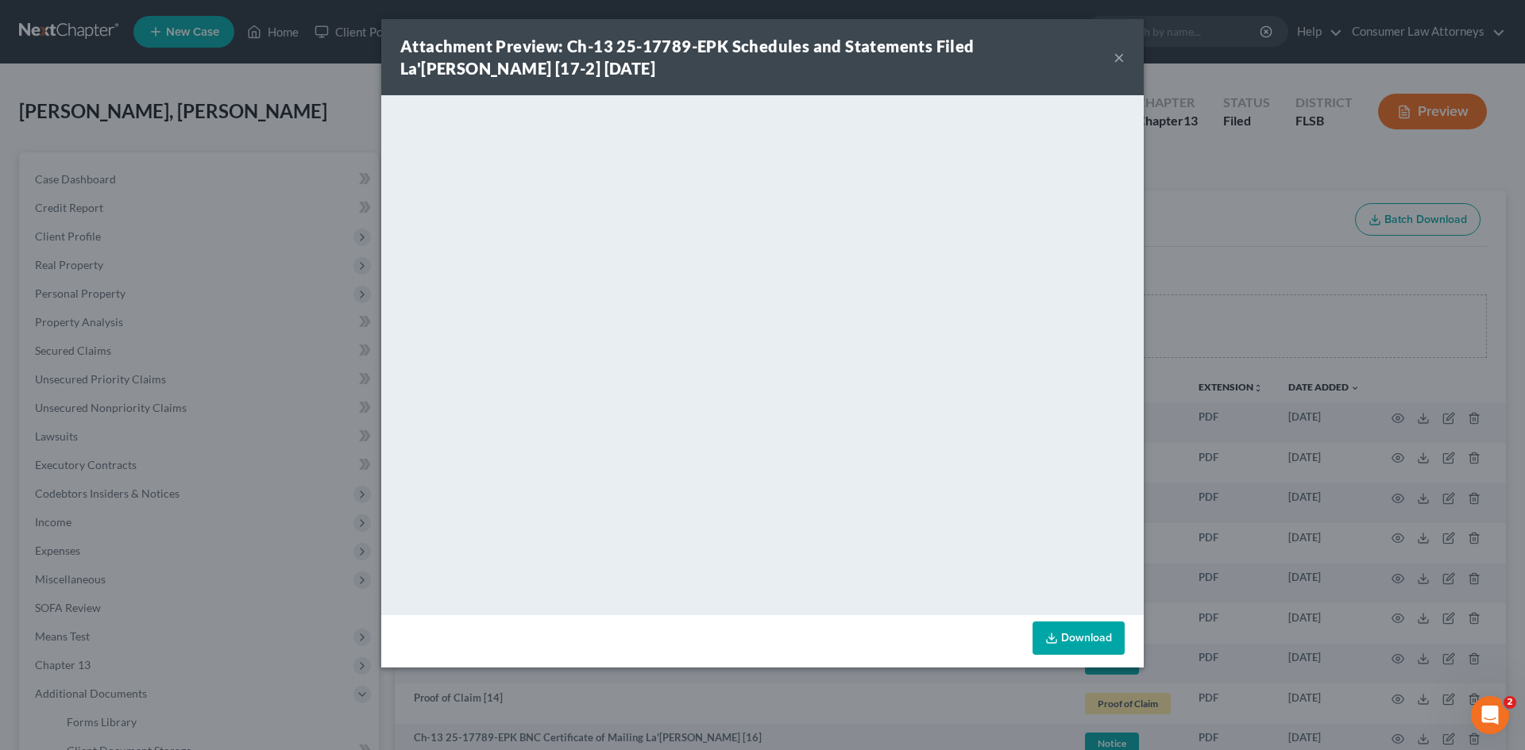
click at [1272, 267] on div "Attachment Preview: Ch-13 25-17789-EPK Schedules and Statements Filed La'Rosha …" at bounding box center [762, 375] width 1525 height 750
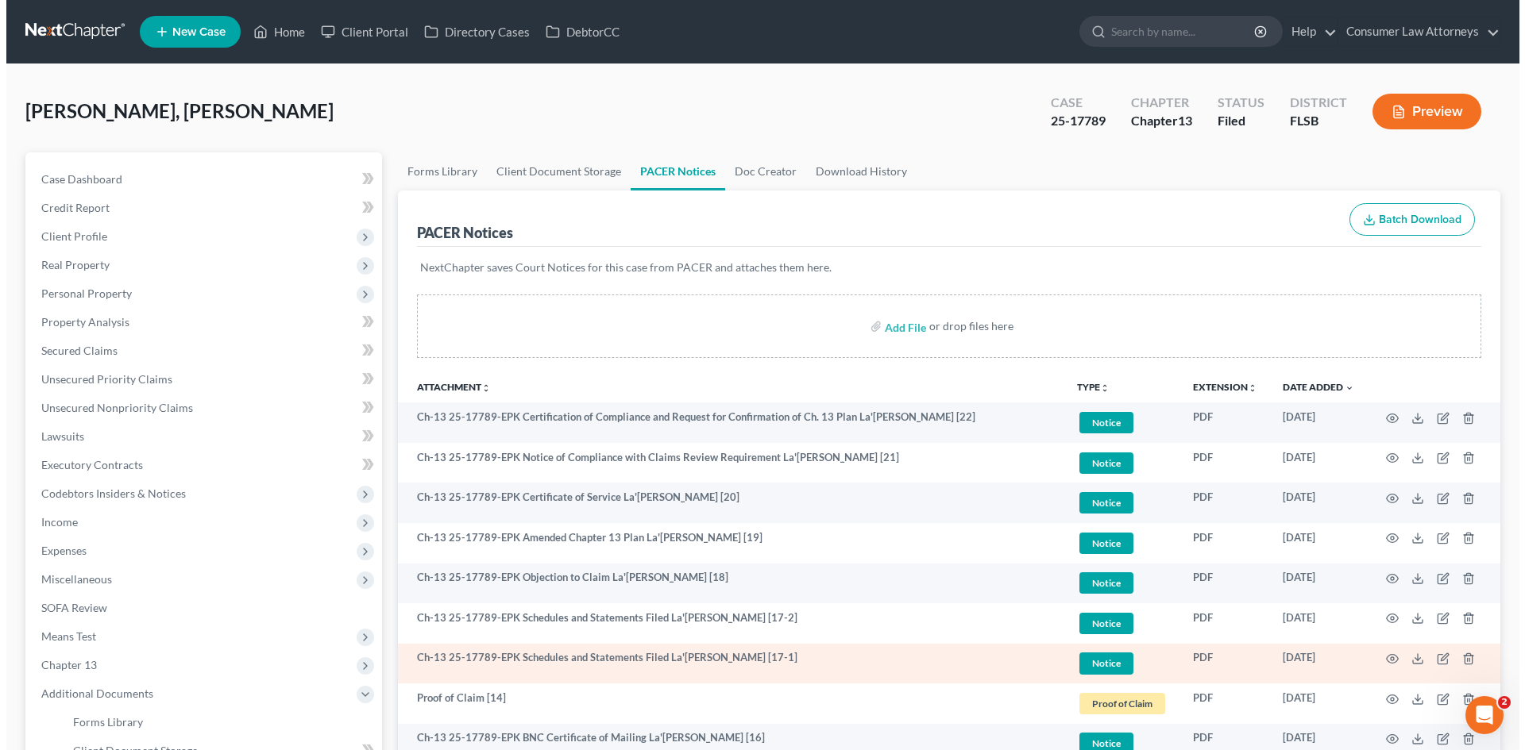
scroll to position [159, 0]
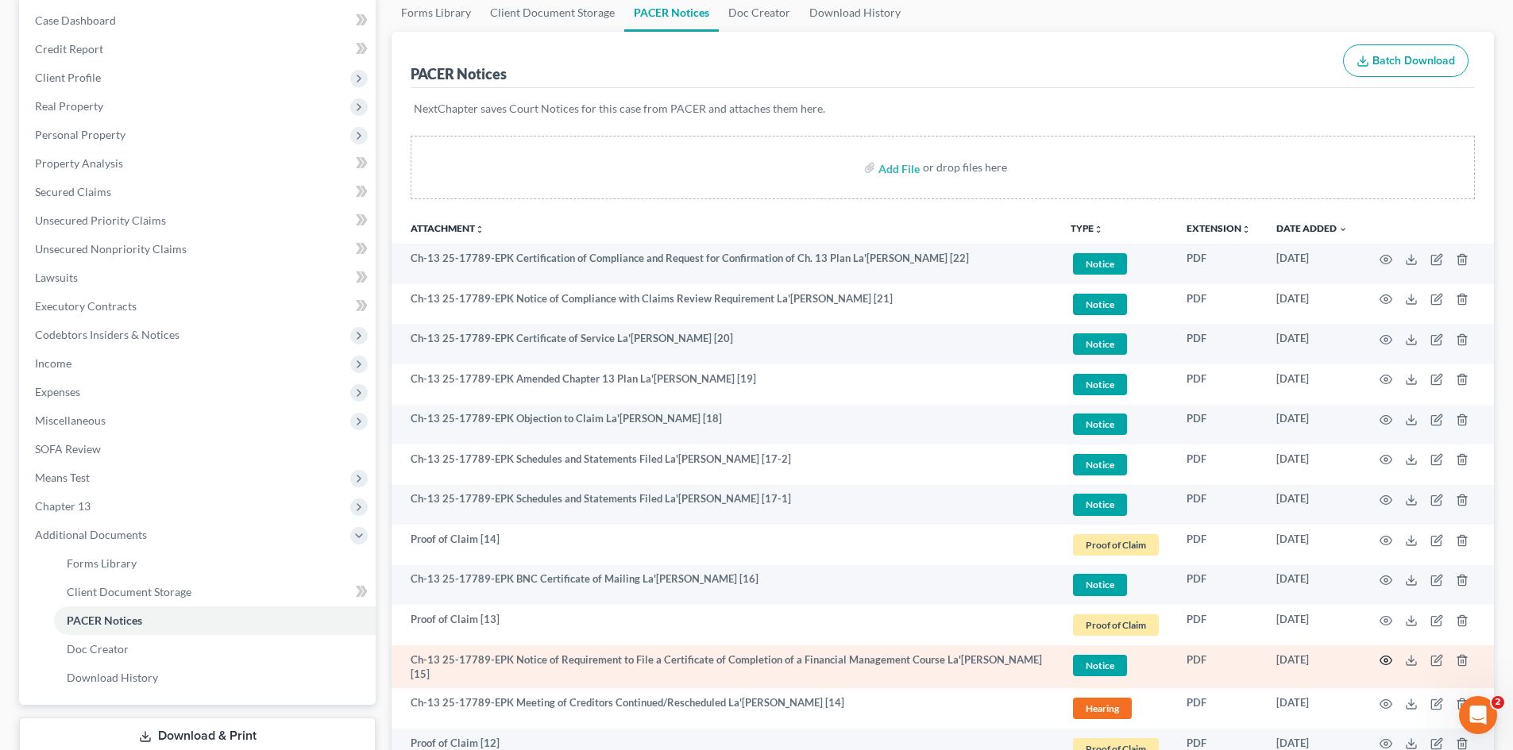
click at [1385, 660] on circle "button" at bounding box center [1385, 660] width 3 height 3
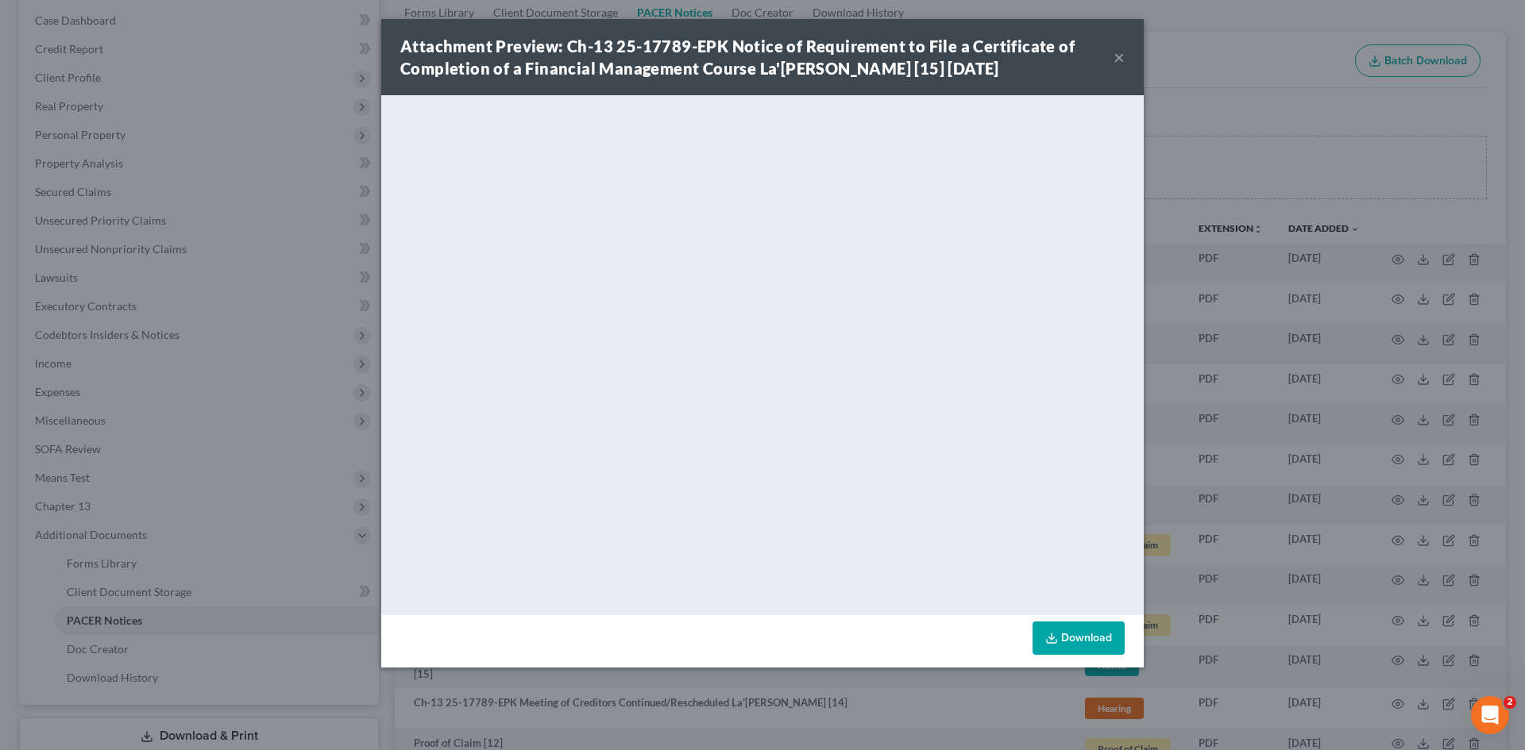
click at [1305, 460] on div "Attachment Preview: Ch-13 25-17789-EPK Notice of Requirement to File a Certific…" at bounding box center [762, 375] width 1525 height 750
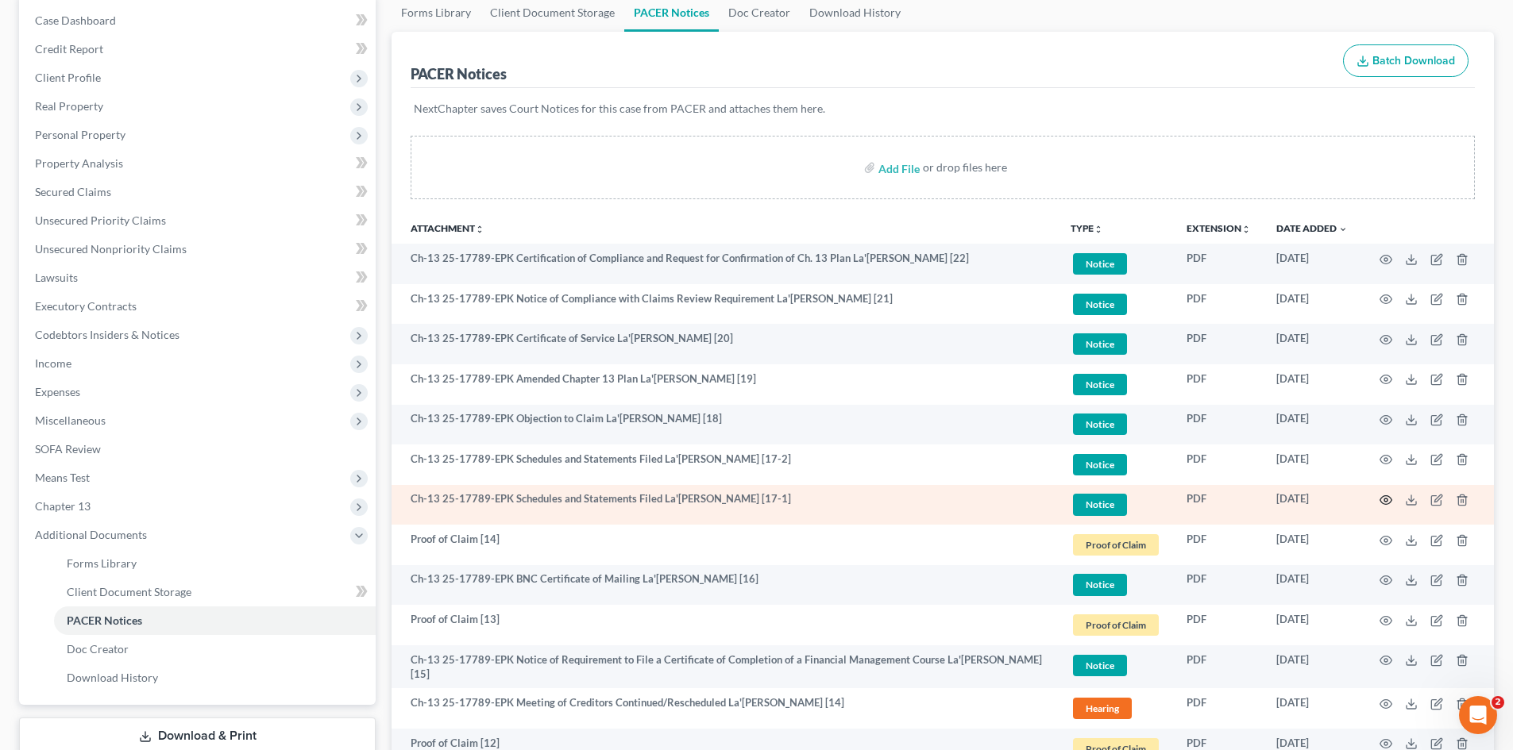
click at [1381, 495] on icon "button" at bounding box center [1385, 500] width 13 height 13
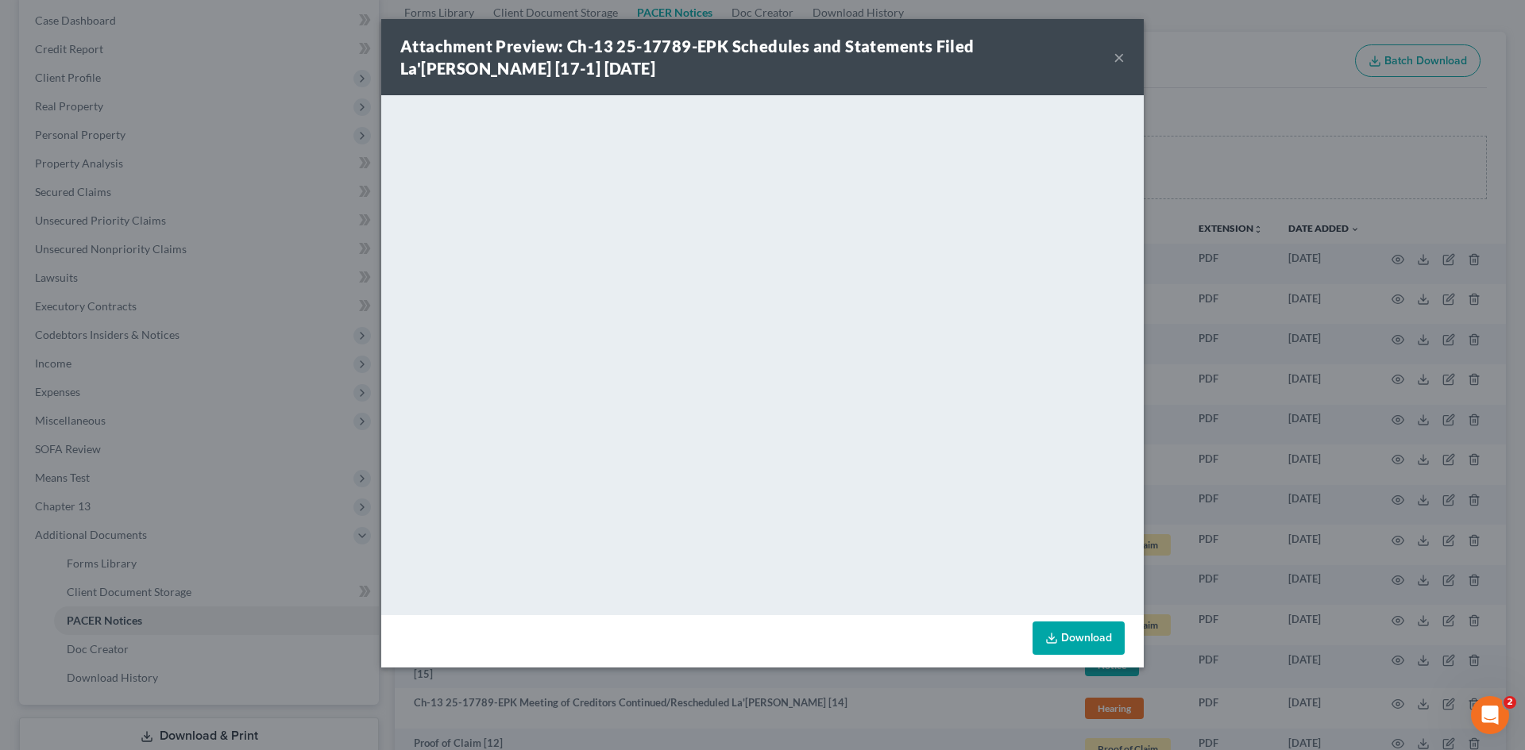
click at [1403, 399] on div "Attachment Preview: Ch-13 25-17789-EPK Schedules and Statements Filed La'Rosha …" at bounding box center [762, 375] width 1525 height 750
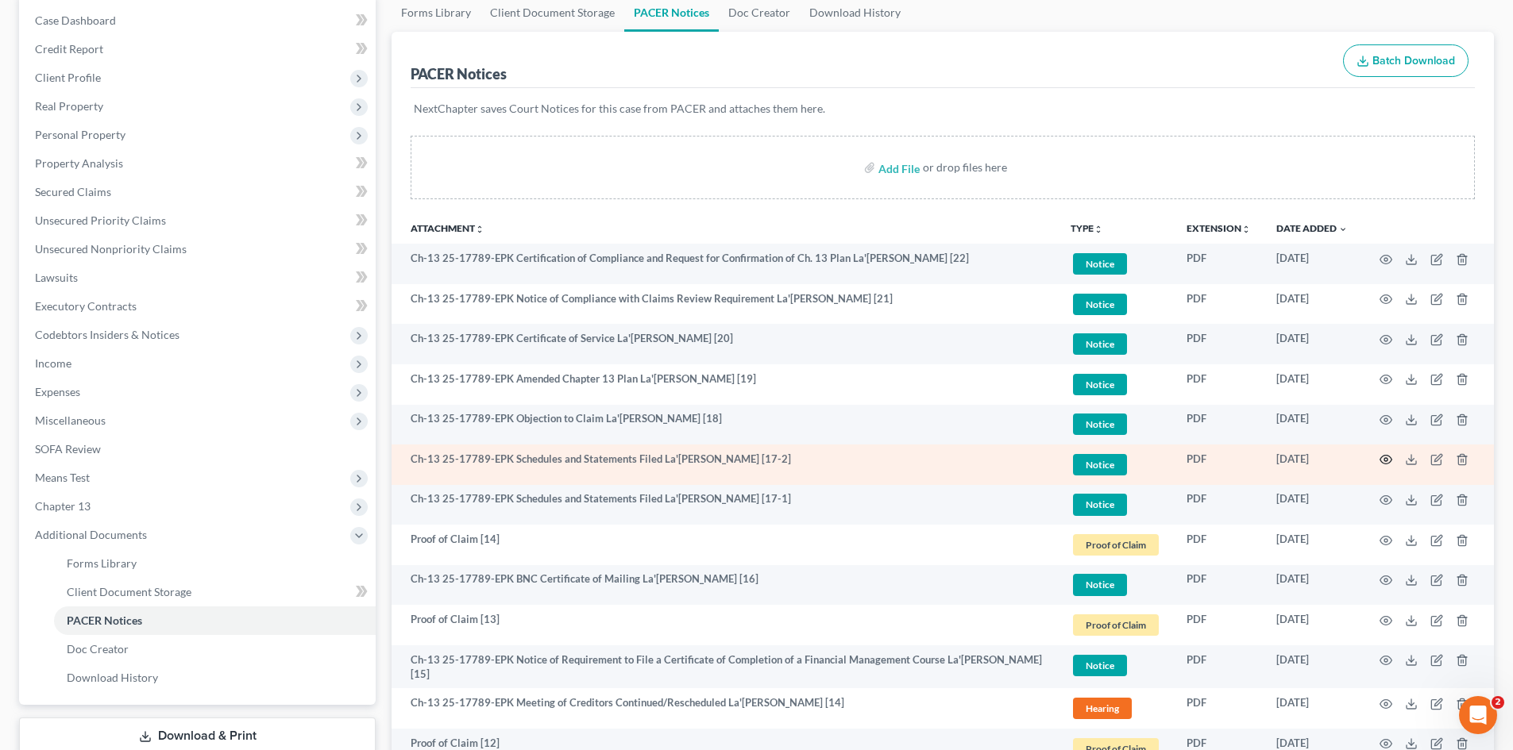
click at [1387, 462] on icon "button" at bounding box center [1385, 459] width 13 height 13
